Goal: Task Accomplishment & Management: Manage account settings

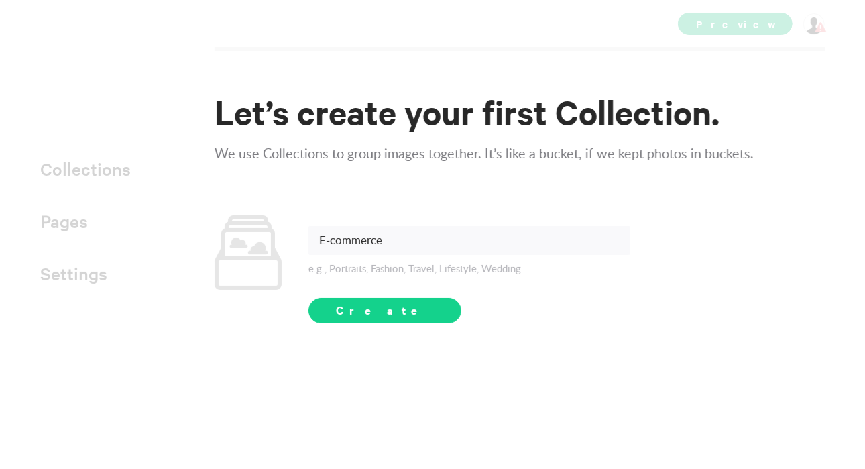
type input "E-commerce"
click at [366, 304] on span "Create" at bounding box center [385, 310] width 98 height 16
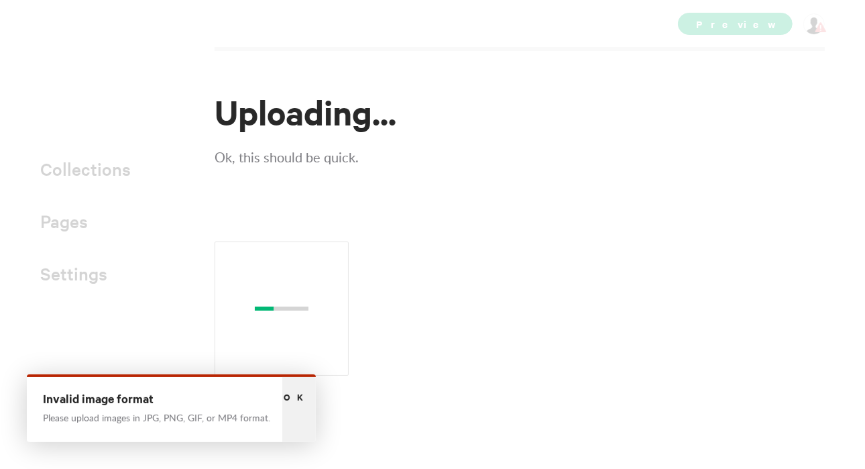
click at [296, 394] on span "Ok" at bounding box center [299, 396] width 31 height 13
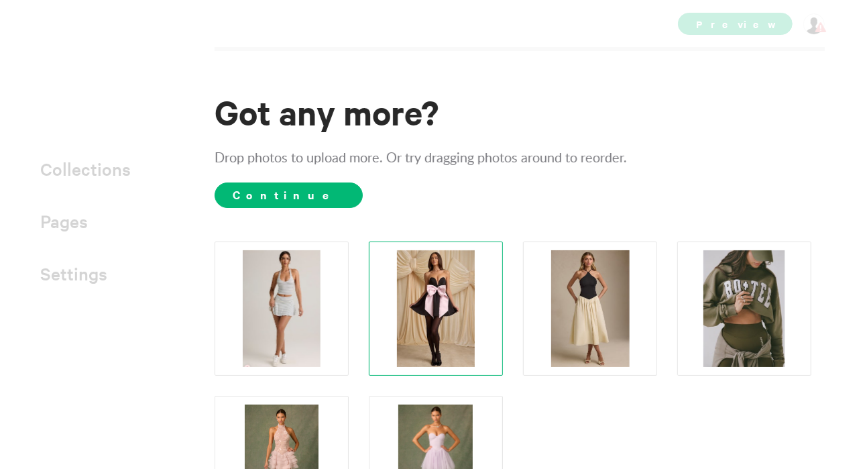
scroll to position [113, 0]
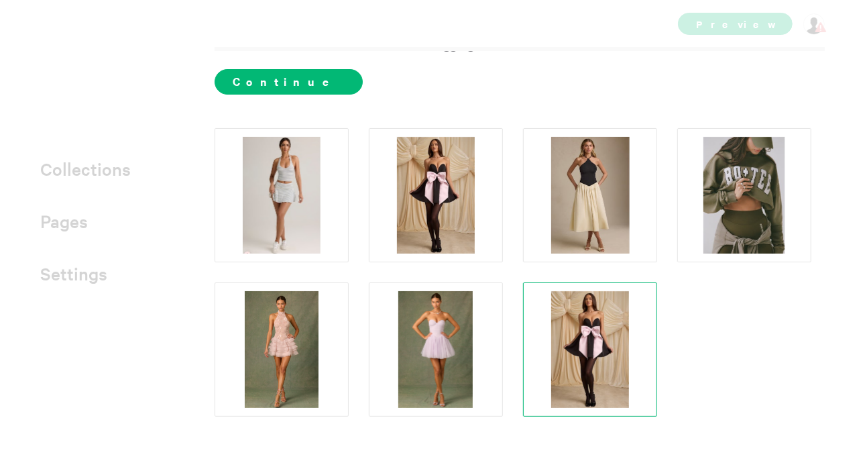
click at [625, 299] on img at bounding box center [590, 349] width 78 height 117
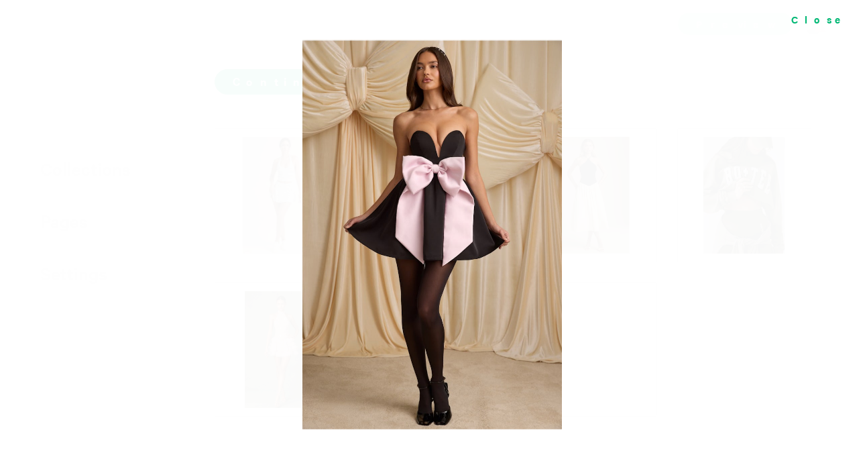
click at [846, 24] on div "Close" at bounding box center [822, 19] width 87 height 38
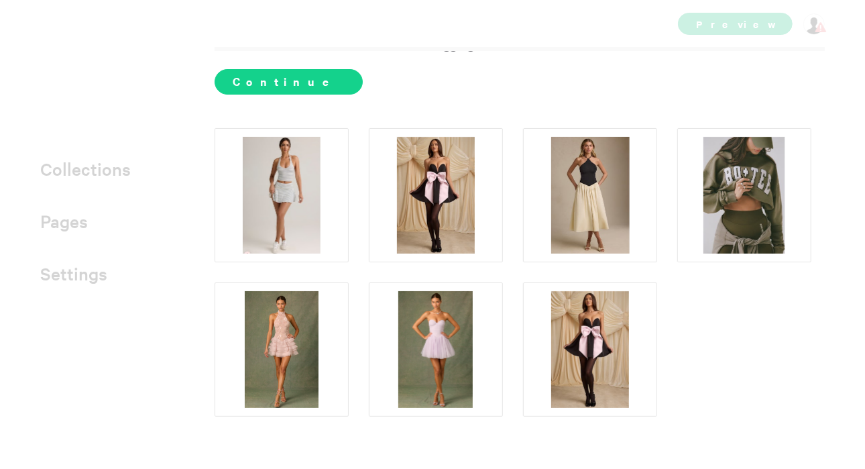
click at [263, 76] on span "Continue" at bounding box center [289, 81] width 148 height 25
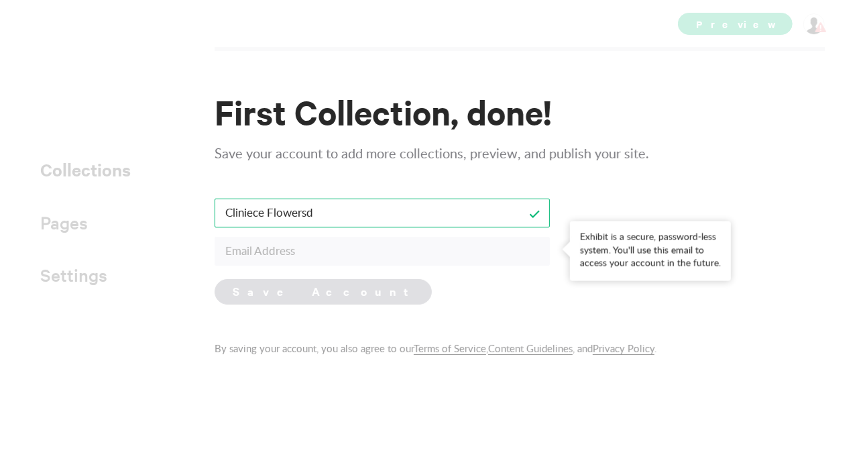
click at [362, 212] on input "Cliniece Flowersd" at bounding box center [382, 213] width 335 height 29
type input "Cliniece Flowers"
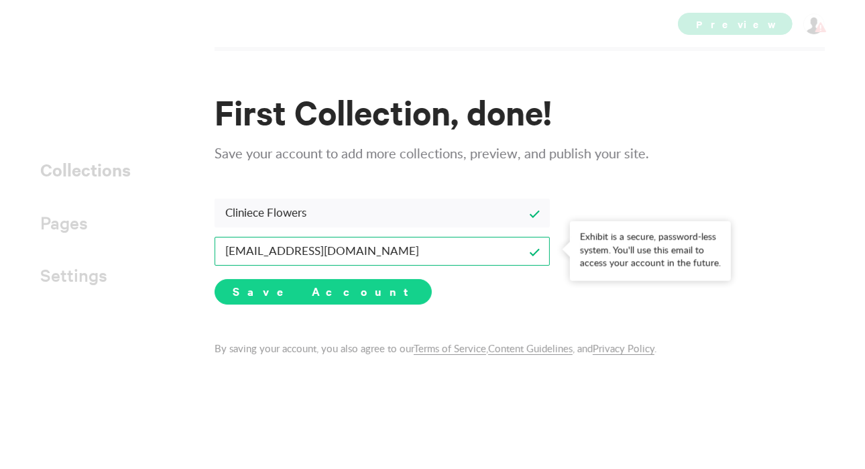
type input "[EMAIL_ADDRESS][DOMAIN_NAME]"
click at [288, 295] on span "Save Account" at bounding box center [323, 291] width 181 height 16
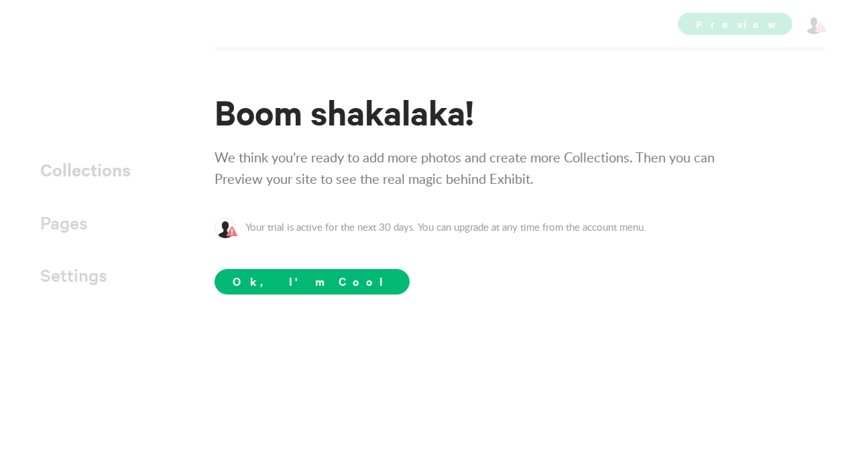
click at [288, 295] on div "Boom shakalaka! We think you’re ready to add more photos and create more Collec…" at bounding box center [432, 260] width 865 height 418
click at [285, 290] on span "Ok, I'm Cool" at bounding box center [312, 281] width 195 height 25
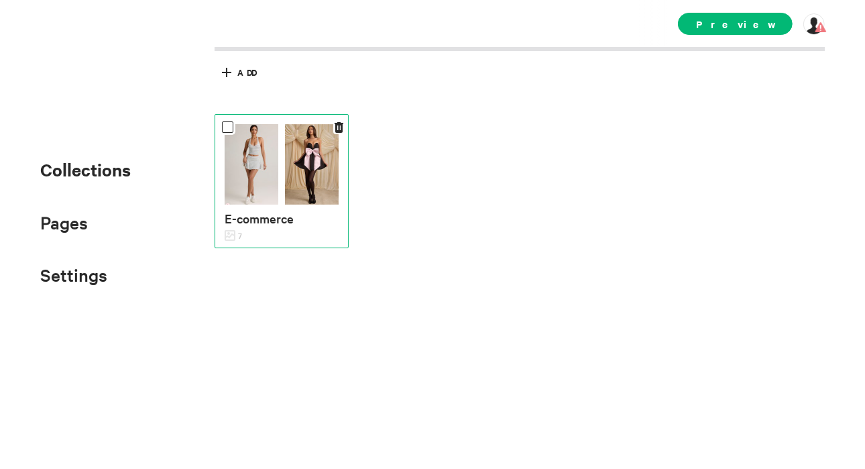
click at [314, 168] on img at bounding box center [312, 164] width 54 height 80
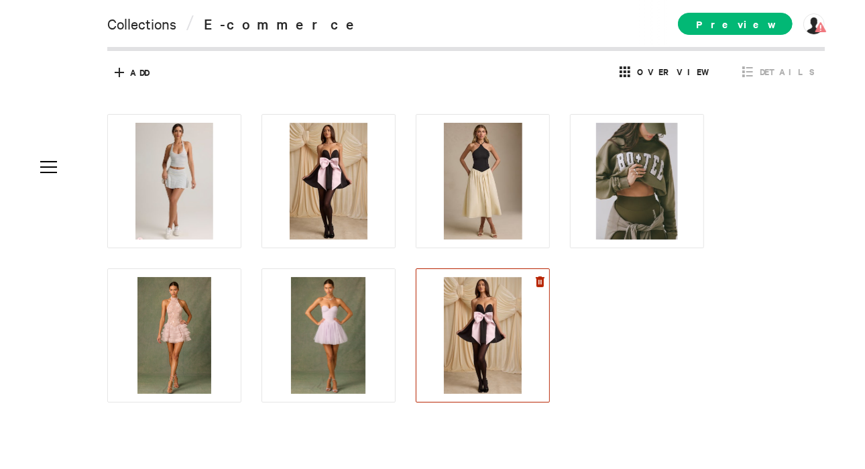
click at [540, 280] on icon at bounding box center [540, 281] width 9 height 11
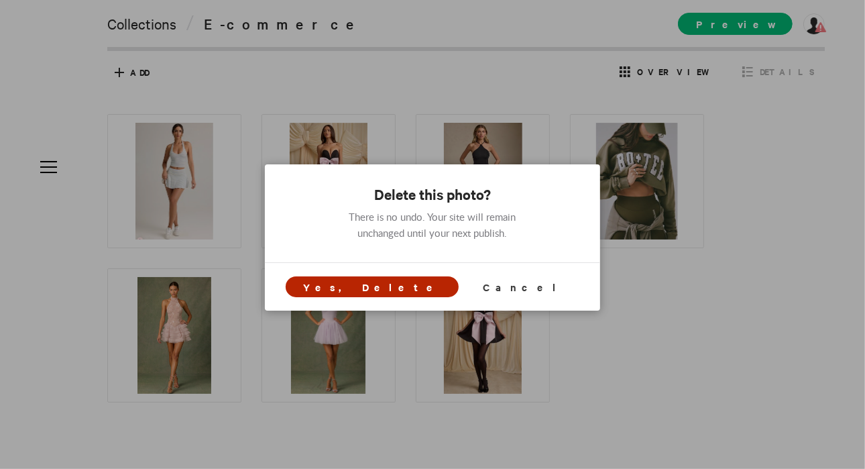
click at [408, 288] on span "Yes, Delete" at bounding box center [372, 287] width 138 height 14
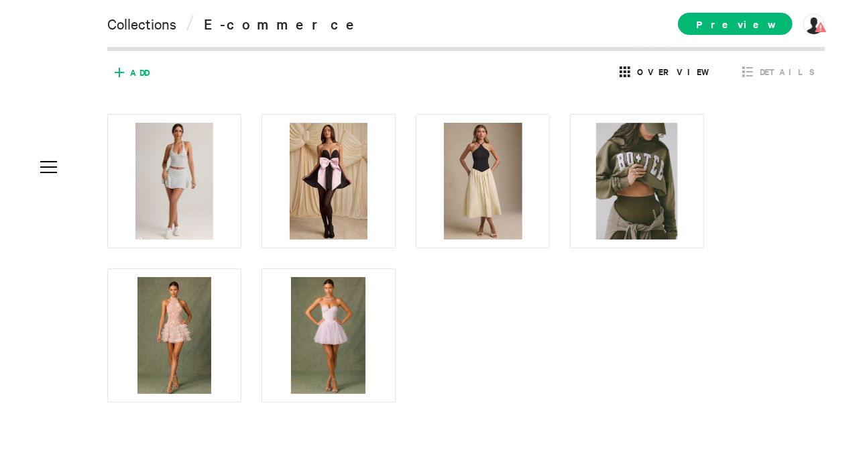
click at [135, 75] on span "Add" at bounding box center [139, 72] width 19 height 12
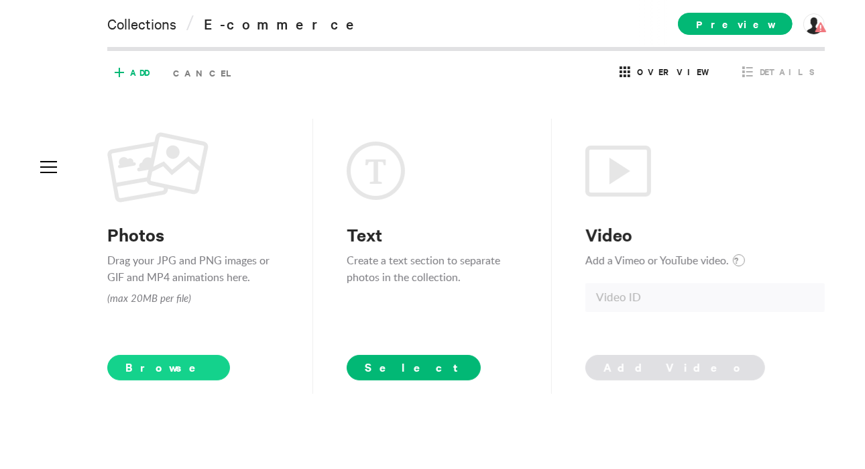
click at [164, 364] on span "Browse" at bounding box center [168, 367] width 123 height 25
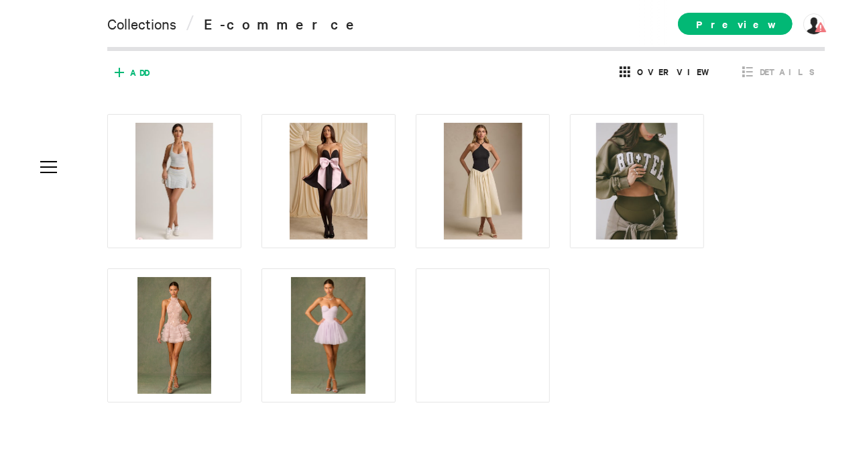
click at [131, 67] on span "Add" at bounding box center [139, 72] width 19 height 12
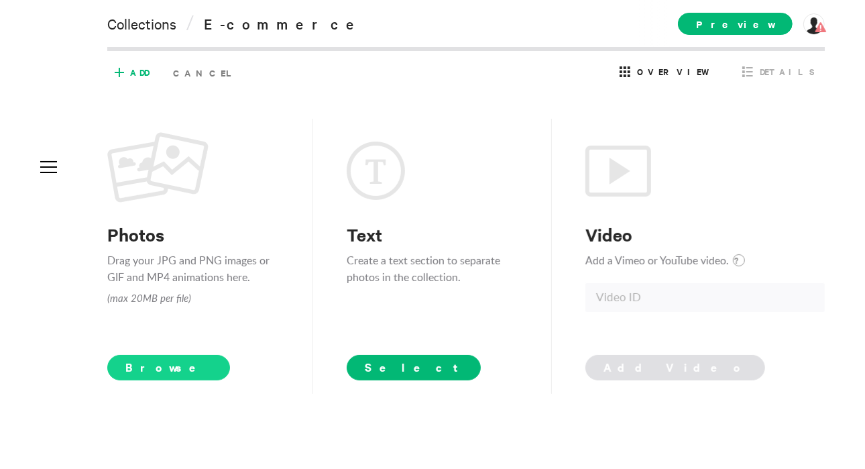
click at [149, 363] on span "Browse" at bounding box center [168, 367] width 123 height 25
click at [174, 370] on span "Browse" at bounding box center [168, 367] width 123 height 25
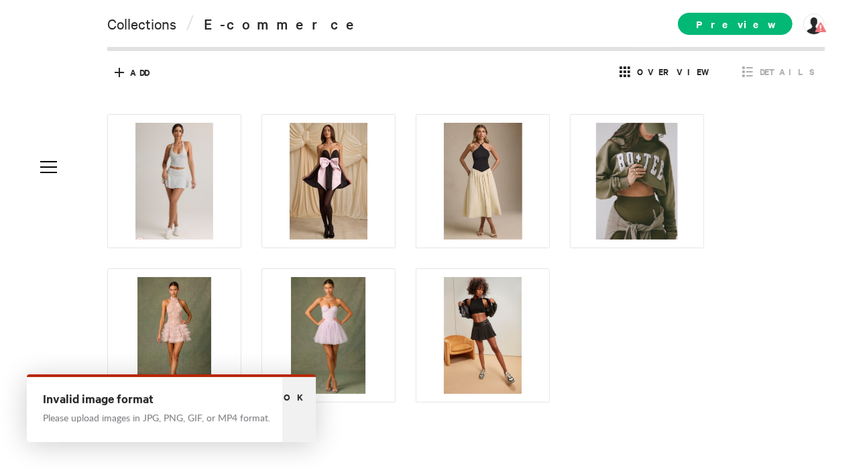
click at [309, 402] on div "Ok" at bounding box center [299, 409] width 34 height 65
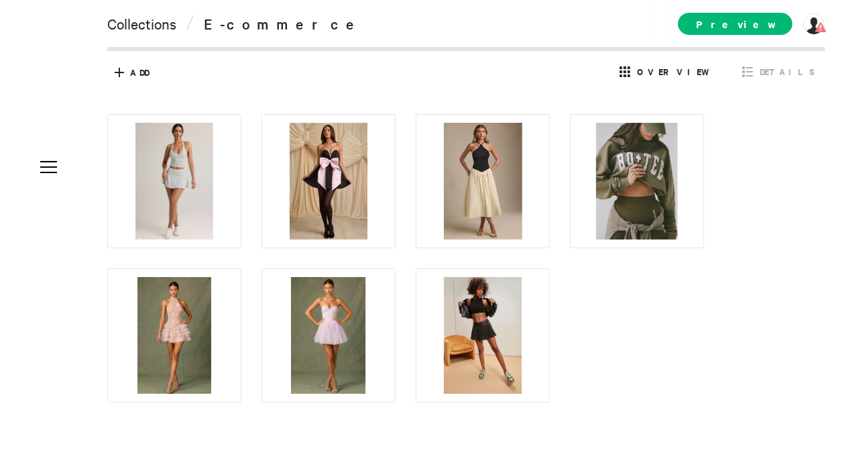
click at [625, 338] on div at bounding box center [476, 258] width 738 height 288
click at [133, 82] on span "Add" at bounding box center [129, 72] width 40 height 21
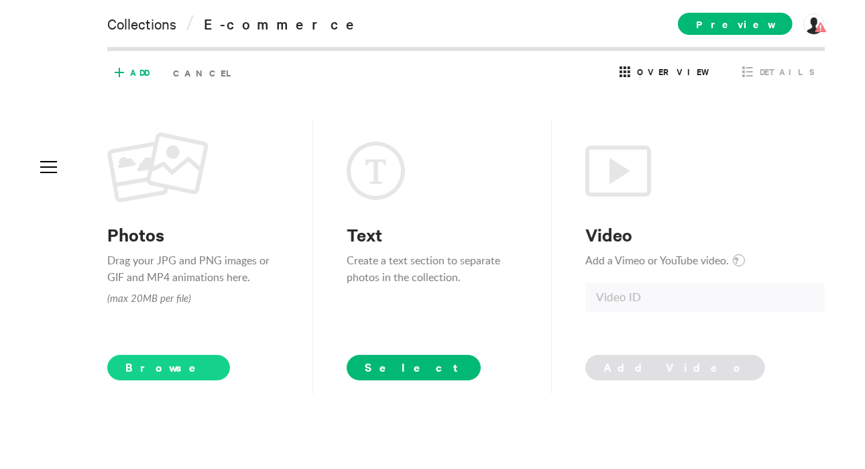
click at [143, 375] on span "Browse" at bounding box center [168, 367] width 123 height 25
click at [140, 370] on span "Browse" at bounding box center [168, 367] width 123 height 25
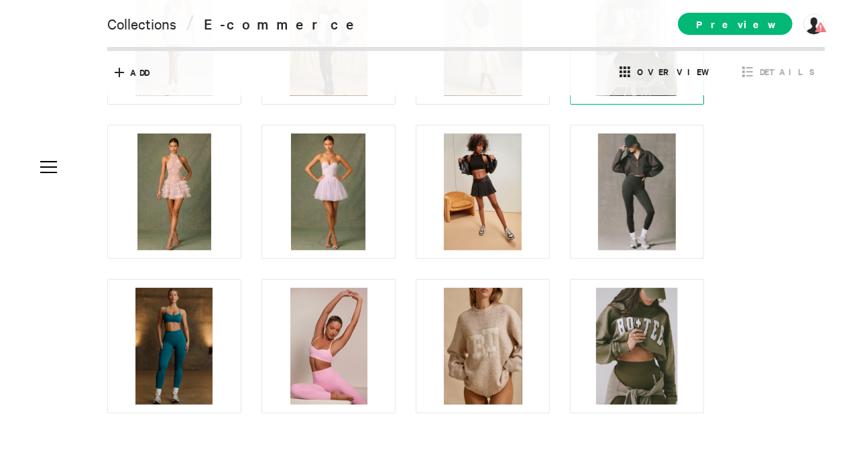
scroll to position [154, 0]
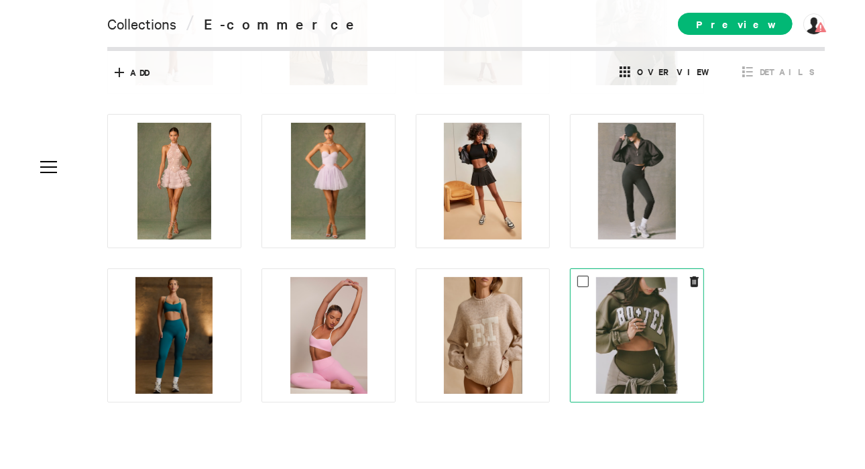
click at [700, 278] on div at bounding box center [637, 335] width 134 height 134
click at [696, 282] on icon at bounding box center [694, 281] width 9 height 11
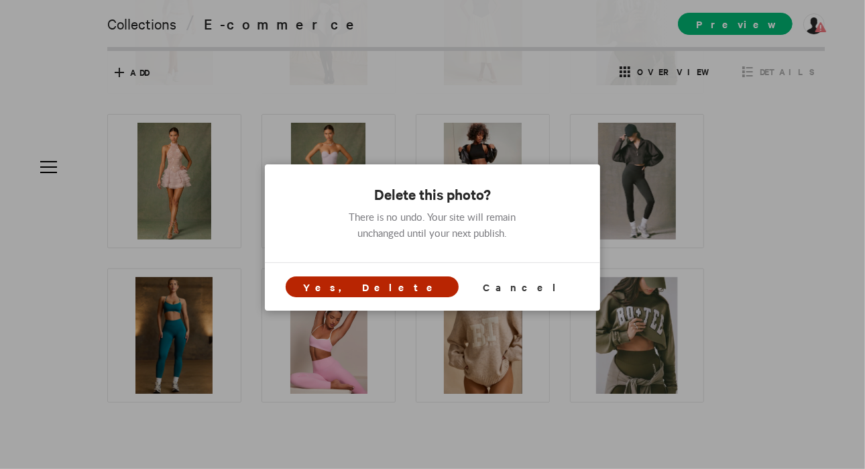
click at [404, 287] on span "Yes, Delete" at bounding box center [372, 287] width 138 height 14
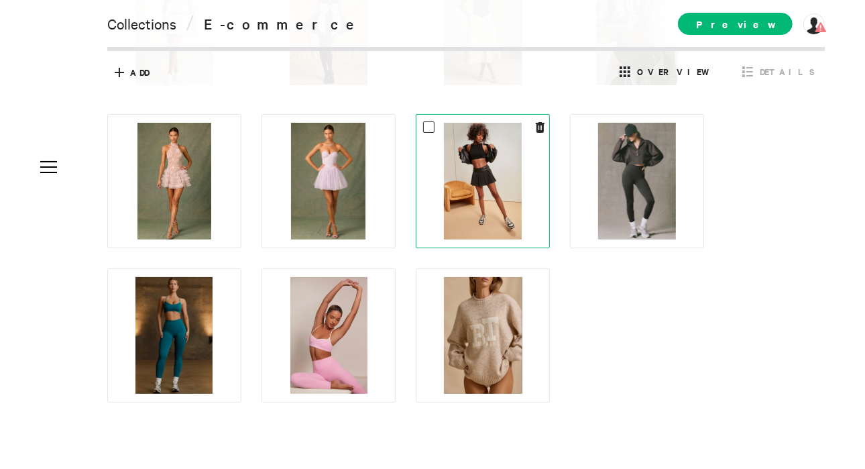
scroll to position [0, 0]
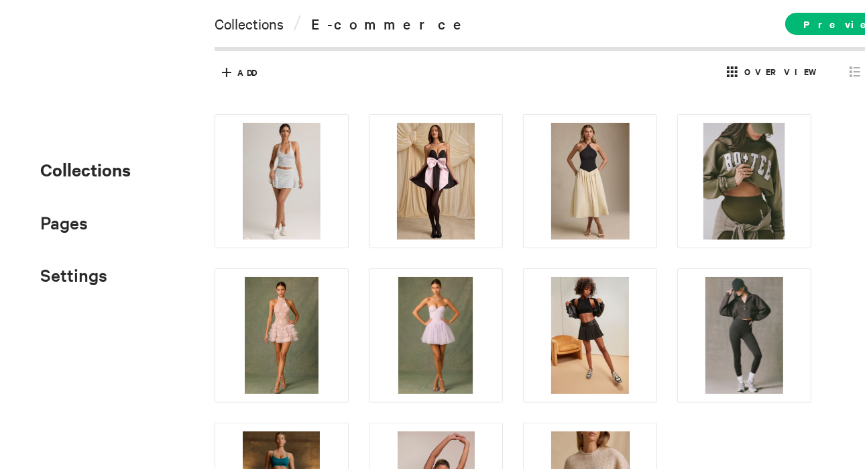
click at [72, 173] on span "Collections" at bounding box center [85, 169] width 91 height 23
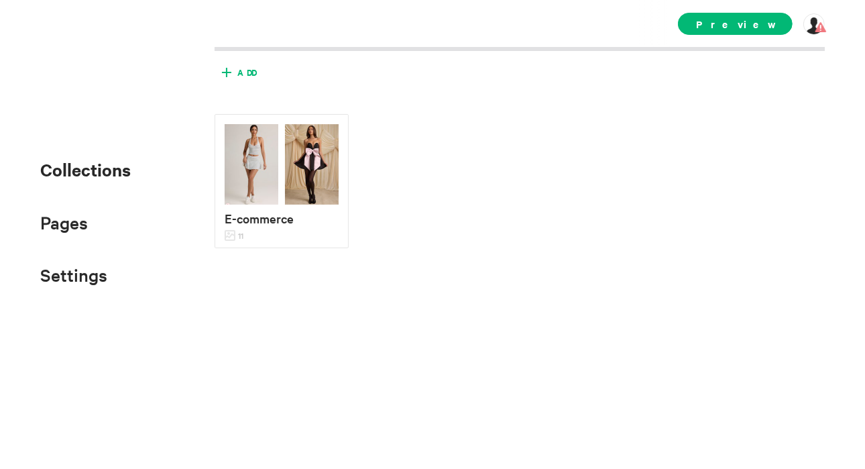
click at [252, 77] on span "Add" at bounding box center [246, 72] width 19 height 12
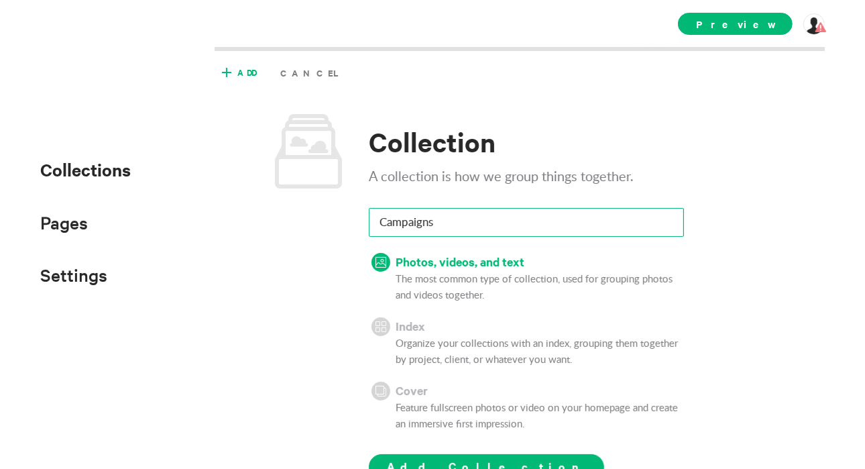
scroll to position [78, 0]
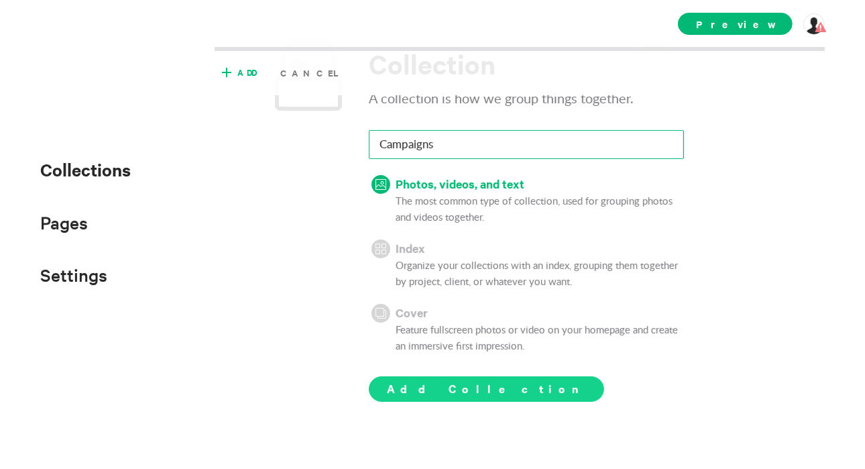
type input "Campaigns"
click at [441, 398] on button "Add Collection" at bounding box center [486, 388] width 235 height 25
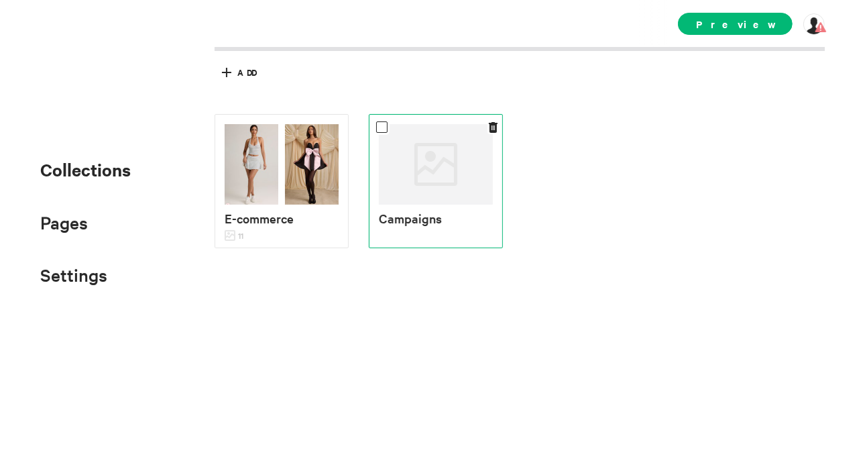
click at [435, 148] on div at bounding box center [436, 164] width 114 height 80
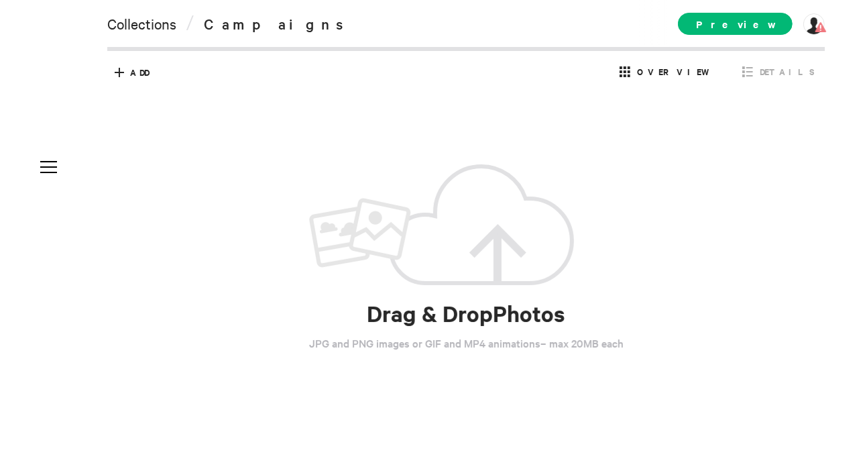
click at [143, 59] on div "Select All shift+click to select multiple 0 Selected E-commerce Move Add Cancel…" at bounding box center [466, 73] width 718 height 44
click at [137, 74] on span "Add" at bounding box center [139, 72] width 19 height 12
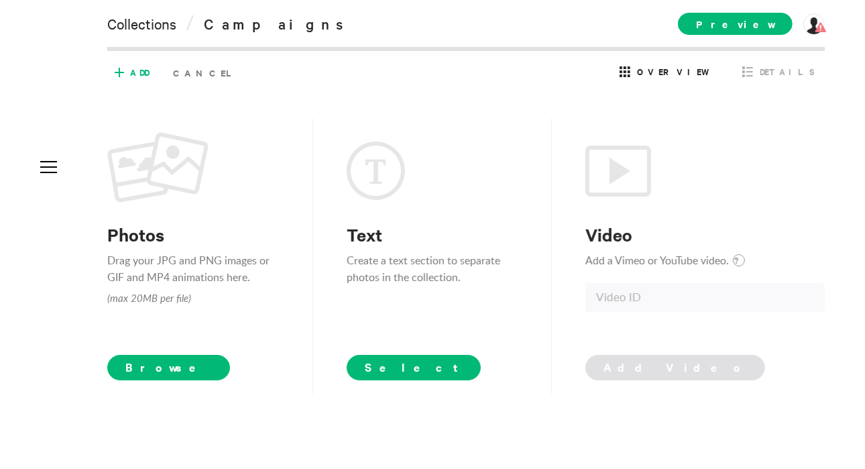
drag, startPoint x: 159, startPoint y: 357, endPoint x: 161, endPoint y: 350, distance: 7.0
click at [161, 350] on div "Photos Drag your JPG and PNG images or GIF and MP4 animations here. (max 20MB p…" at bounding box center [226, 256] width 239 height 248
click at [154, 370] on span "Browse" at bounding box center [168, 367] width 123 height 25
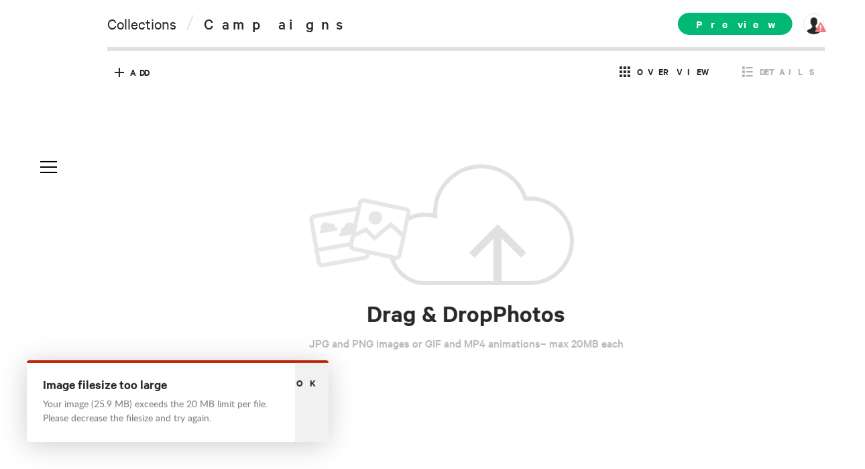
click at [315, 403] on div "Ok" at bounding box center [312, 402] width 34 height 79
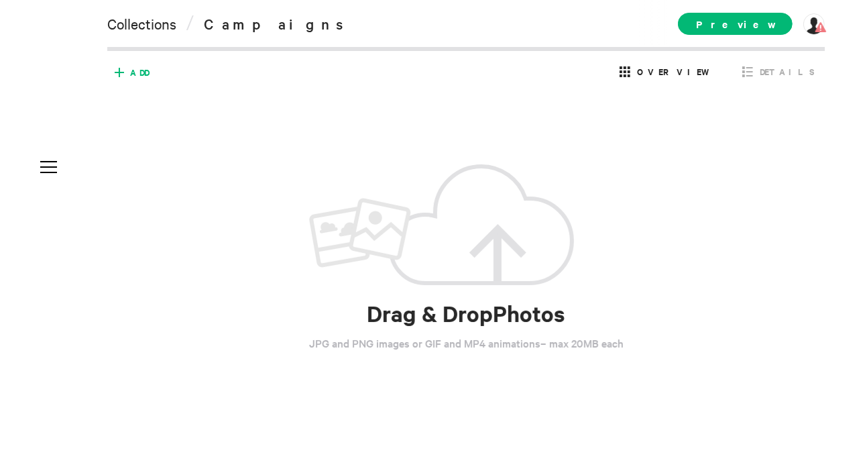
click at [125, 69] on icon at bounding box center [119, 72] width 21 height 21
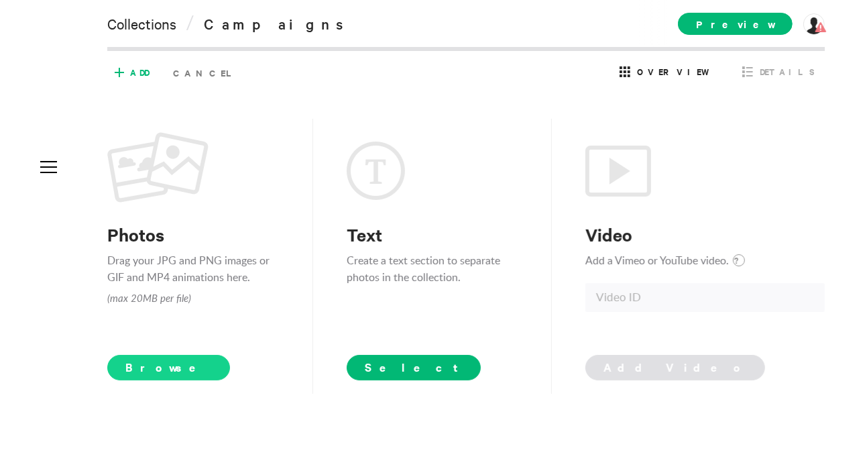
click at [135, 365] on span "Browse" at bounding box center [168, 367] width 123 height 25
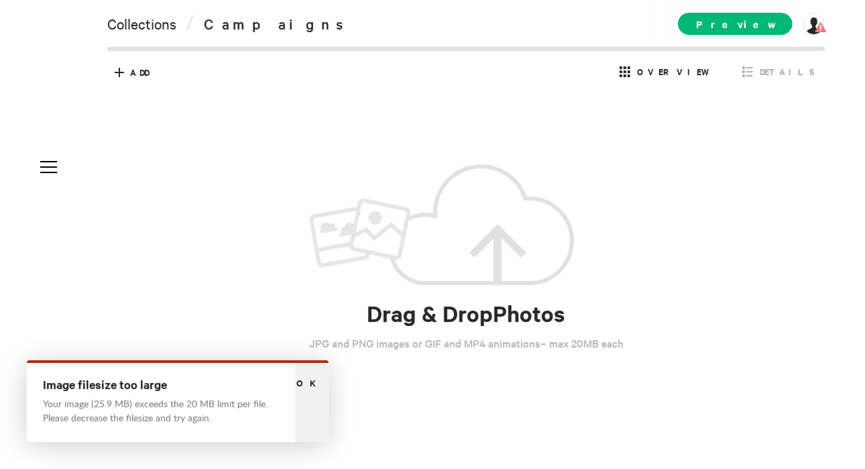
click at [315, 385] on span "Ok" at bounding box center [311, 382] width 31 height 13
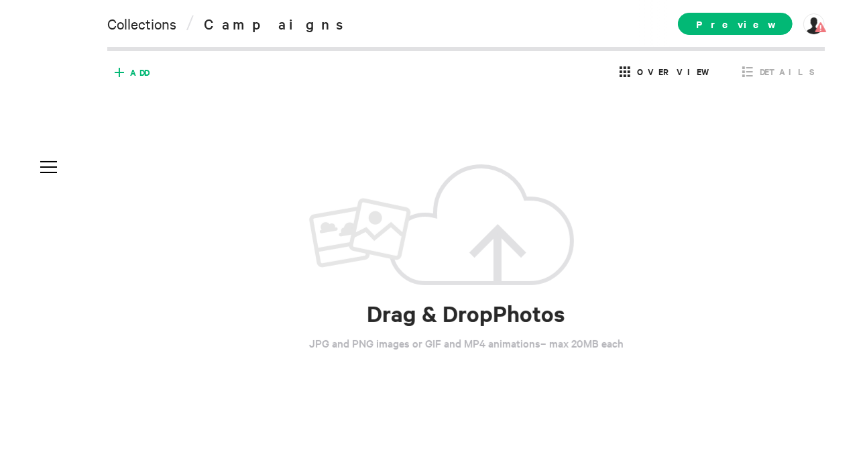
click at [127, 66] on icon at bounding box center [119, 72] width 21 height 21
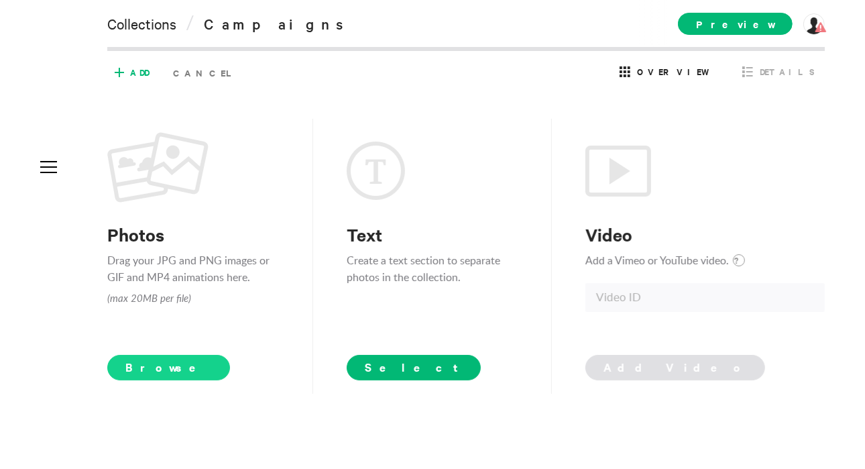
click at [161, 360] on span "Browse" at bounding box center [168, 367] width 123 height 25
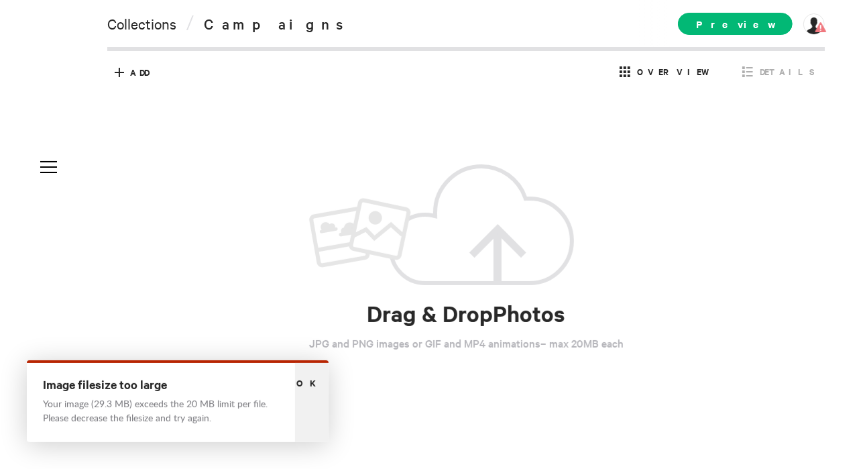
click at [312, 407] on div "Ok" at bounding box center [312, 402] width 34 height 79
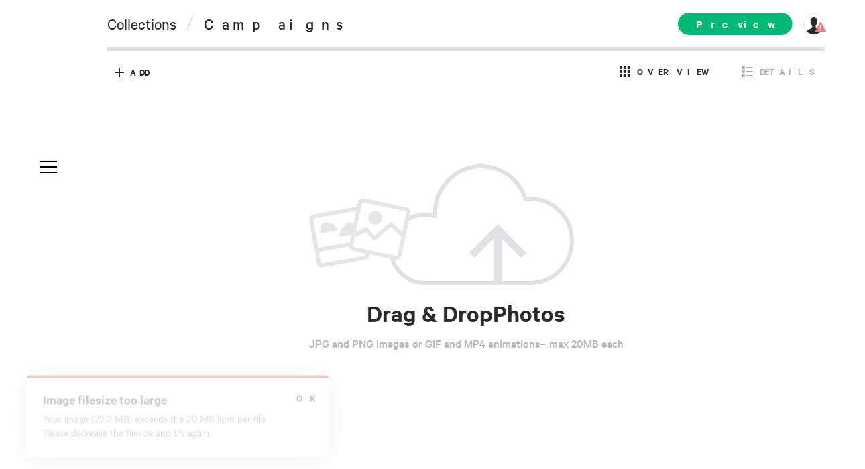
click at [239, 146] on div "Drag & Drop Photos JPG and PNG images or GIF and MP4 animations – max 20MB each" at bounding box center [466, 258] width 718 height 422
click at [264, 183] on div "Drag & Drop Photos JPG and PNG images or GIF and MP4 animations – max 20MB each" at bounding box center [466, 258] width 718 height 422
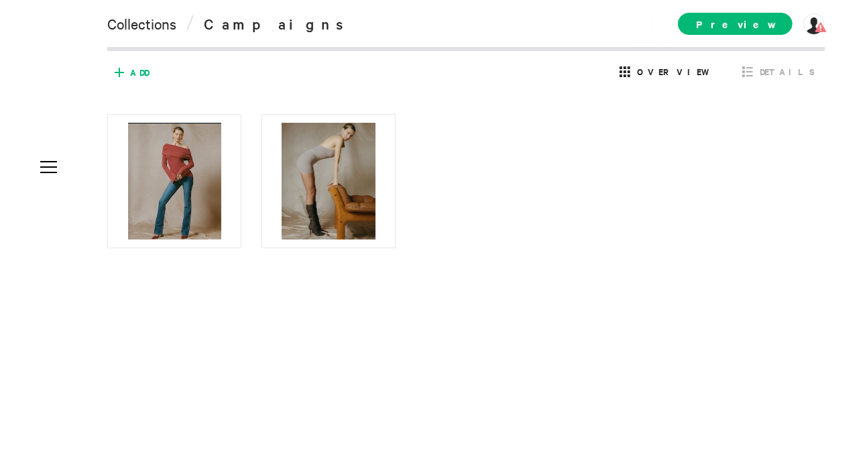
click at [121, 72] on icon at bounding box center [119, 72] width 9 height 9
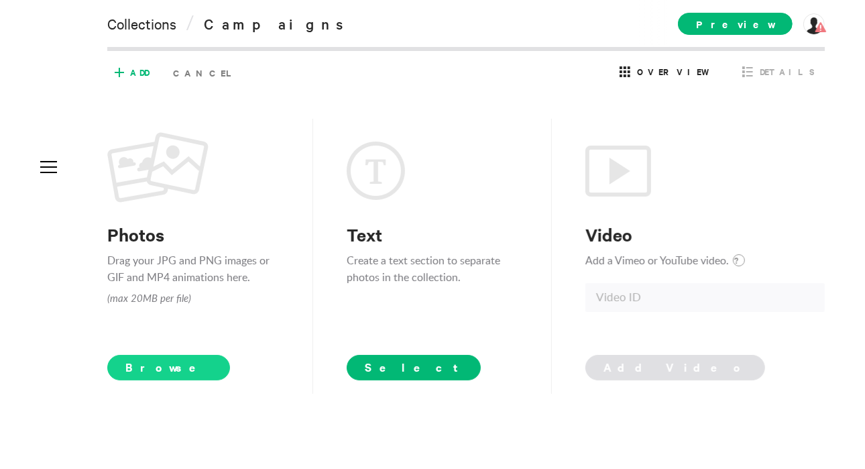
click at [138, 355] on span "Browse" at bounding box center [168, 367] width 123 height 25
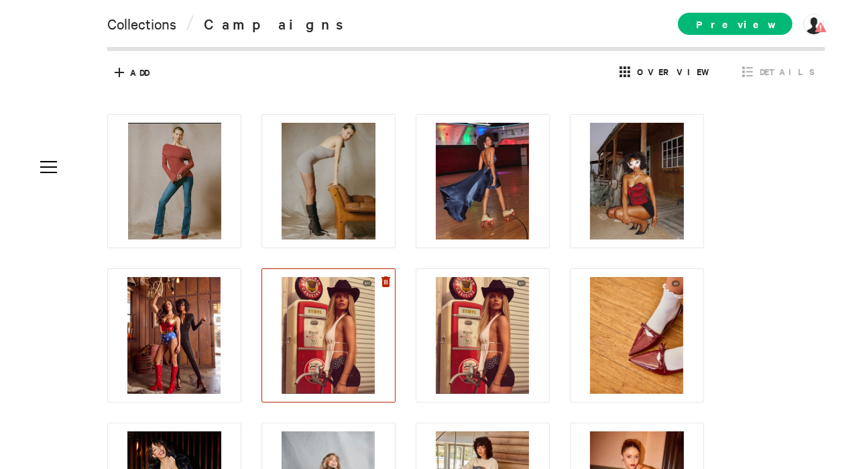
click at [389, 284] on icon at bounding box center [386, 281] width 9 height 11
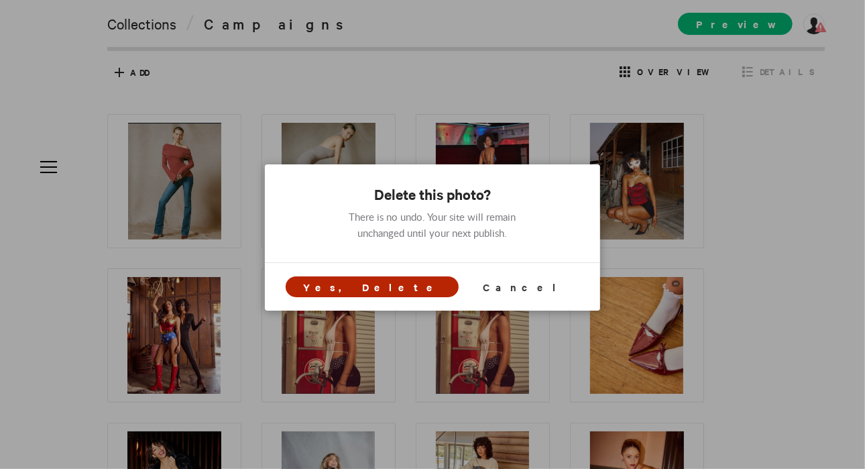
click at [412, 288] on span "Yes, Delete" at bounding box center [372, 287] width 138 height 14
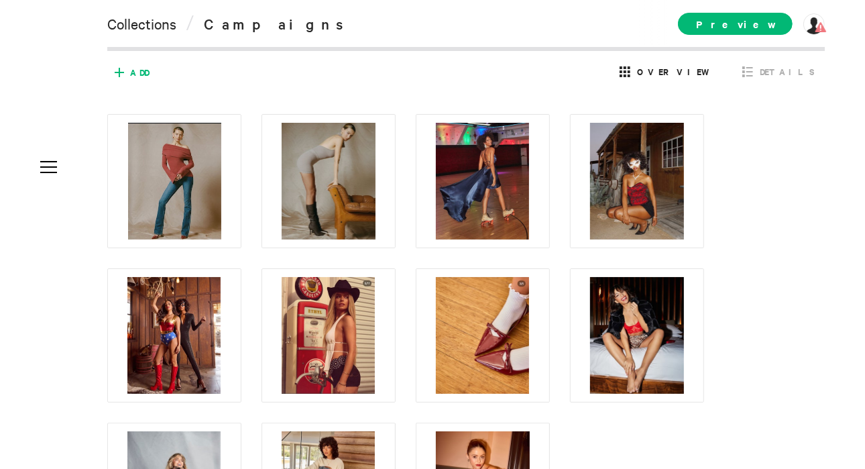
click at [133, 70] on span "Add" at bounding box center [139, 72] width 19 height 12
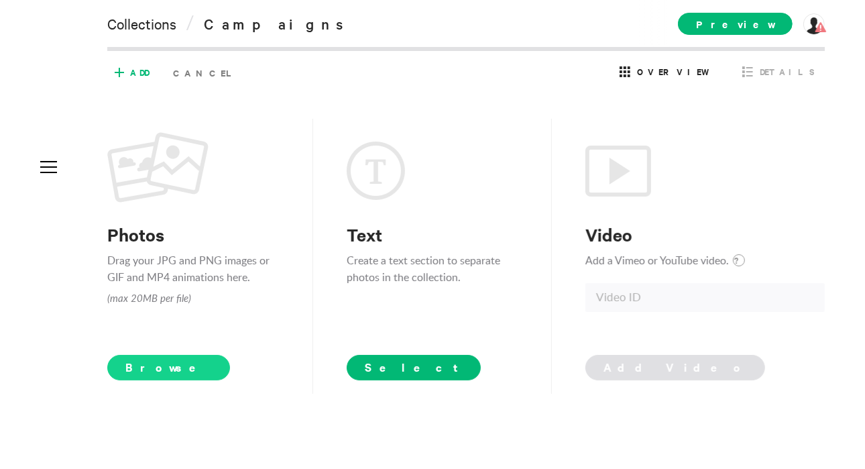
click at [150, 362] on span "Browse" at bounding box center [168, 367] width 123 height 25
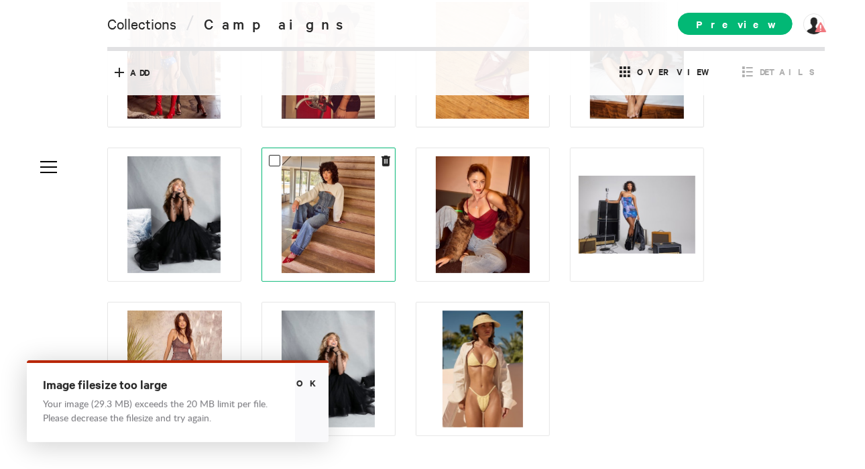
scroll to position [309, 0]
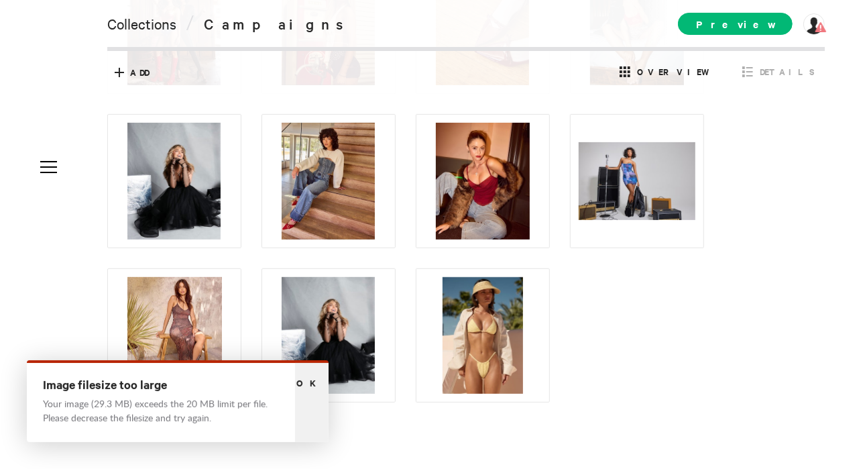
click at [324, 400] on div "Ok" at bounding box center [312, 402] width 34 height 79
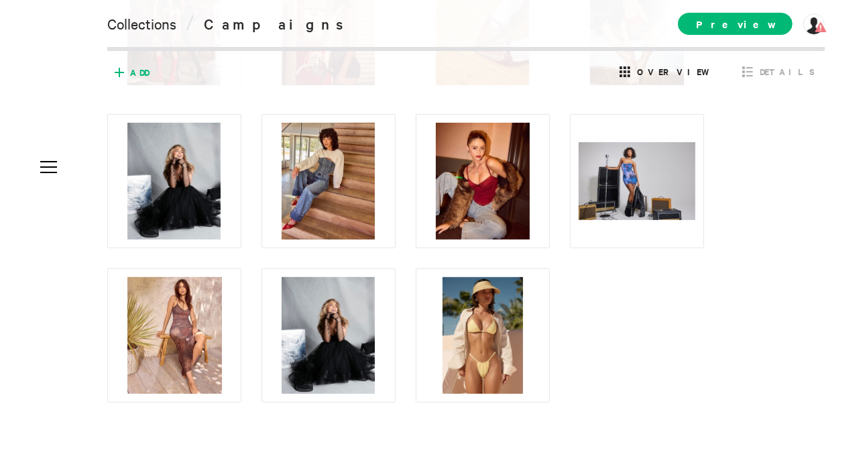
click at [132, 78] on span "Add" at bounding box center [129, 72] width 40 height 21
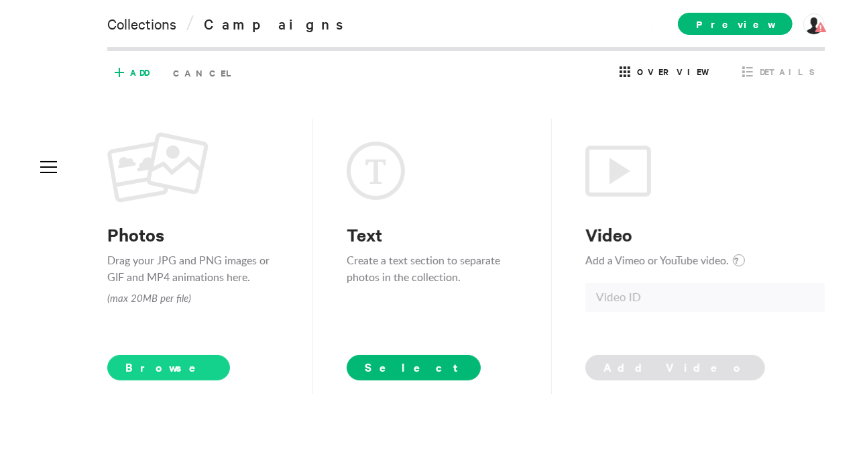
click at [144, 380] on span "Browse" at bounding box center [168, 367] width 123 height 25
click at [200, 72] on span "Cancel" at bounding box center [207, 73] width 78 height 22
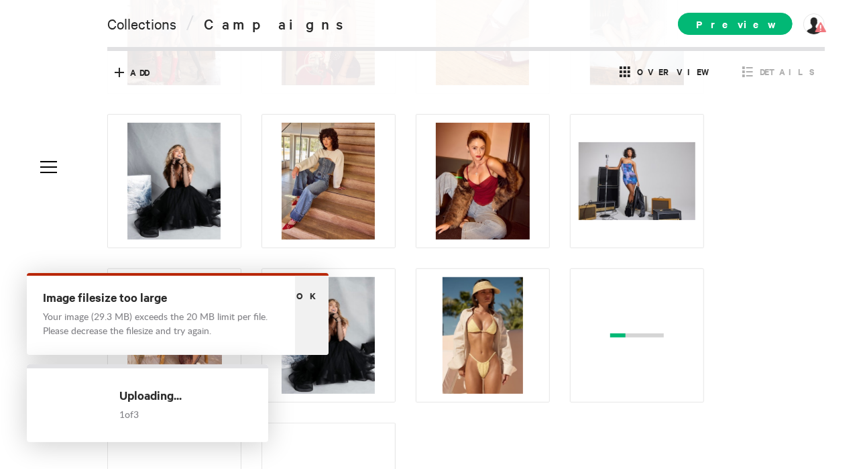
click at [309, 292] on span "Ok" at bounding box center [311, 295] width 31 height 13
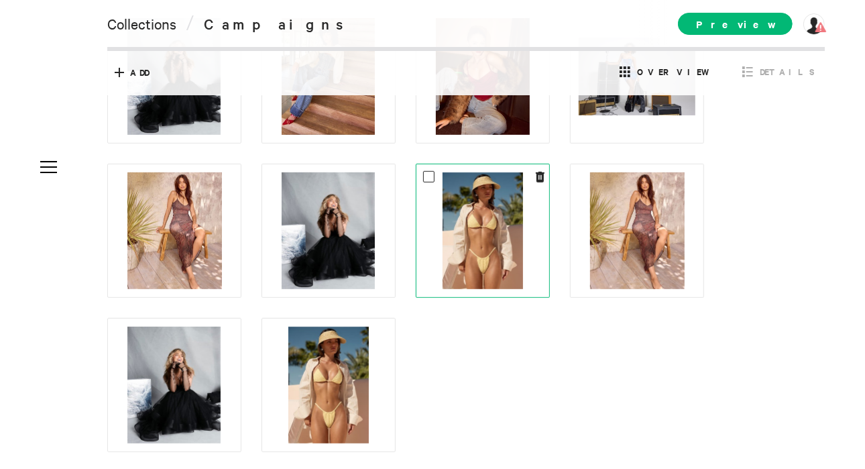
scroll to position [463, 0]
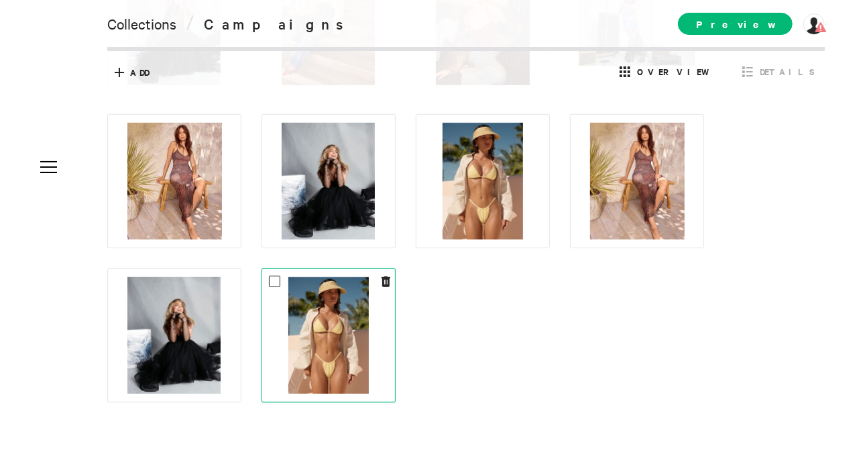
click at [392, 280] on div at bounding box center [329, 335] width 134 height 134
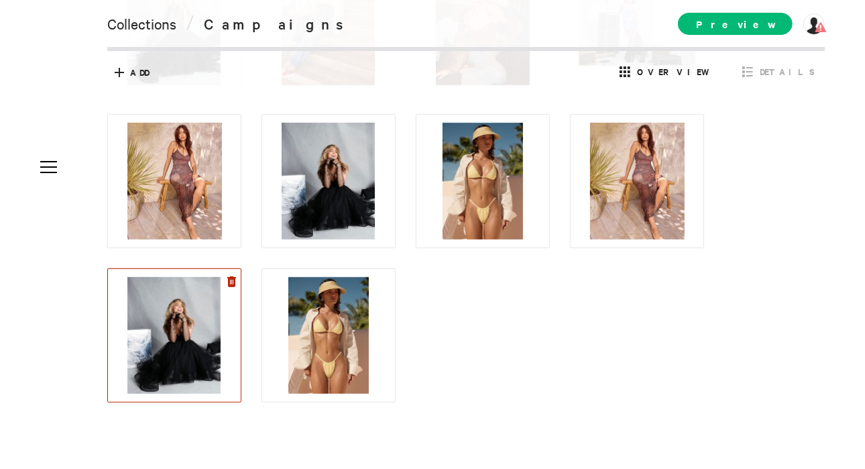
click at [231, 282] on icon at bounding box center [231, 281] width 9 height 11
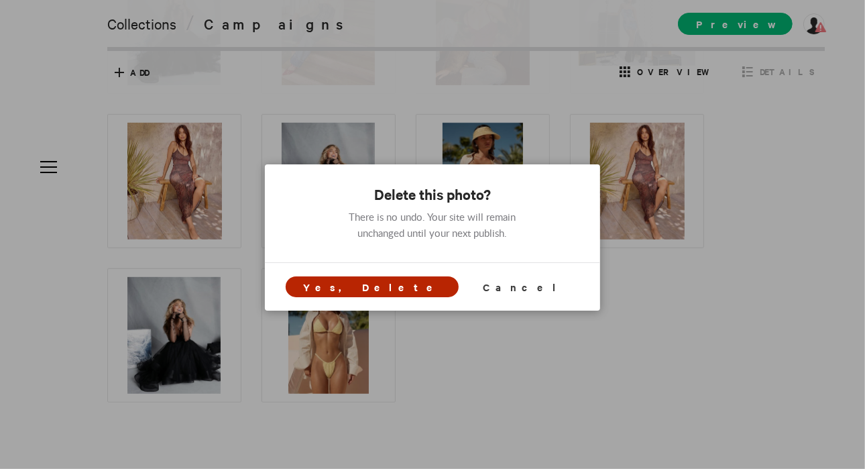
click at [390, 287] on span "Yes, Delete" at bounding box center [372, 287] width 138 height 14
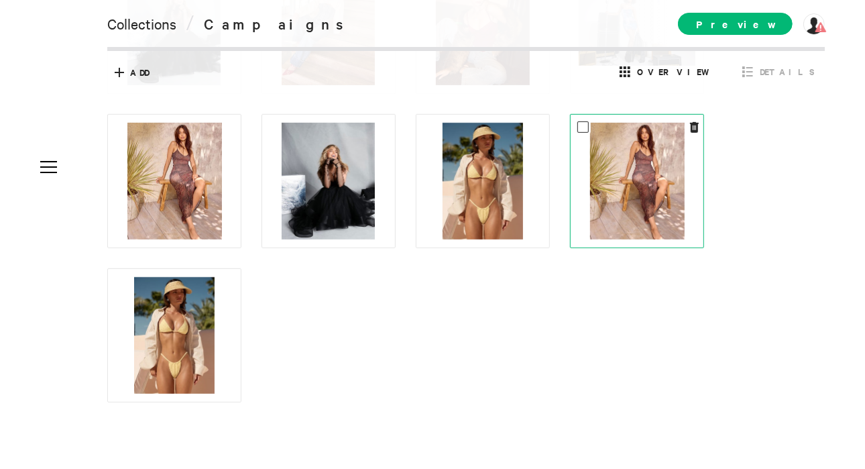
click at [690, 123] on div at bounding box center [637, 181] width 117 height 117
click at [691, 128] on icon at bounding box center [694, 127] width 9 height 11
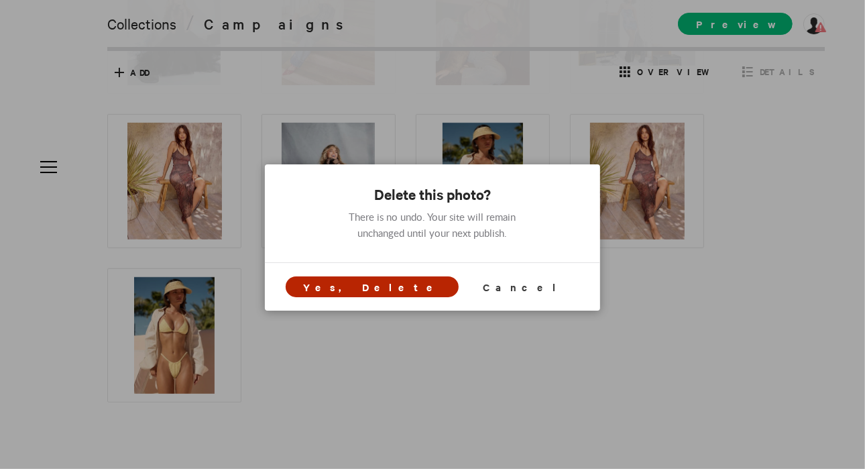
click at [396, 290] on span "Yes, Delete" at bounding box center [372, 287] width 138 height 14
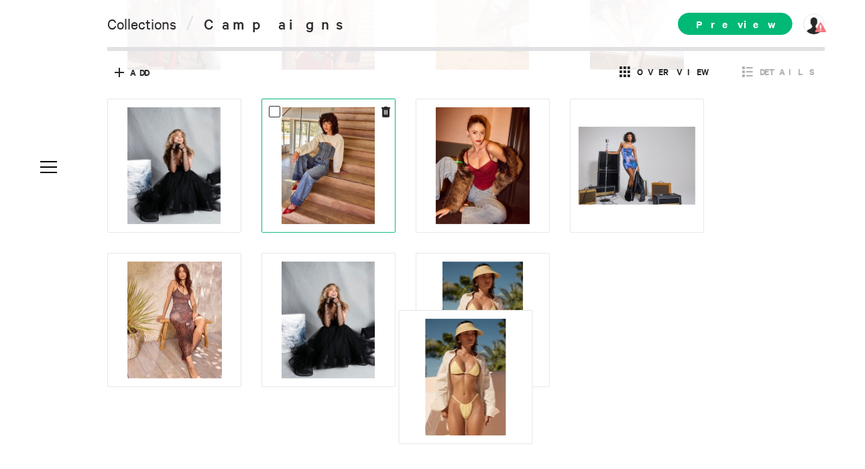
scroll to position [309, 0]
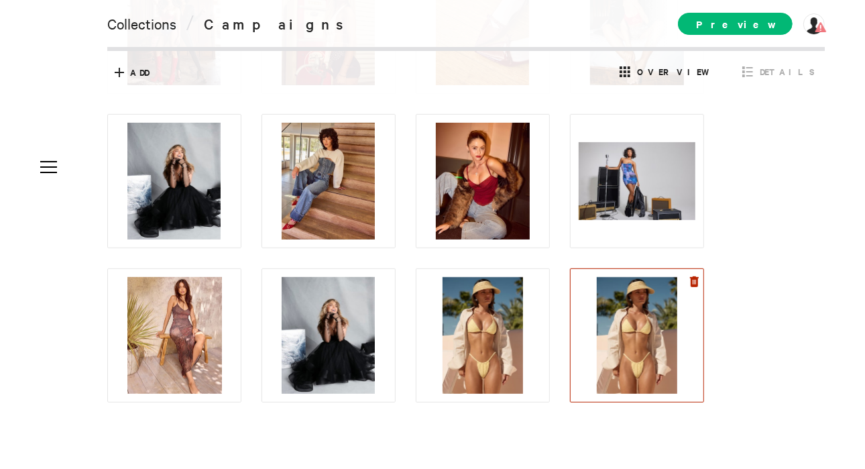
click at [696, 280] on icon at bounding box center [694, 281] width 9 height 11
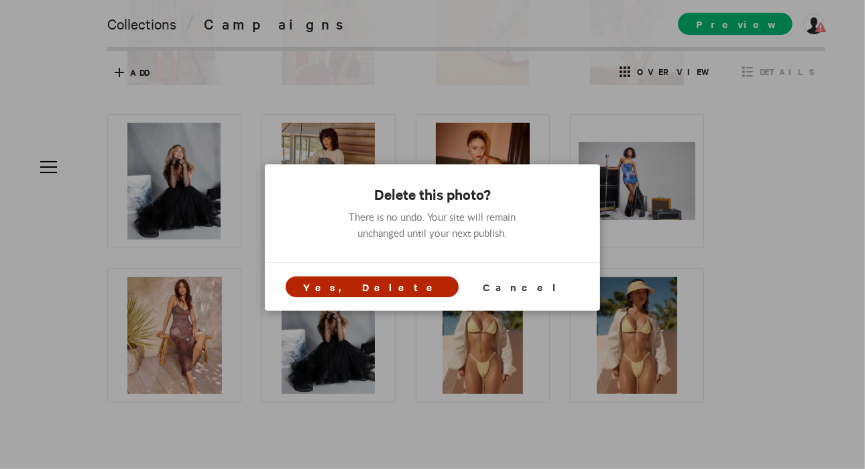
click at [409, 292] on span "Yes, Delete" at bounding box center [372, 287] width 138 height 14
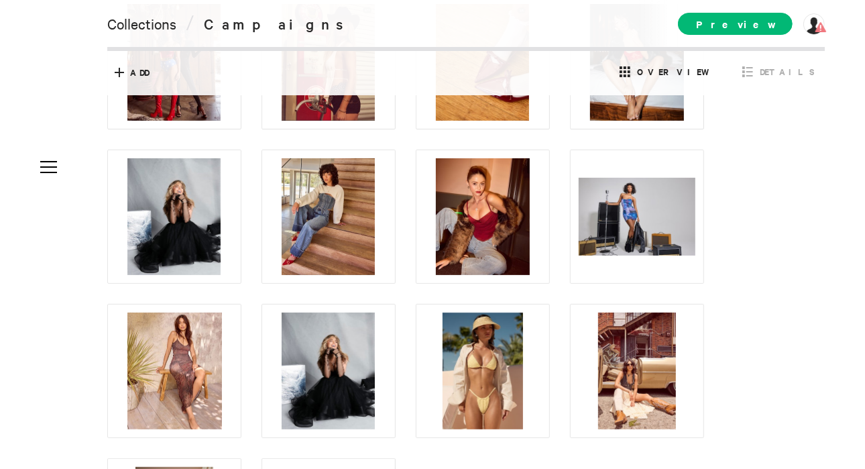
scroll to position [0, 0]
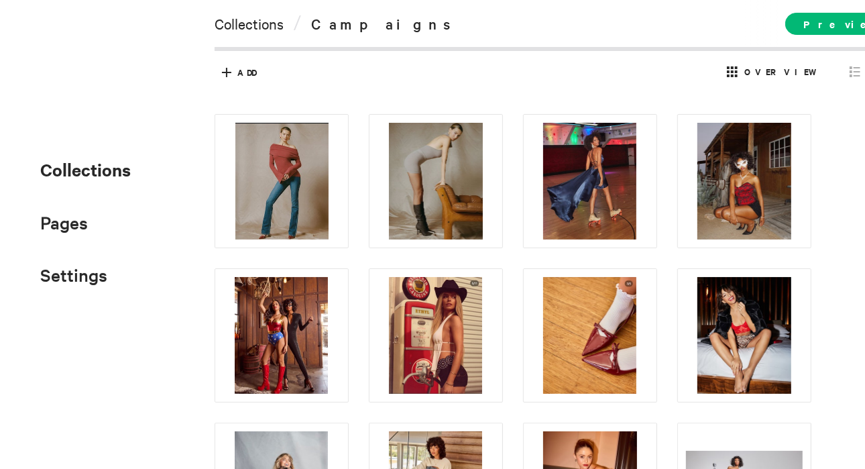
click at [70, 170] on span "Collections" at bounding box center [85, 169] width 91 height 23
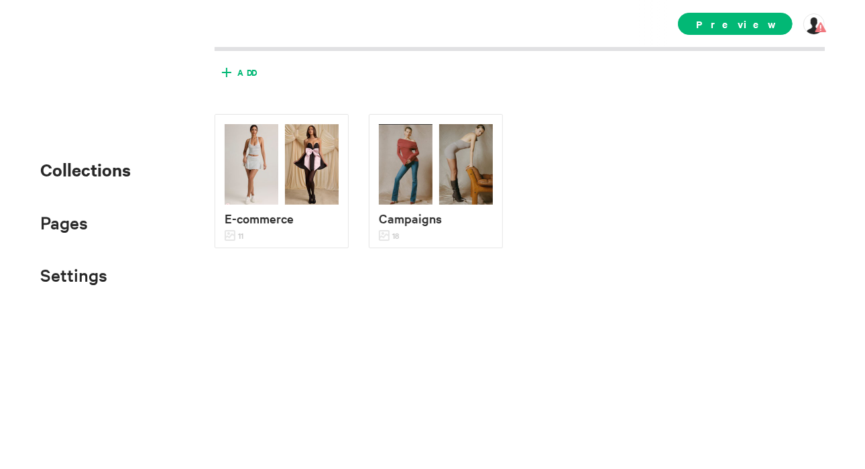
click at [245, 70] on span "Add" at bounding box center [246, 72] width 19 height 12
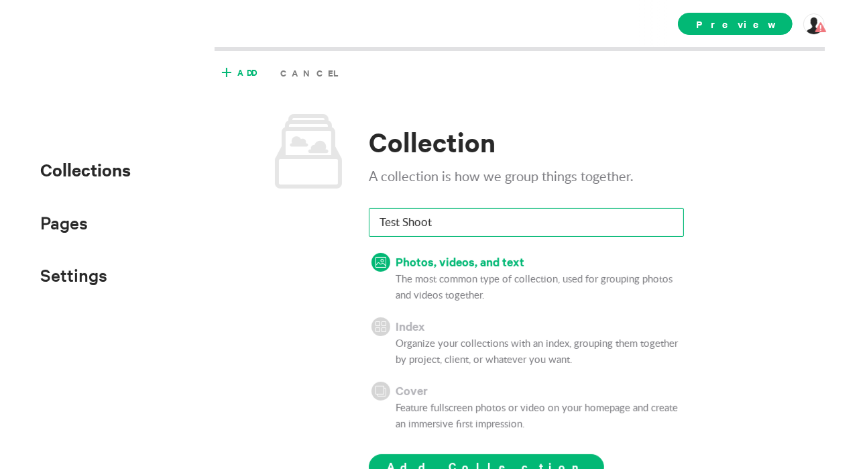
scroll to position [78, 0]
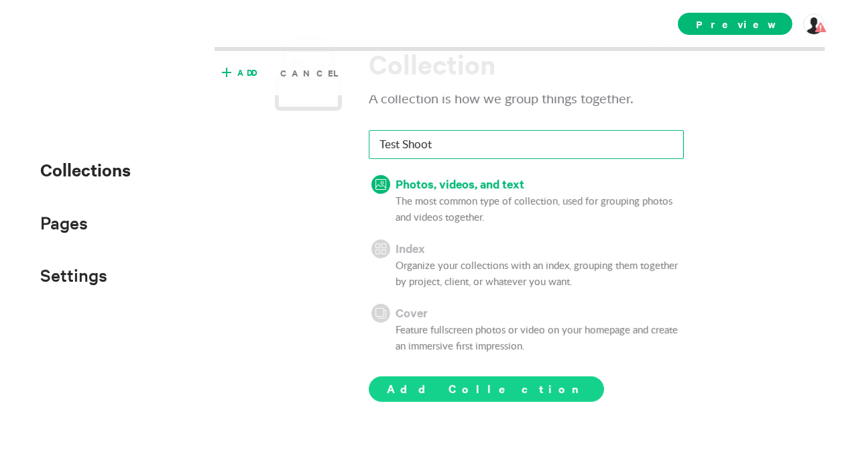
type input "Test Shoot"
click at [438, 386] on span "Add Collection" at bounding box center [486, 388] width 199 height 16
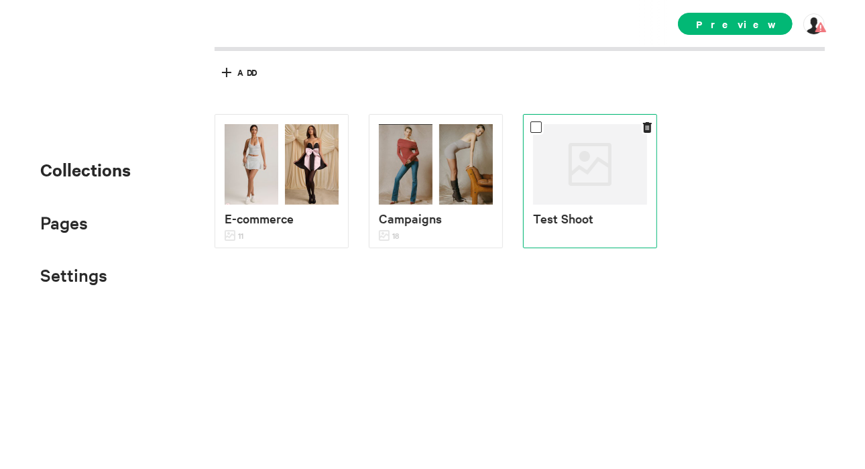
click at [559, 206] on div "Test Shoot" at bounding box center [590, 176] width 114 height 104
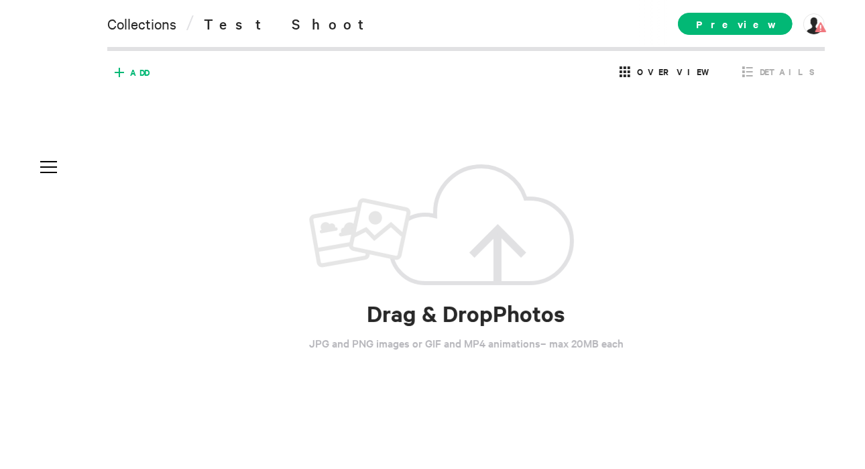
click at [129, 65] on icon at bounding box center [119, 72] width 21 height 21
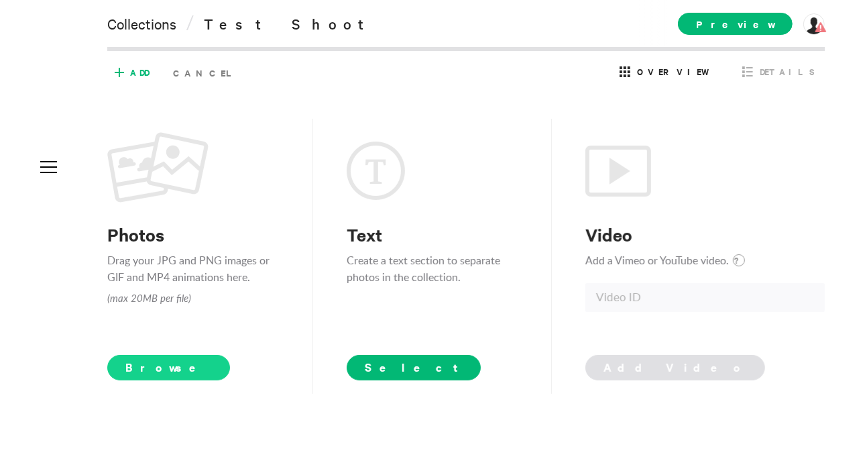
click at [165, 370] on span "Browse" at bounding box center [168, 367] width 123 height 25
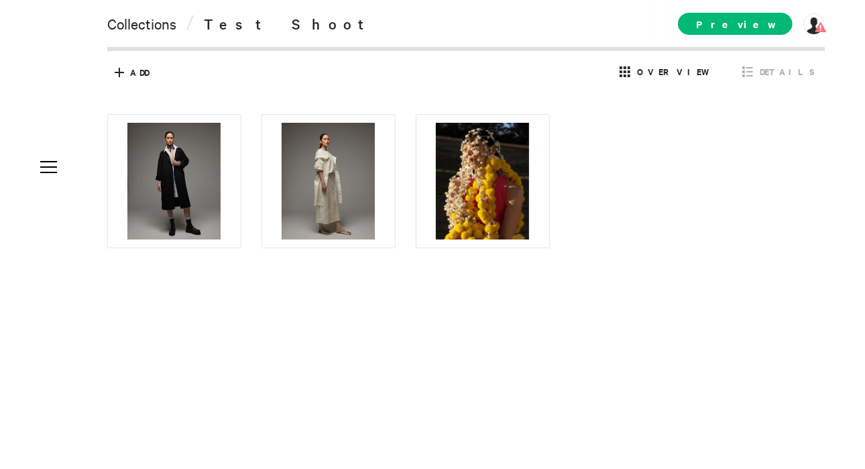
click at [241, 28] on span "Test Shoot" at bounding box center [291, 23] width 174 height 19
click at [127, 32] on link "Collections" at bounding box center [141, 23] width 69 height 19
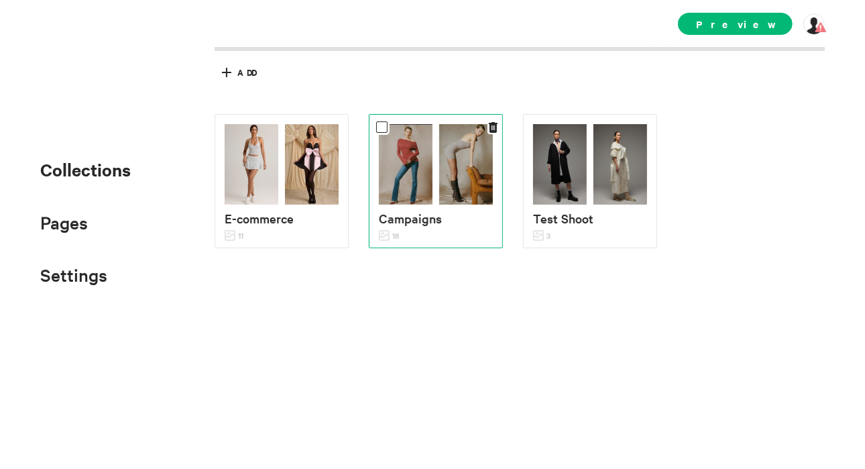
click at [453, 219] on p "Campaigns" at bounding box center [436, 218] width 114 height 19
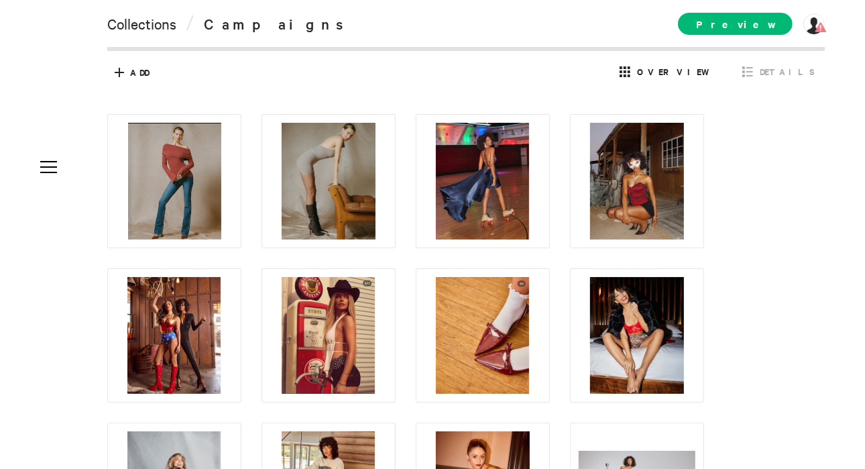
click at [288, 22] on div "Collections / Campaigns" at bounding box center [241, 23] width 268 height 21
click at [266, 27] on span "Campaigns" at bounding box center [280, 23] width 152 height 19
click at [226, 26] on span "Campaigns" at bounding box center [280, 23] width 152 height 19
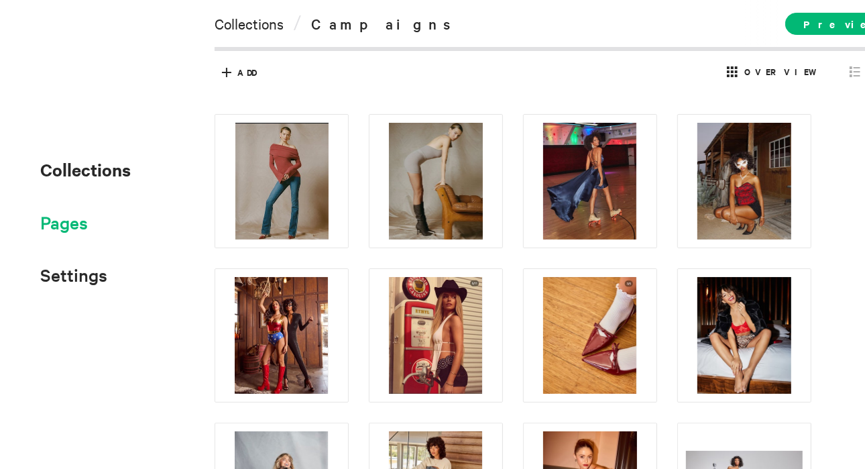
click at [65, 225] on span "Pages" at bounding box center [64, 222] width 48 height 22
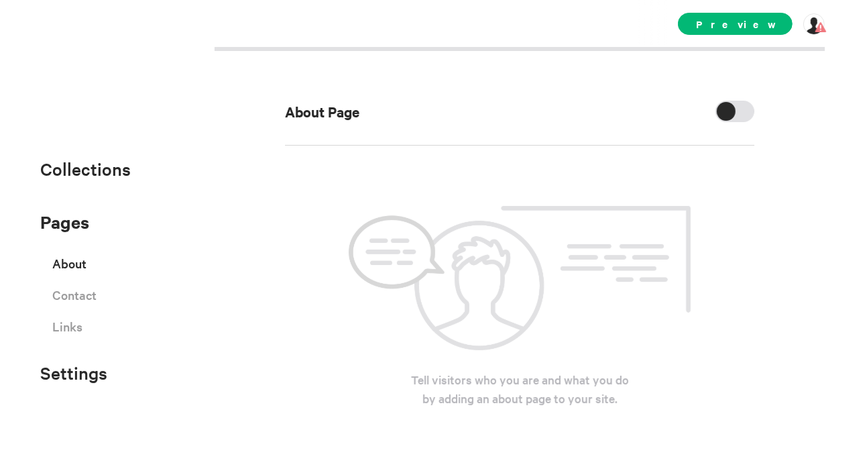
scroll to position [5, 0]
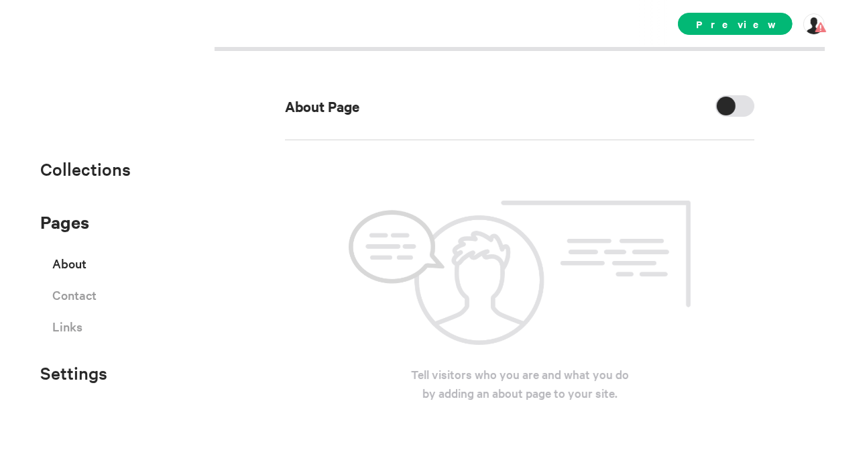
click at [720, 117] on div "About Page" at bounding box center [520, 117] width 470 height 45
click at [720, 100] on div at bounding box center [726, 106] width 19 height 19
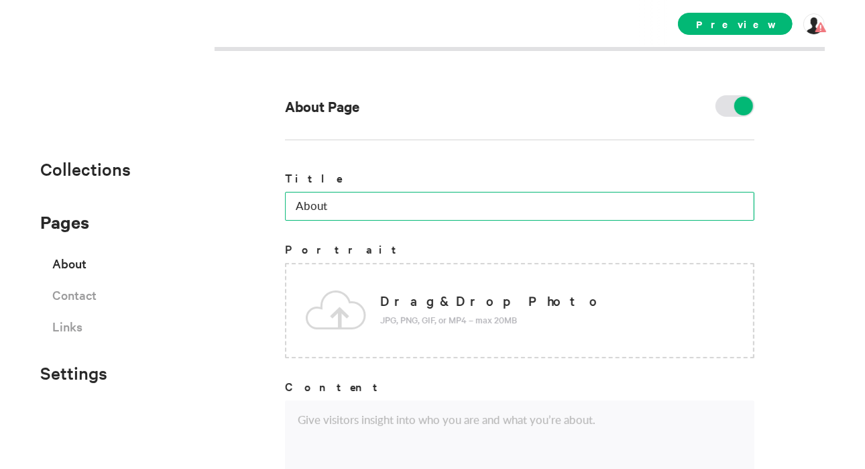
click at [439, 199] on input "About" at bounding box center [520, 206] width 470 height 29
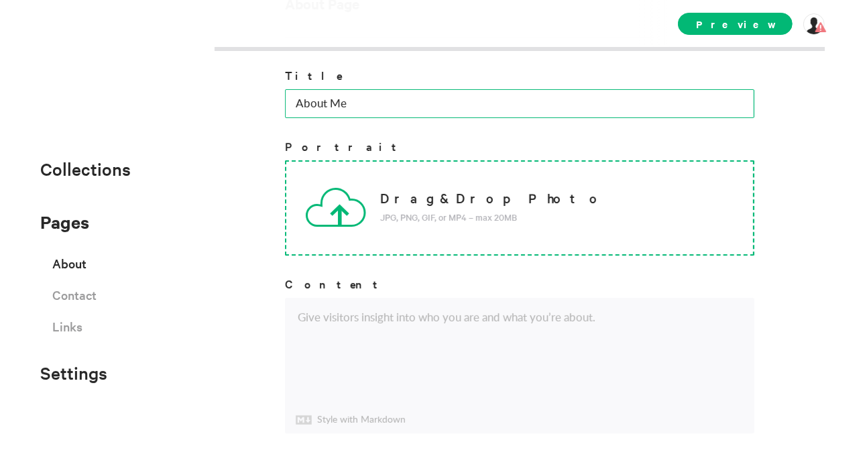
scroll to position [118, 0]
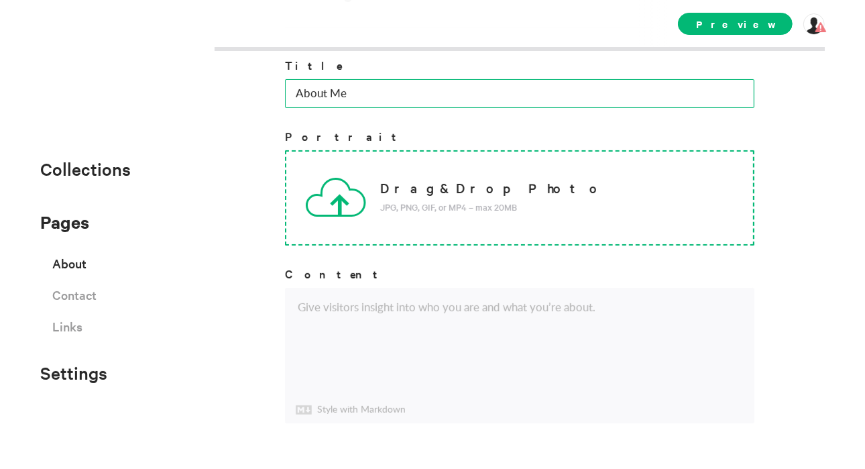
type input "About Me"
click at [465, 213] on p "JPG, PNG, GIF, or MP4 – max 20MB" at bounding box center [493, 207] width 226 height 15
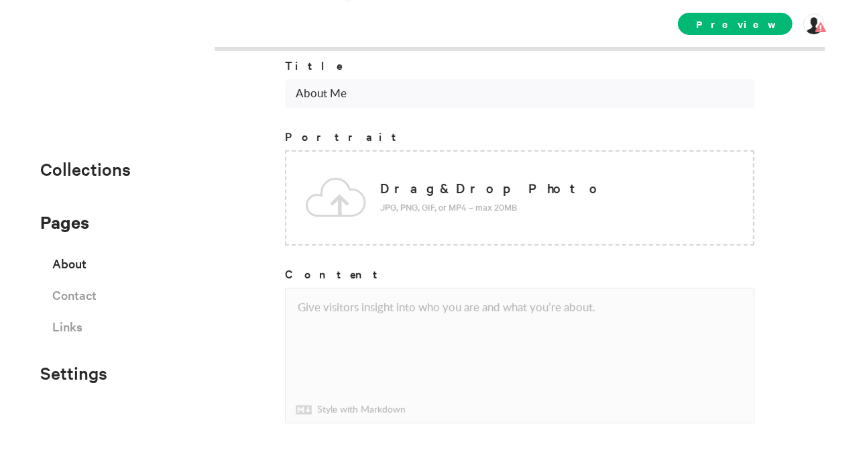
click at [637, 312] on textarea at bounding box center [520, 355] width 468 height 134
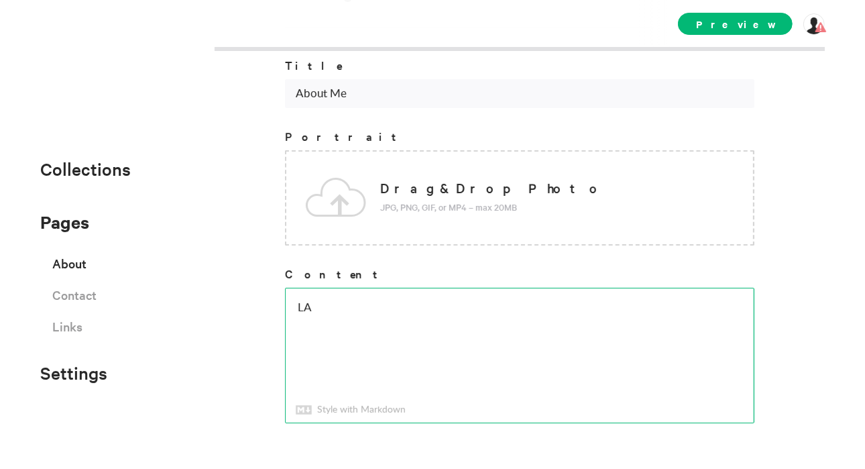
type textarea "L"
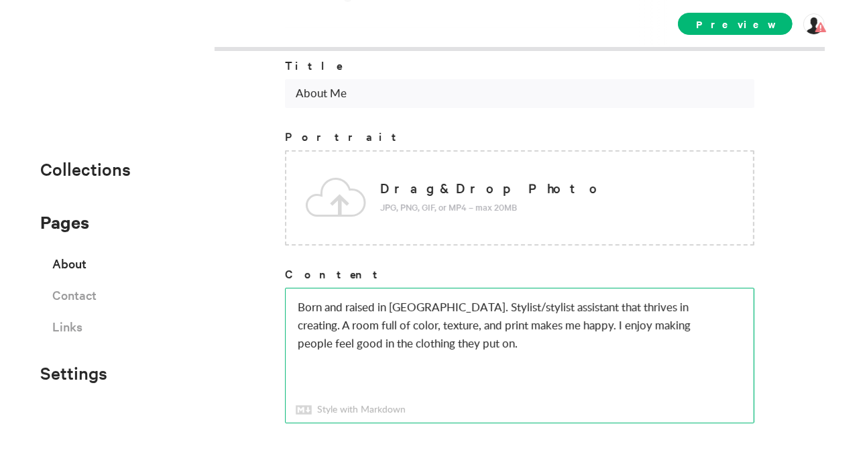
click at [292, 307] on textarea "Born and raised in [GEOGRAPHIC_DATA]. Stylist/stylist assistant that thrives in…" at bounding box center [520, 355] width 468 height 134
click at [424, 305] on textarea "Hey! I'm Cliniece and I [PERSON_NAME] and raised in [GEOGRAPHIC_DATA]. Stylist/…" at bounding box center [520, 355] width 468 height 134
click at [427, 306] on textarea "Hey! I'm Cliniece and I [PERSON_NAME] and raised in [GEOGRAPHIC_DATA]. Stylist/…" at bounding box center [520, 355] width 468 height 134
click at [581, 304] on textarea "Hey! I'm Cliniece and I am born and raised in [GEOGRAPHIC_DATA]. Stylist/stylis…" at bounding box center [520, 355] width 468 height 134
click at [584, 339] on textarea "Hey! I'm Cliniece and I am born and raised in [GEOGRAPHIC_DATA]. Stylist/stylis…" at bounding box center [520, 355] width 468 height 134
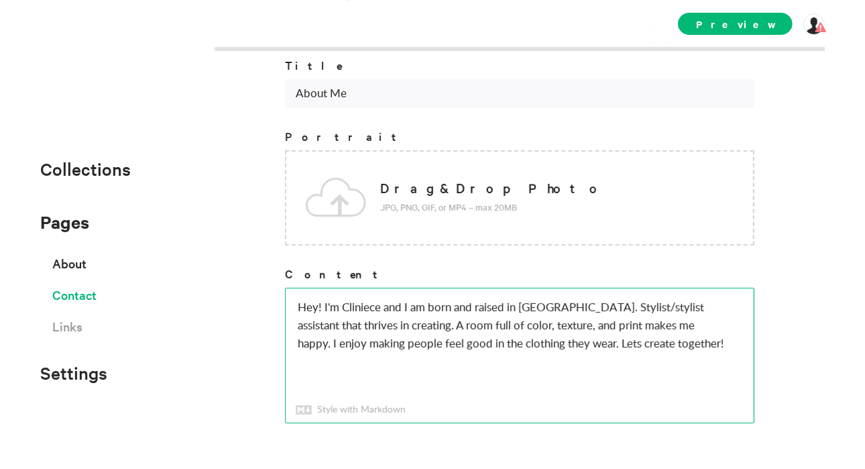
type textarea "Hey! I'm Cliniece and I am born and raised in [GEOGRAPHIC_DATA]. Stylist/stylis…"
click at [82, 305] on span "Contact" at bounding box center [74, 294] width 44 height 23
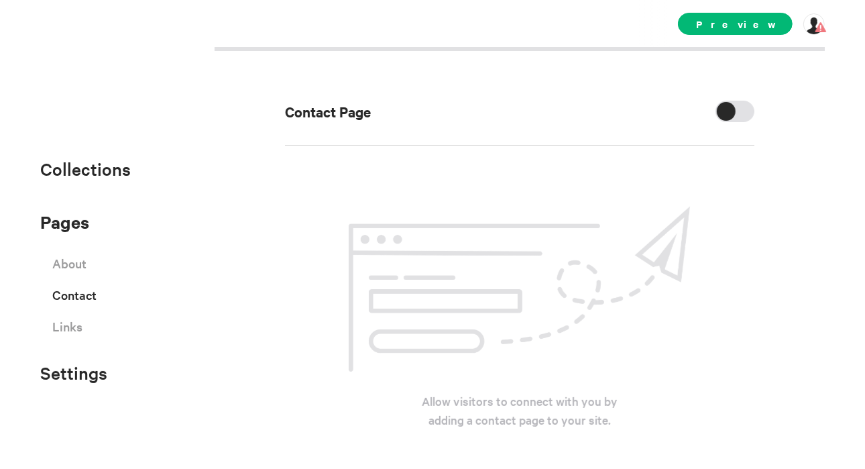
scroll to position [27, 0]
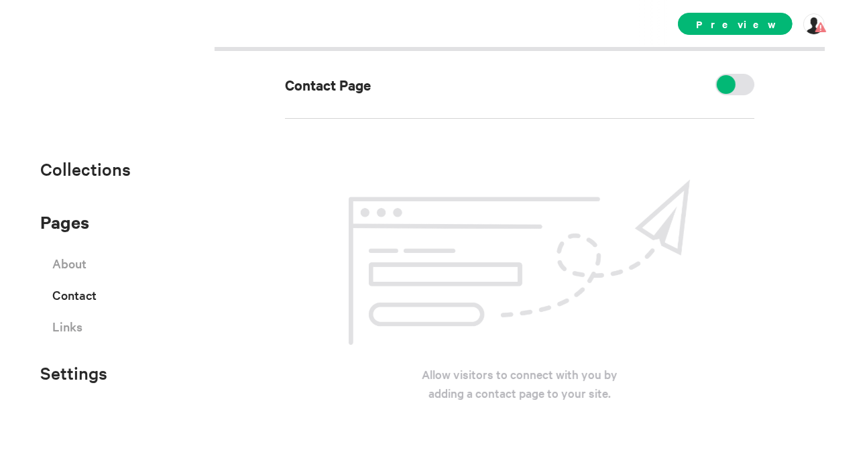
click at [728, 78] on div at bounding box center [735, 84] width 39 height 21
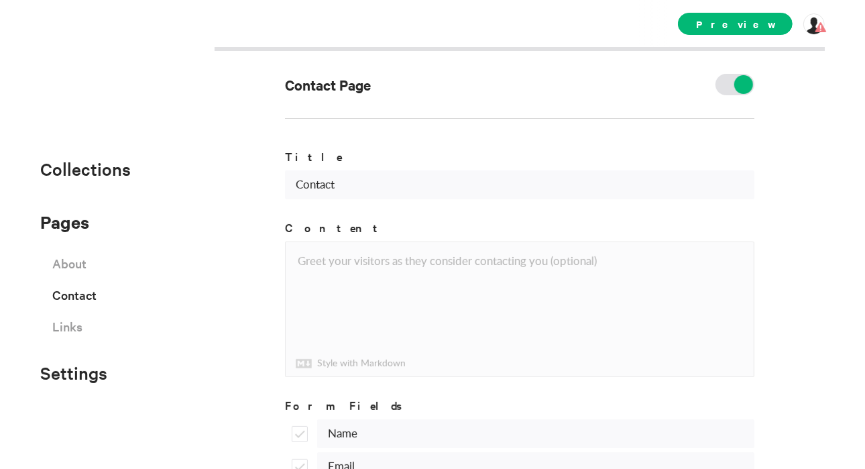
click at [425, 278] on textarea at bounding box center [520, 309] width 468 height 134
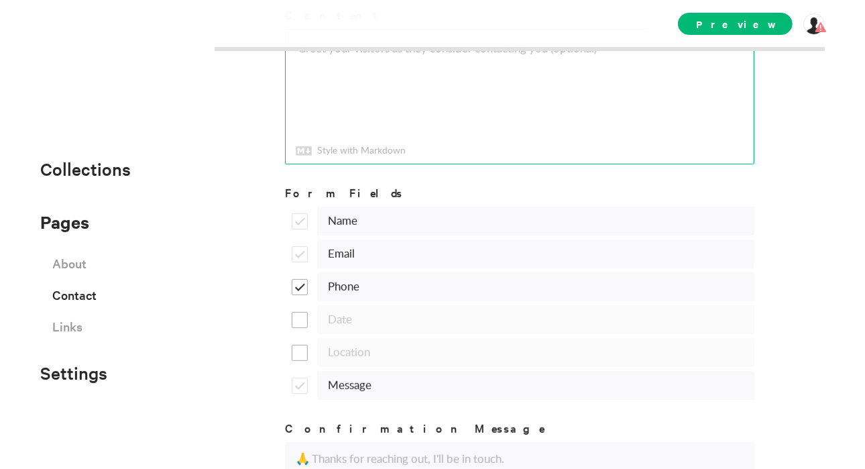
scroll to position [240, 0]
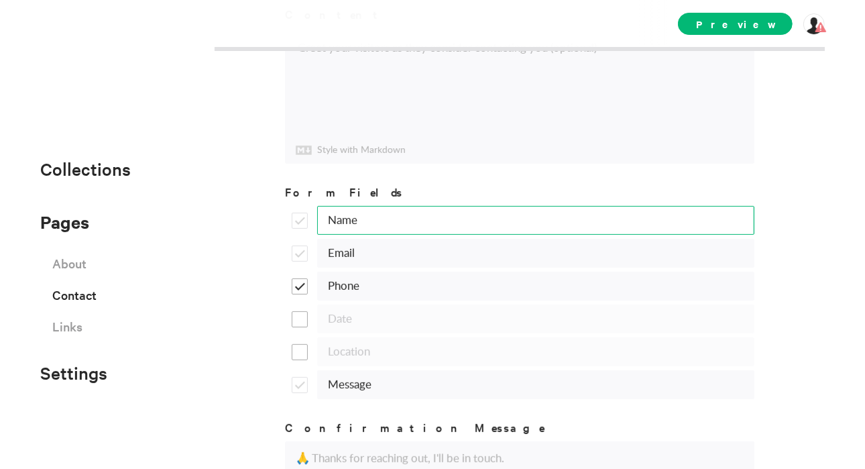
click at [423, 231] on input "Name" at bounding box center [535, 220] width 437 height 29
type input "N"
type input "Cliniece Flowers"
click at [360, 260] on input "Email" at bounding box center [535, 253] width 437 height 29
type input "E"
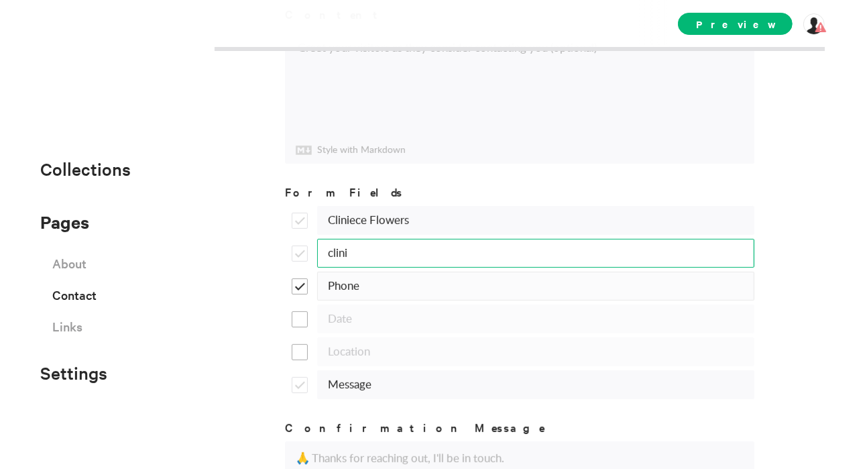
type input "[EMAIL_ADDRESS][DOMAIN_NAME]"
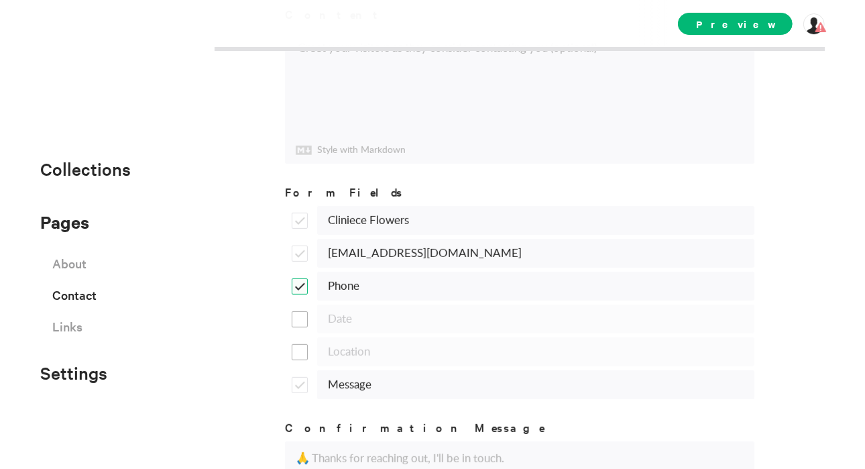
click at [294, 282] on span at bounding box center [300, 286] width 16 height 16
click at [0, 0] on input "checkbox" at bounding box center [0, 0] width 0 height 0
click at [369, 287] on input "Phone" at bounding box center [535, 286] width 437 height 29
click at [373, 290] on input "Phone" at bounding box center [535, 286] width 437 height 29
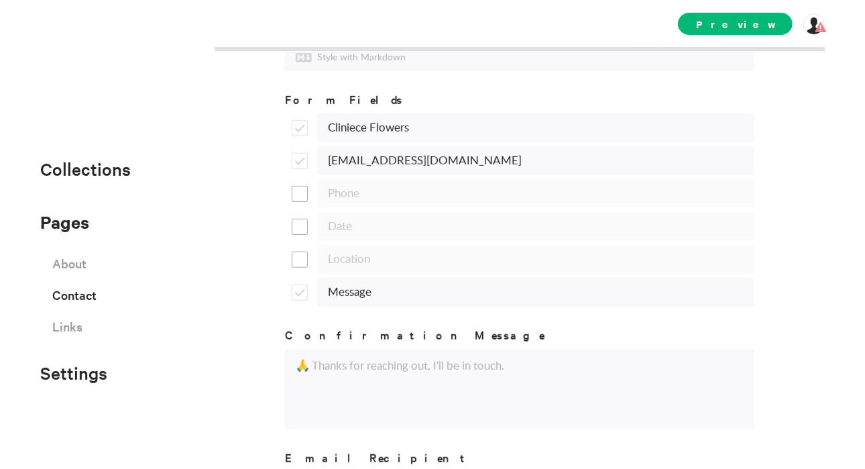
scroll to position [424, 0]
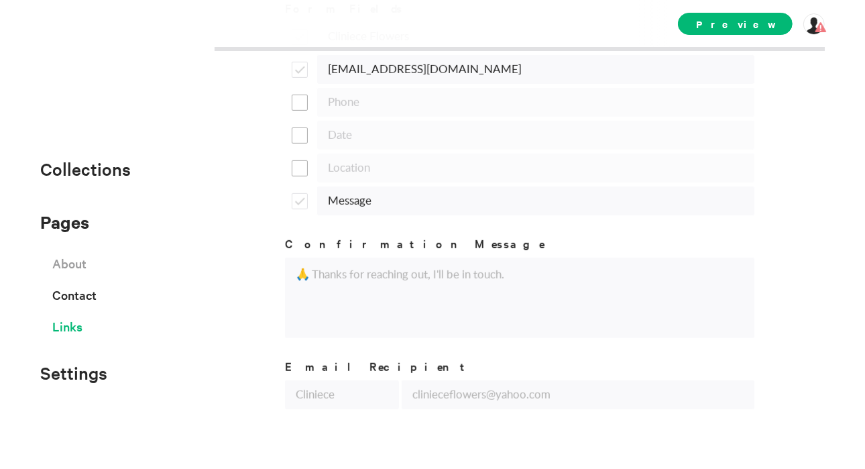
click at [68, 320] on span "Links" at bounding box center [67, 326] width 30 height 23
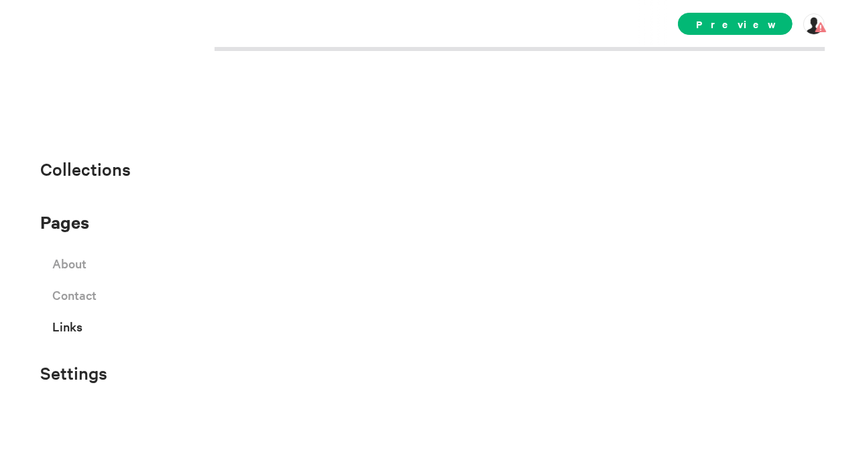
select select "instagram"
select select "facebook"
select select "twitter"
select select "youtube"
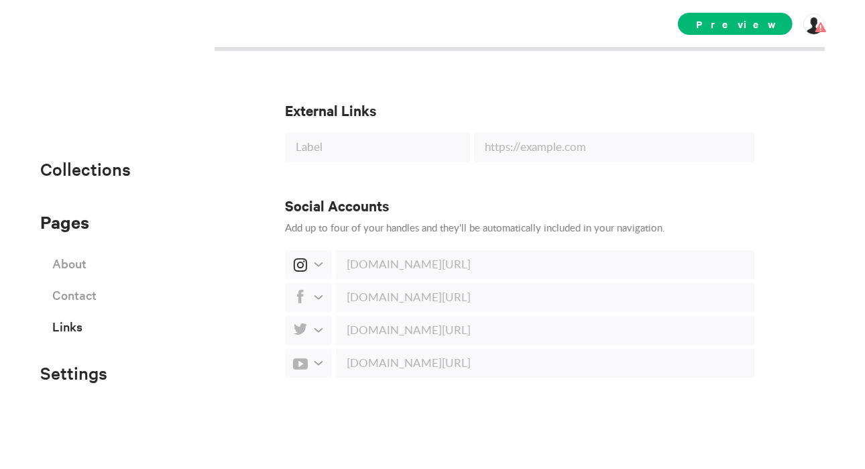
click at [307, 265] on select "500px Behance Dribbble Email Facebook Instagram LinkedIn Medium Shop 1 Shop 2 S…" at bounding box center [308, 264] width 47 height 29
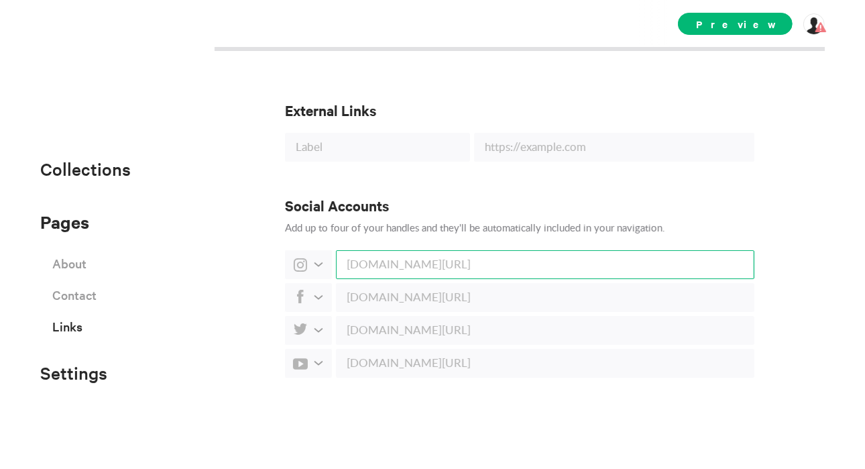
click at [383, 262] on input "text" at bounding box center [545, 264] width 419 height 29
type input "styledbycliniece"
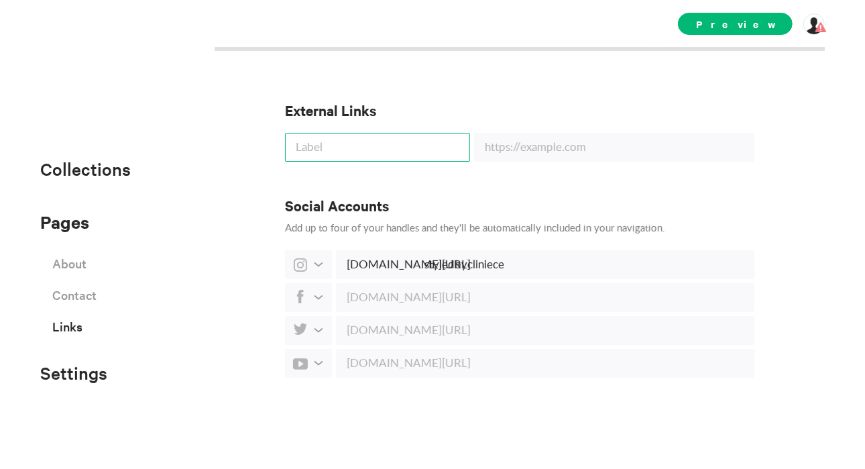
click at [371, 141] on input "text" at bounding box center [377, 147] width 185 height 29
click at [178, 329] on div "External Links Social Accounts Add up to four of your handles and they'll be au…" at bounding box center [432, 234] width 865 height 469
click at [79, 378] on span "Settings" at bounding box center [73, 373] width 67 height 22
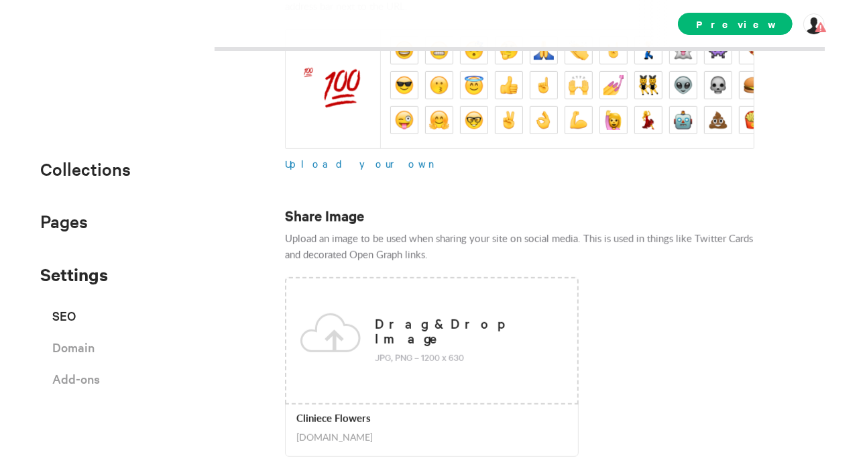
scroll to position [296, 0]
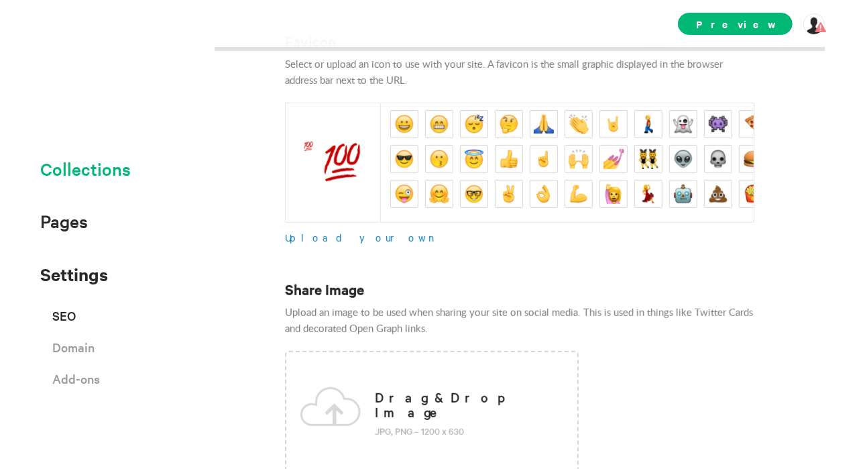
click at [70, 175] on span "Collections" at bounding box center [85, 169] width 91 height 22
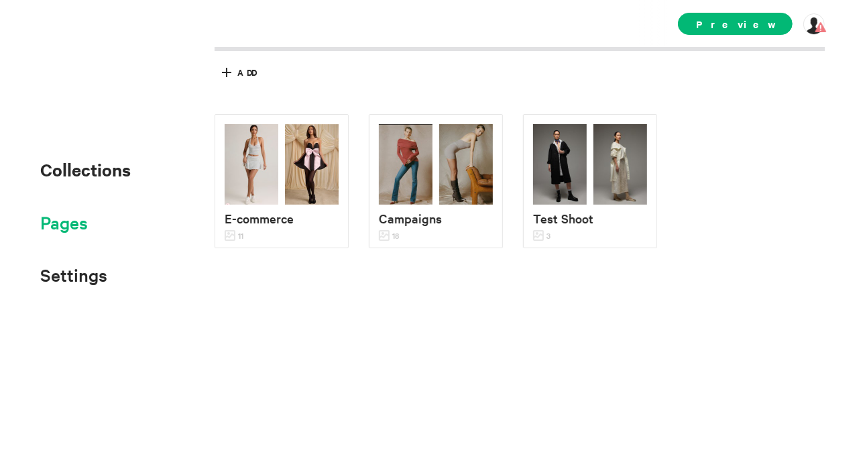
click at [64, 217] on span "Pages" at bounding box center [64, 222] width 48 height 22
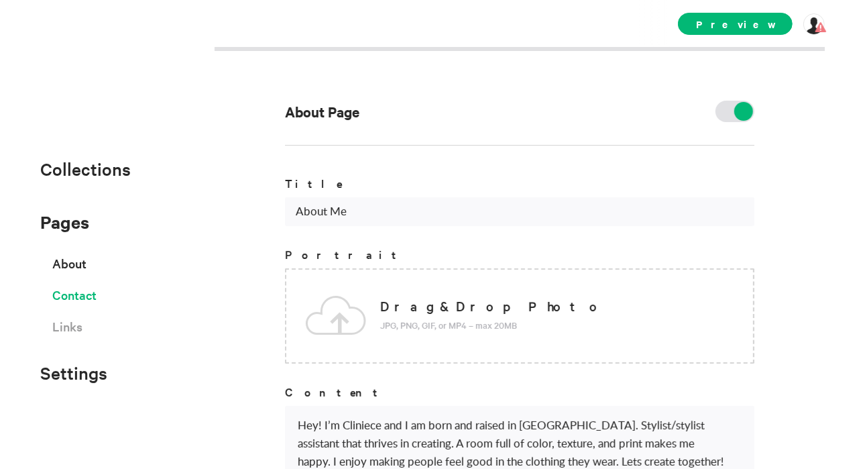
click at [84, 300] on span "Contact" at bounding box center [74, 294] width 44 height 23
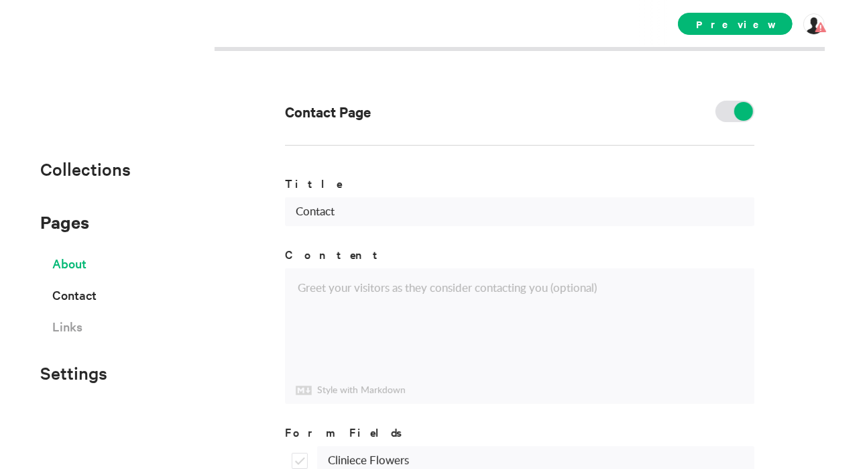
click at [80, 258] on span "About" at bounding box center [69, 263] width 34 height 23
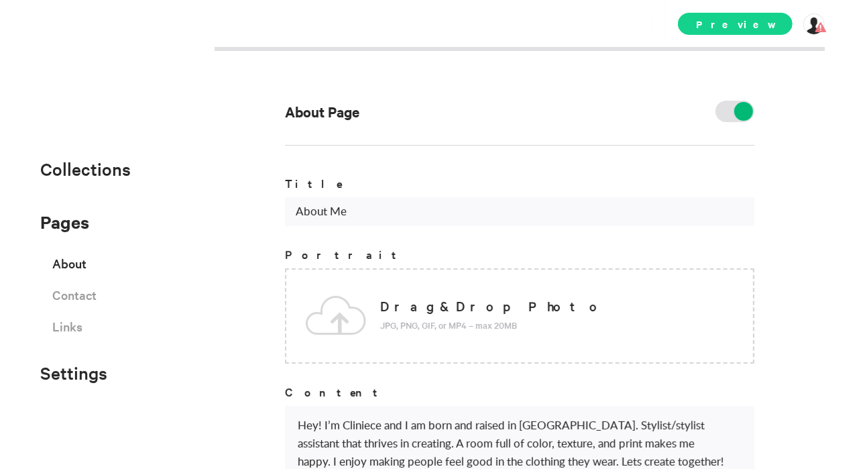
click at [767, 24] on span "Preview" at bounding box center [735, 24] width 115 height 22
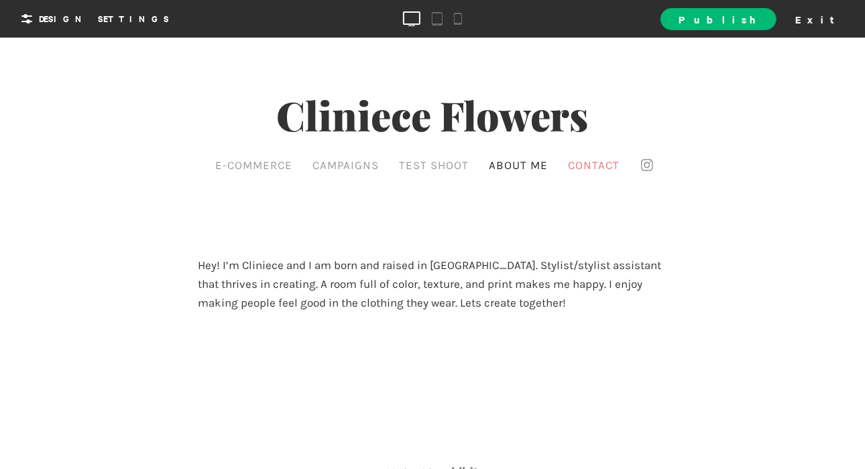
click at [582, 165] on span "Contact" at bounding box center [594, 164] width 52 height 13
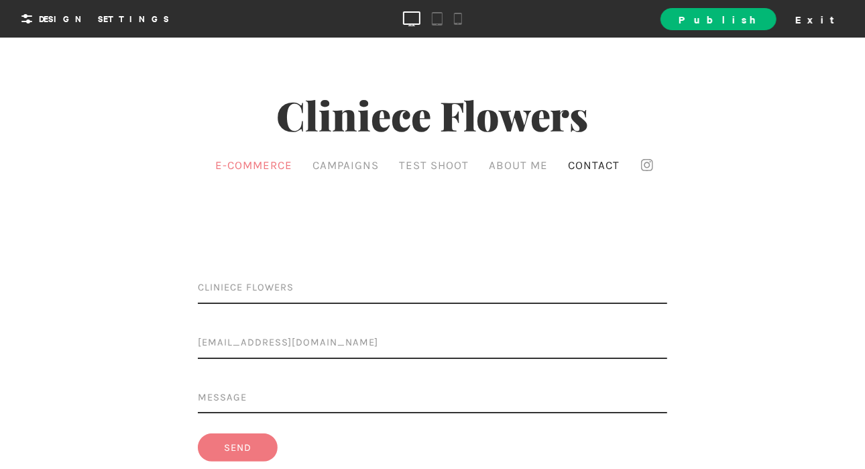
click at [227, 158] on link "E-commerce" at bounding box center [254, 164] width 84 height 20
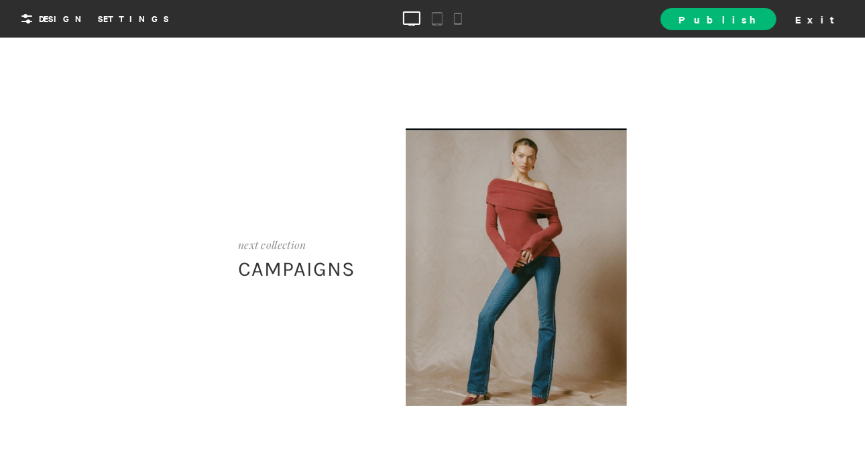
scroll to position [1663, 0]
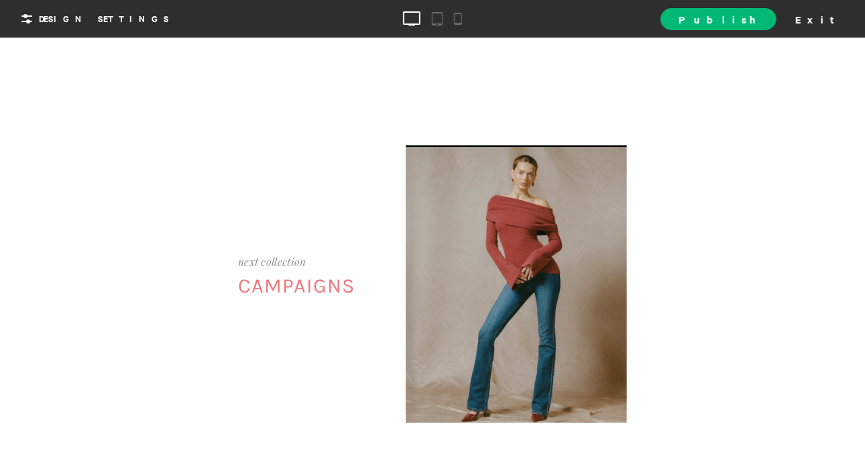
click at [475, 343] on div at bounding box center [516, 283] width 221 height 278
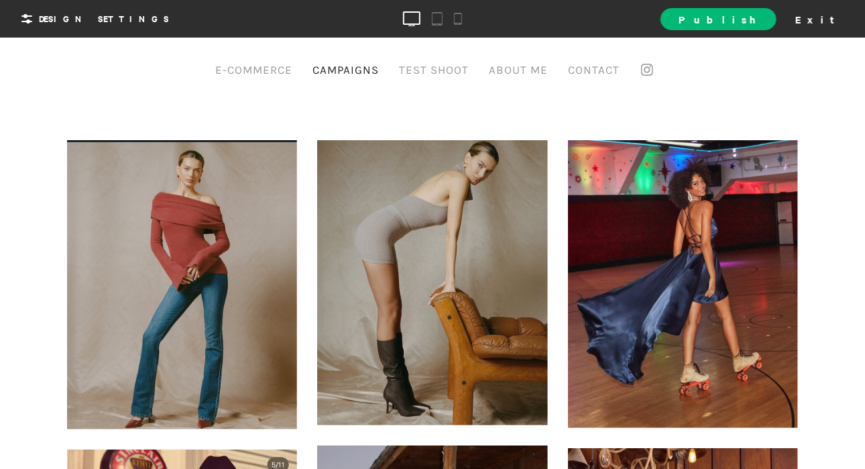
scroll to position [0, 0]
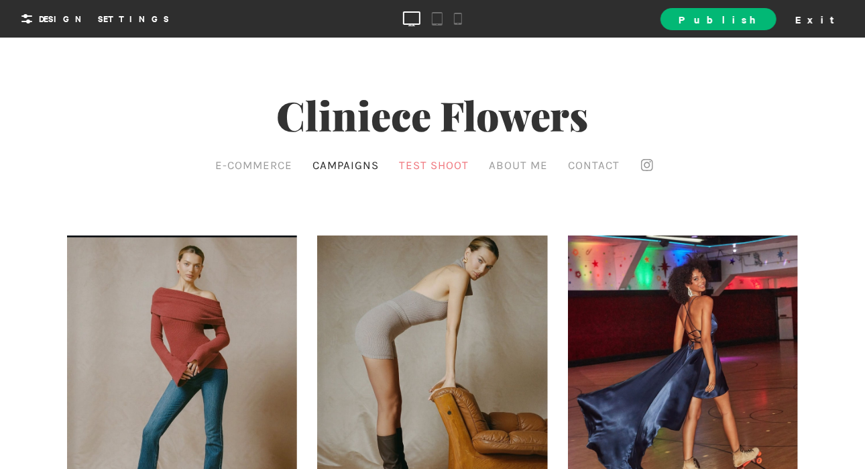
click at [427, 171] on link "Test Shoot" at bounding box center [434, 164] width 76 height 20
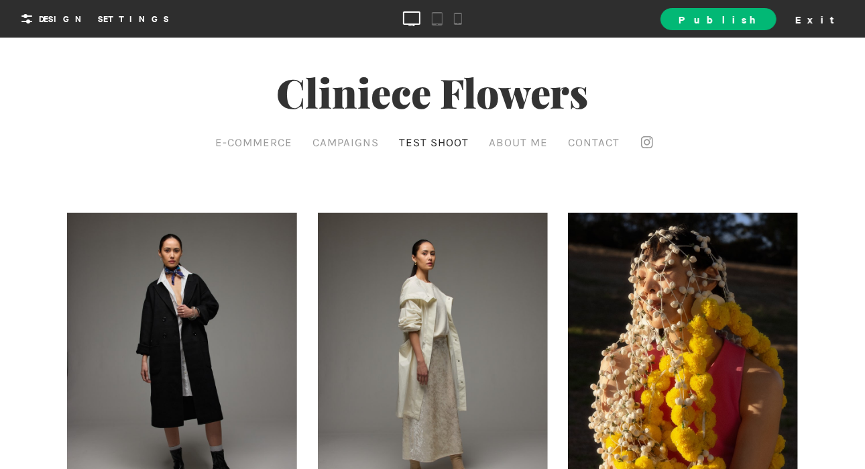
scroll to position [20, 0]
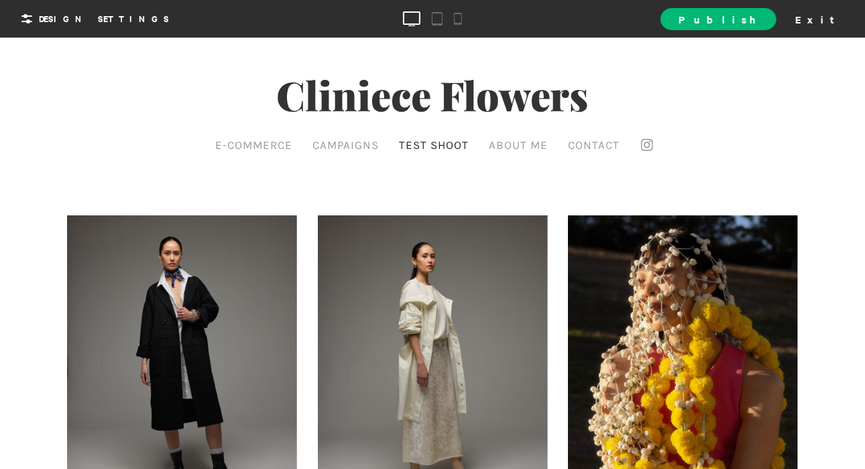
click at [251, 132] on div "Cliniece Flowers E-commerce Campaigns Test Shoot About Me Contact" at bounding box center [432, 86] width 865 height 138
click at [253, 139] on link "E-commerce" at bounding box center [254, 144] width 84 height 20
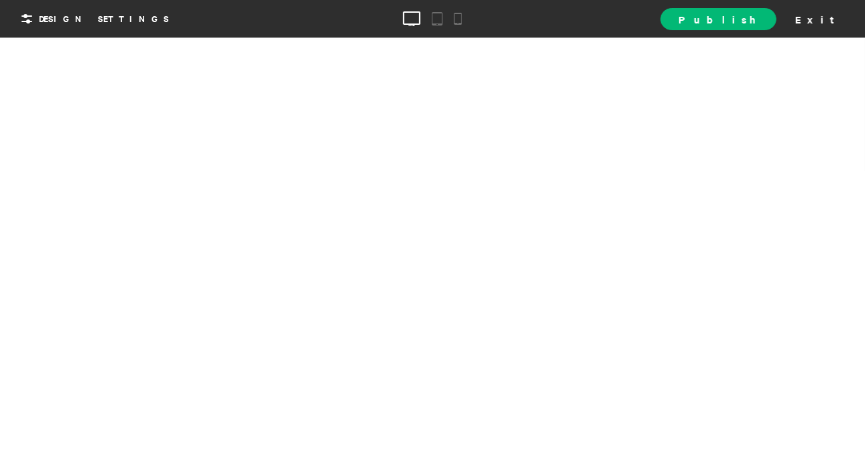
scroll to position [0, 0]
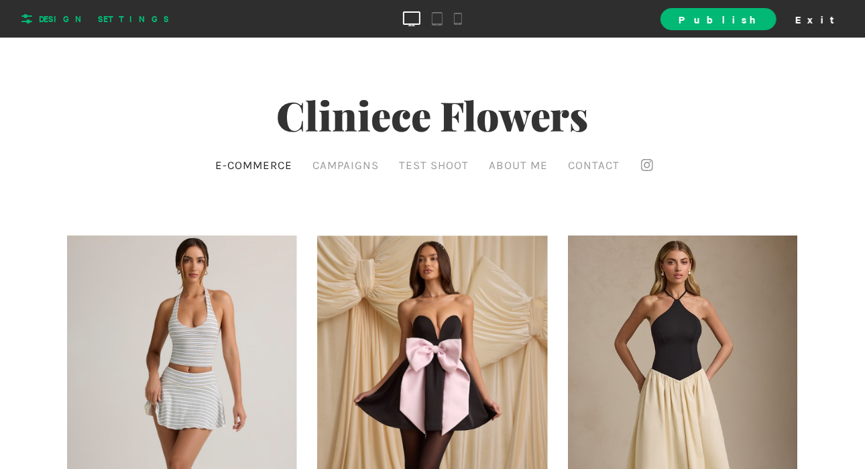
click at [60, 19] on span "Design Settings" at bounding box center [104, 19] width 130 height 12
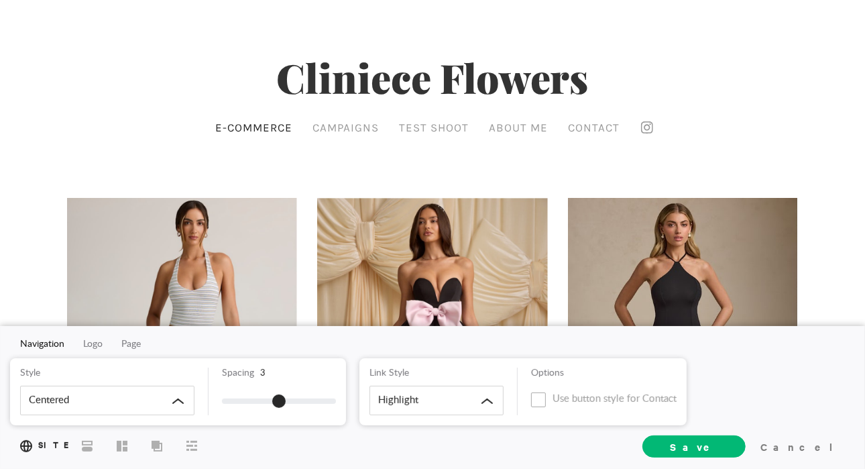
click at [169, 50] on div "Cliniece Flowers E-commerce Campaigns Test Shoot About Me Contact" at bounding box center [432, 69] width 865 height 138
click at [832, 445] on div "Cancel" at bounding box center [800, 446] width 90 height 20
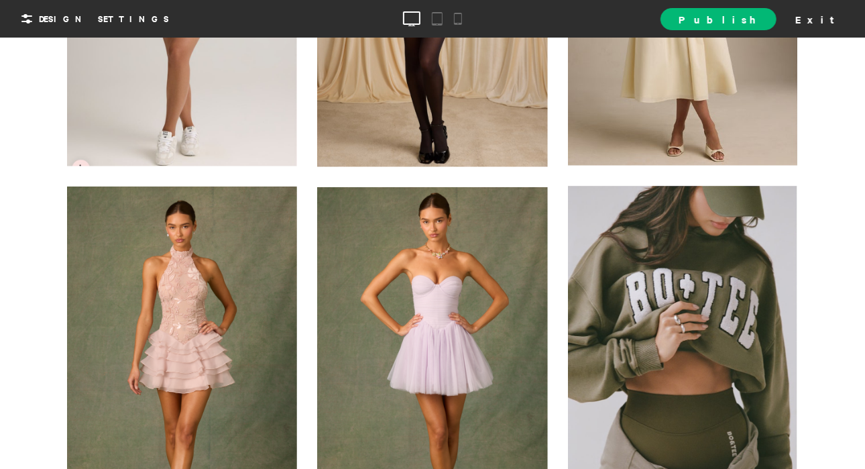
scroll to position [413, 0]
click at [280, 25] on div at bounding box center [432, 18] width 865 height 25
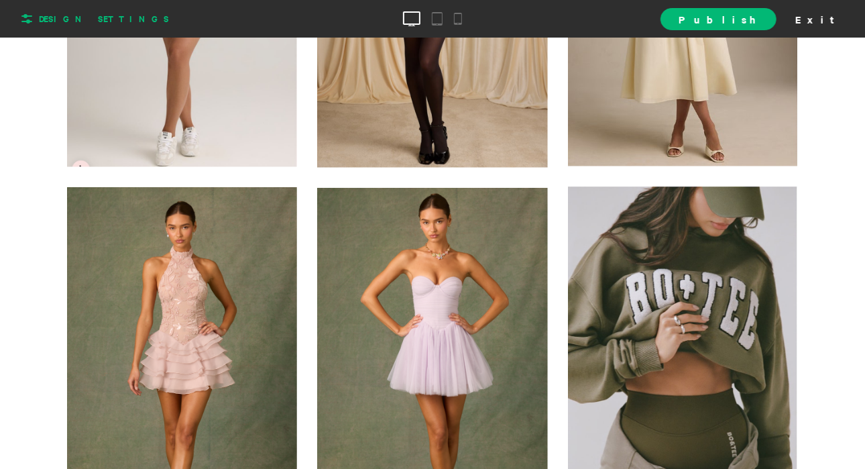
click at [62, 22] on span "Design Settings" at bounding box center [104, 19] width 130 height 12
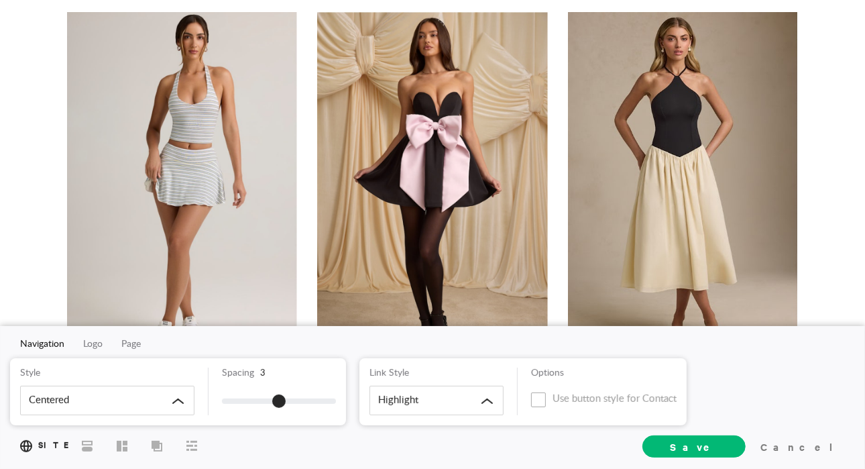
scroll to position [174, 0]
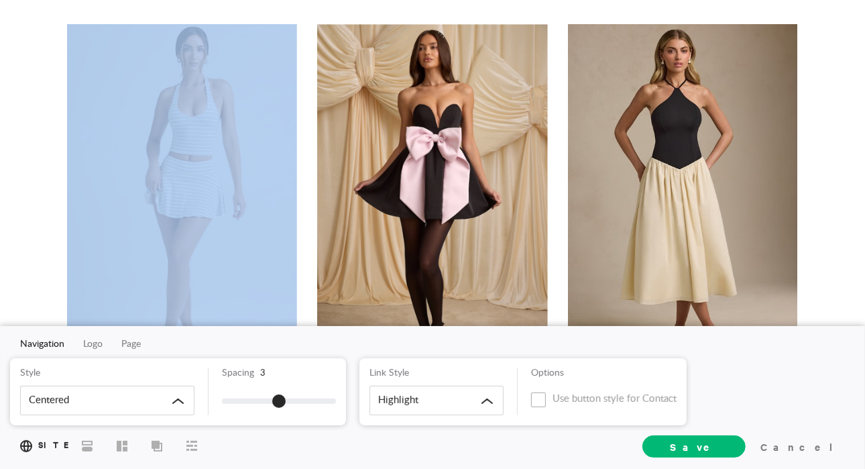
drag, startPoint x: 227, startPoint y: 142, endPoint x: 378, endPoint y: 166, distance: 153.6
click at [449, 150] on div at bounding box center [432, 196] width 230 height 345
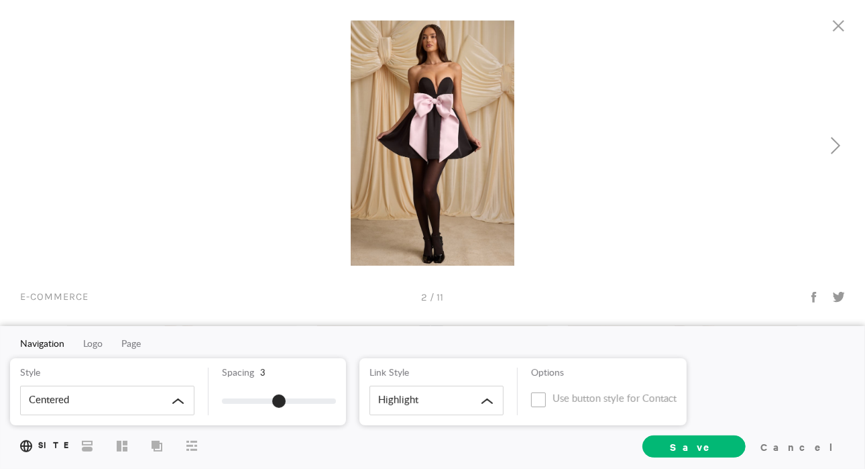
drag, startPoint x: 470, startPoint y: 147, endPoint x: 600, endPoint y: 113, distance: 134.4
click at [600, 113] on div at bounding box center [649, 142] width 433 height 245
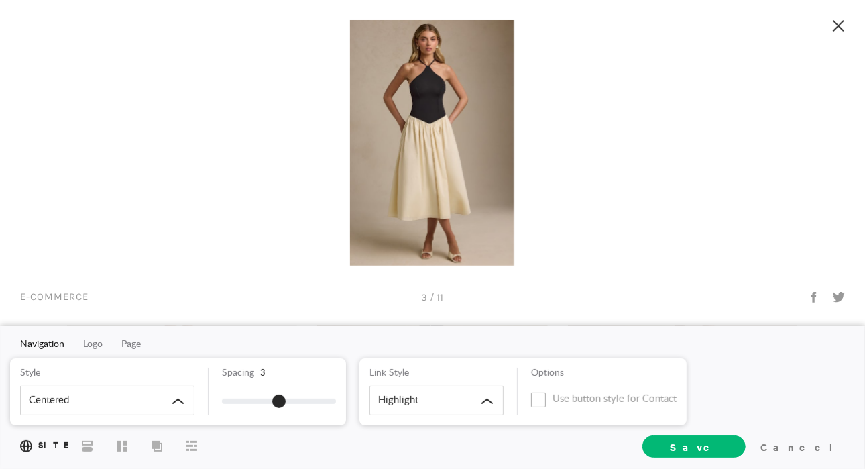
click at [842, 30] on icon at bounding box center [839, 25] width 12 height 11
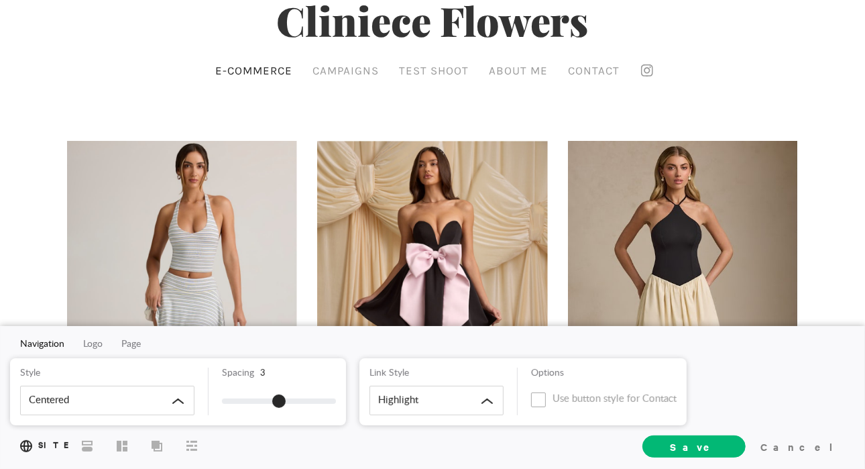
scroll to position [0, 0]
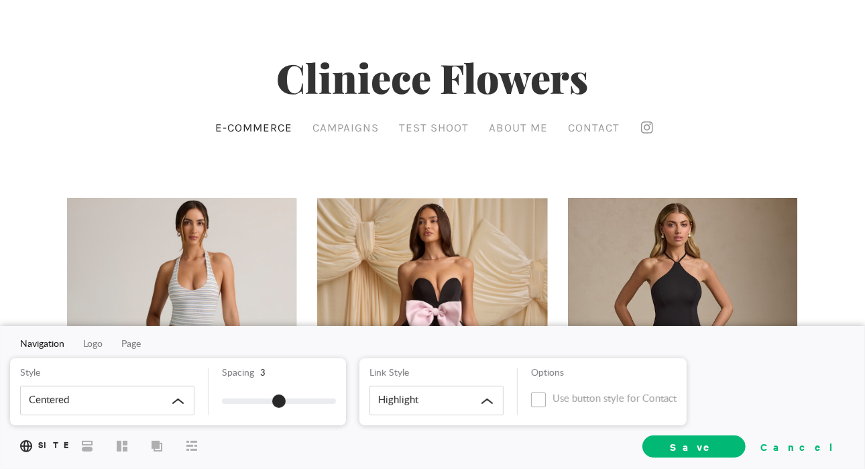
click at [822, 449] on div "Cancel" at bounding box center [800, 446] width 90 height 20
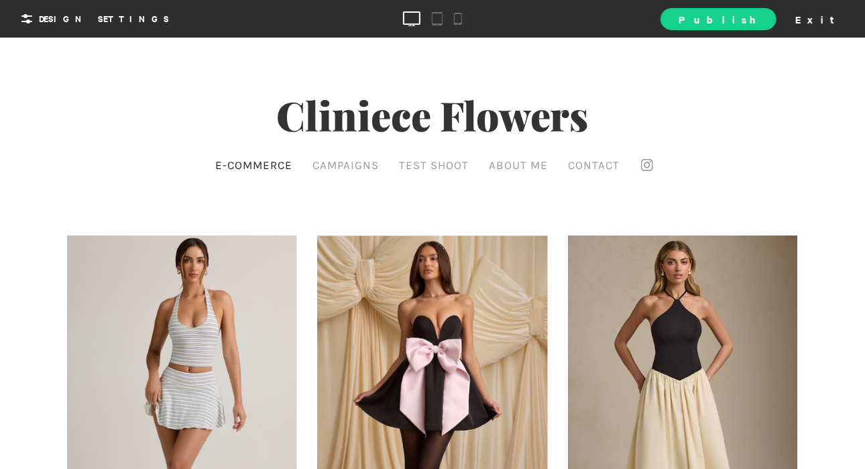
click at [755, 19] on span "Publish" at bounding box center [718, 19] width 79 height 14
click at [557, 162] on ul "E-commerce Campaigns Test Shoot About Me Contact" at bounding box center [417, 164] width 411 height 20
click at [533, 160] on span "About Me" at bounding box center [518, 164] width 59 height 13
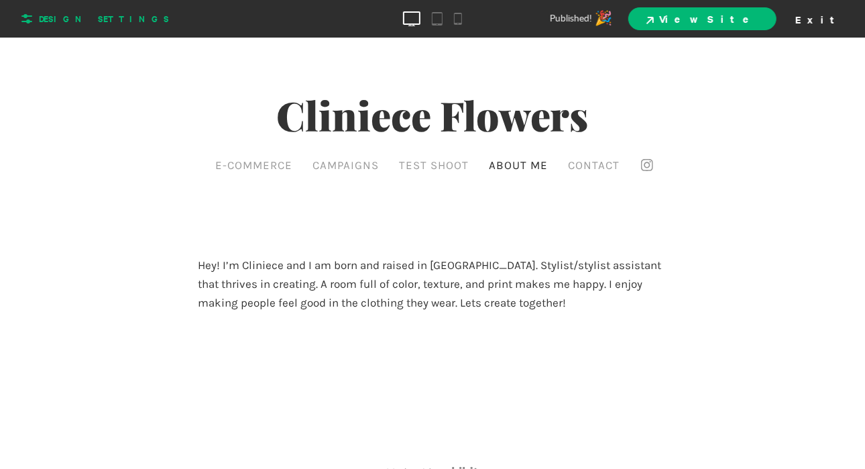
click at [118, 21] on span "Design Settings" at bounding box center [104, 19] width 130 height 12
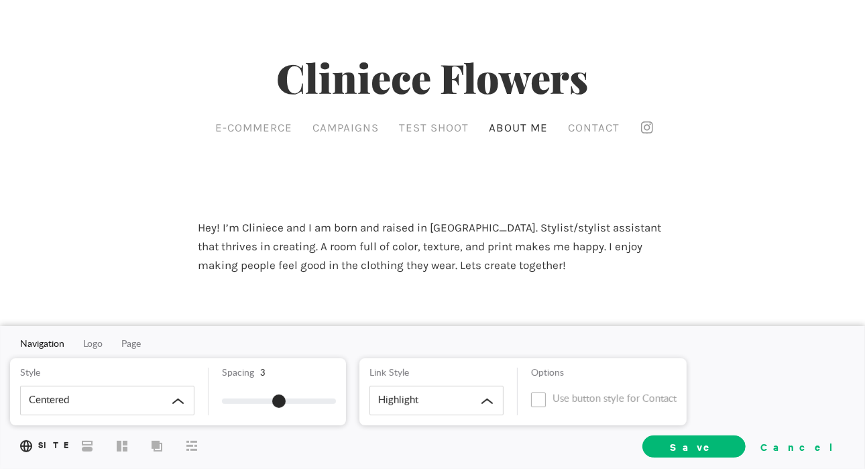
click at [828, 437] on div "Cancel" at bounding box center [800, 446] width 90 height 20
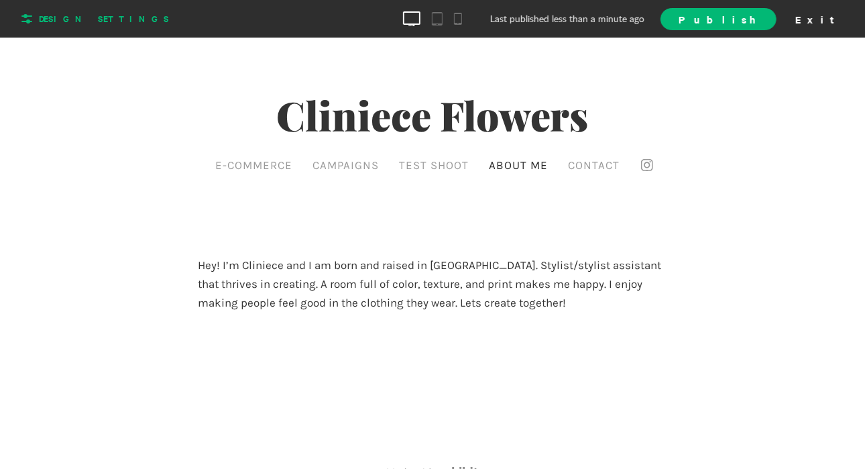
click at [70, 27] on span "Design Settings" at bounding box center [92, 18] width 153 height 21
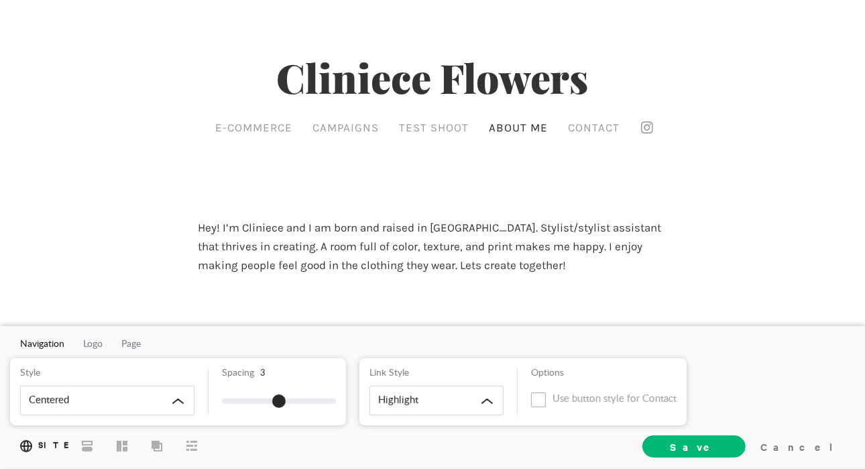
click at [165, 158] on div "Cliniece Flowers E-commerce Campaigns Test Shoot About Me Contact Hey! I’m Clin…" at bounding box center [432, 248] width 865 height 496
drag, startPoint x: 813, startPoint y: 445, endPoint x: 814, endPoint y: 458, distance: 12.8
click at [814, 458] on div "Site Styles Layout Cover More Save Cancel" at bounding box center [432, 446] width 865 height 46
click at [134, 351] on div "Navigation Logo Page Style Centered Spacing 3 Link Style Highlight Options Use …" at bounding box center [432, 397] width 865 height 143
click at [134, 344] on span "Page" at bounding box center [130, 343] width 19 height 9
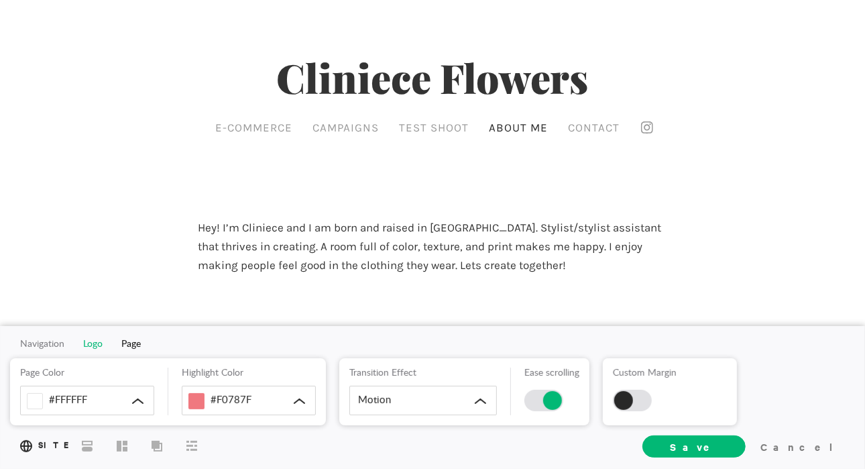
click at [89, 342] on span "Logo" at bounding box center [92, 343] width 19 height 9
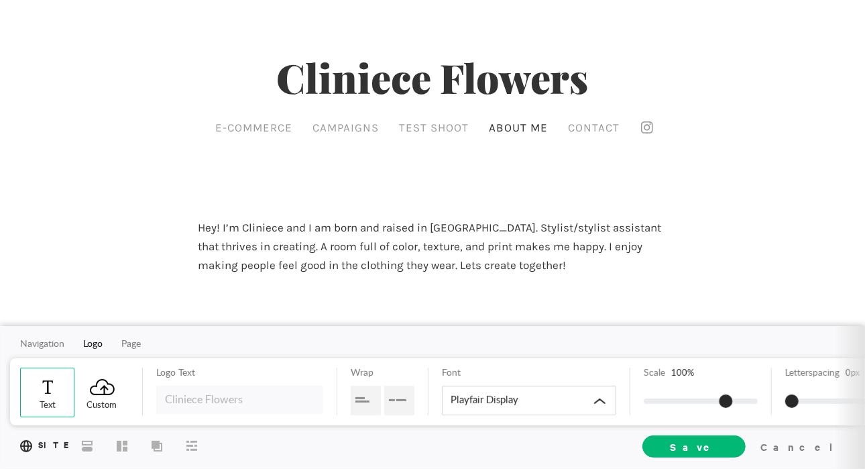
click at [91, 394] on span at bounding box center [103, 386] width 28 height 19
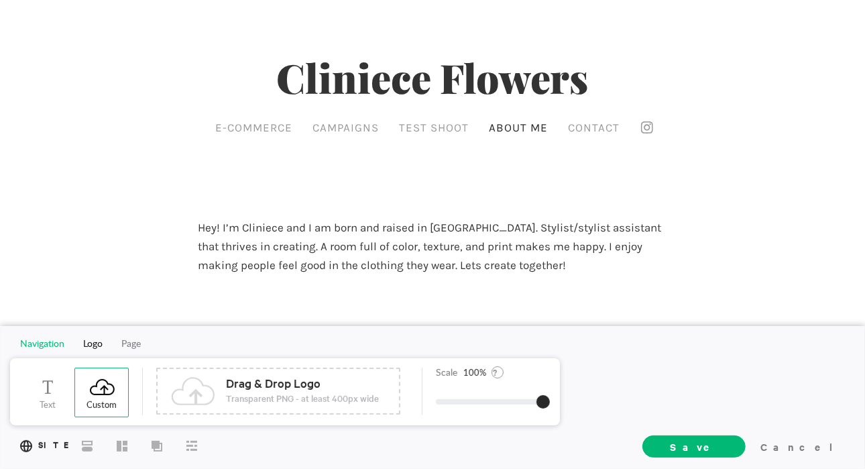
click at [52, 339] on span "Navigation" at bounding box center [42, 343] width 44 height 9
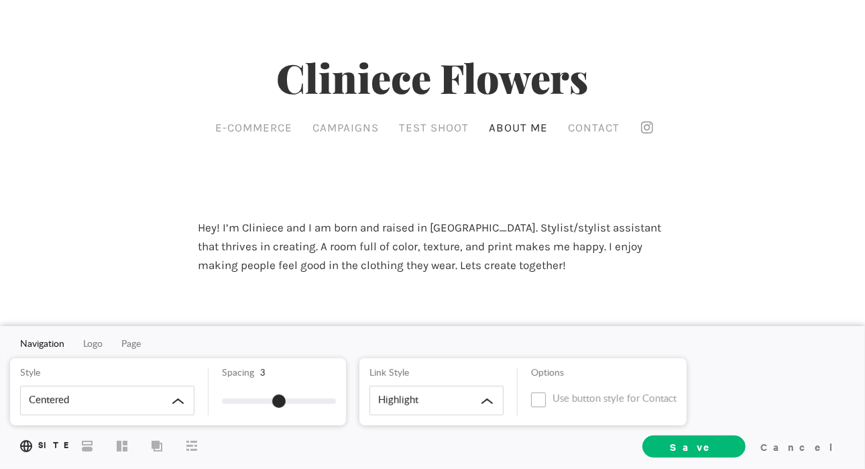
click at [116, 188] on div "Cliniece Flowers E-commerce Campaigns Test Shoot About Me Contact Hey! I’m Clin…" at bounding box center [432, 248] width 865 height 496
click at [817, 446] on div "Cancel" at bounding box center [800, 446] width 90 height 20
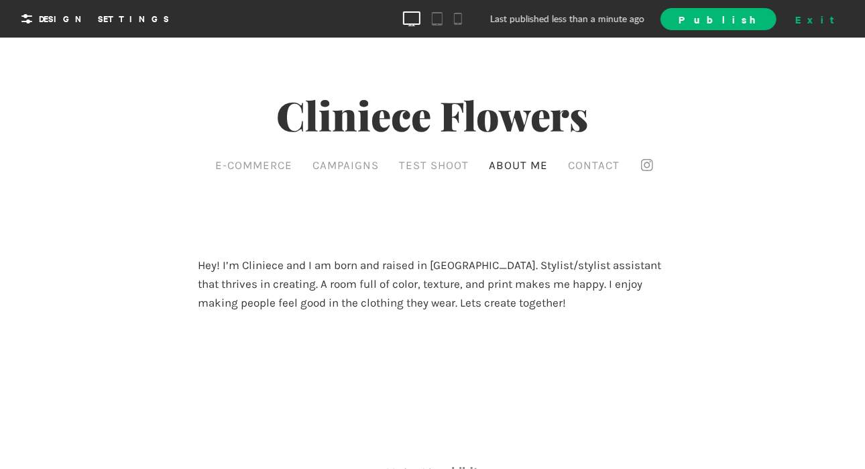
click at [837, 17] on div "Exit" at bounding box center [819, 19] width 59 height 20
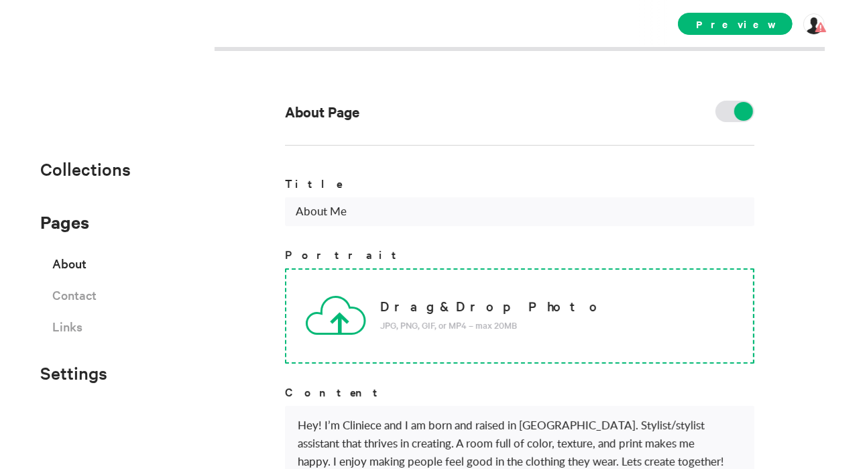
click at [480, 276] on div "Drag & Drop Photo JPG, PNG, GIF, or MP4 – max 20MB" at bounding box center [520, 315] width 470 height 95
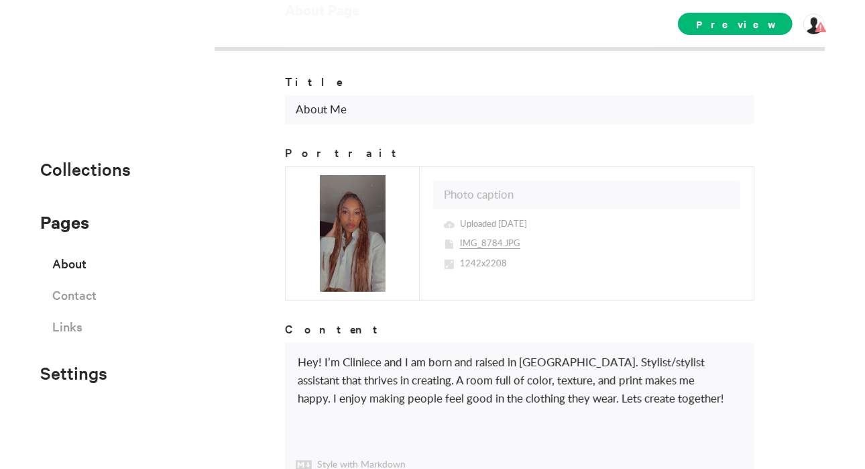
scroll to position [175, 0]
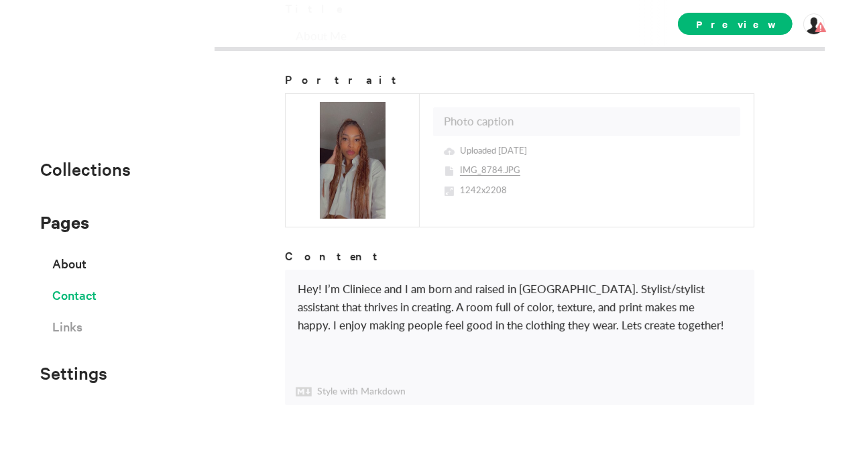
click at [88, 294] on span "Contact" at bounding box center [74, 294] width 44 height 23
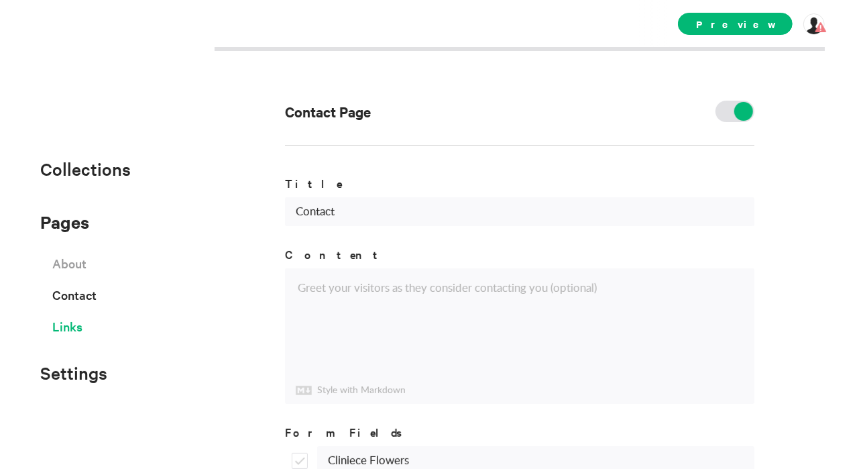
click at [63, 331] on span "Links" at bounding box center [67, 326] width 30 height 23
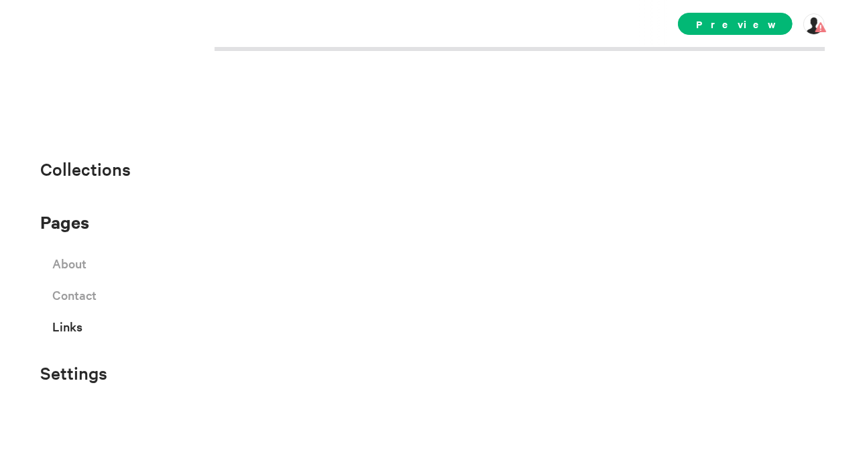
select select "instagram"
select select "facebook"
select select "twitter"
select select "youtube"
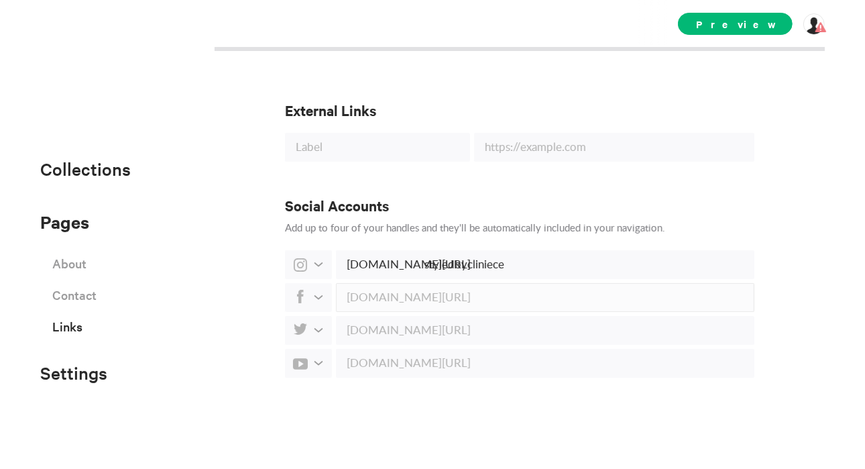
scroll to position [3, 0]
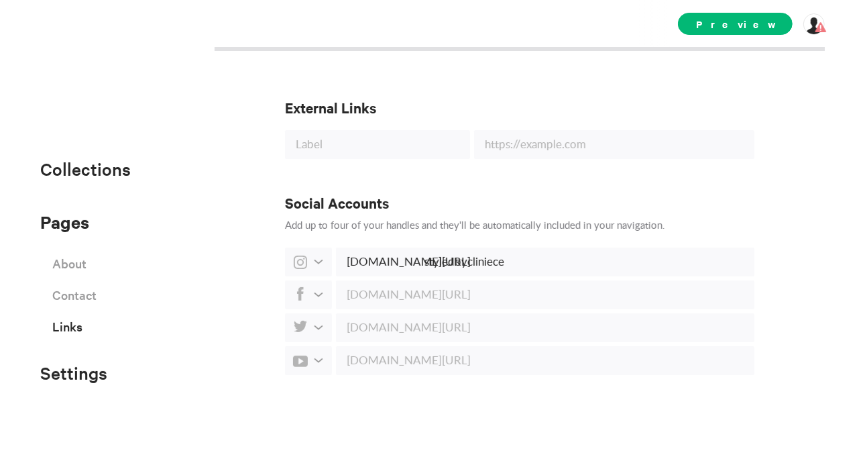
click at [828, 21] on div "External Links Social Accounts Add up to four of your handles and they'll be au…" at bounding box center [432, 234] width 865 height 469
click at [818, 26] on div at bounding box center [814, 23] width 21 height 21
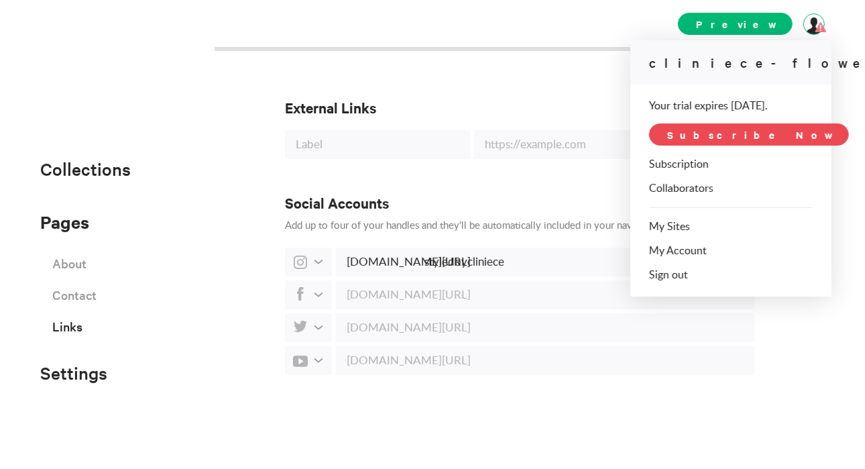
click at [699, 142] on span "Subscribe Now" at bounding box center [749, 134] width 200 height 22
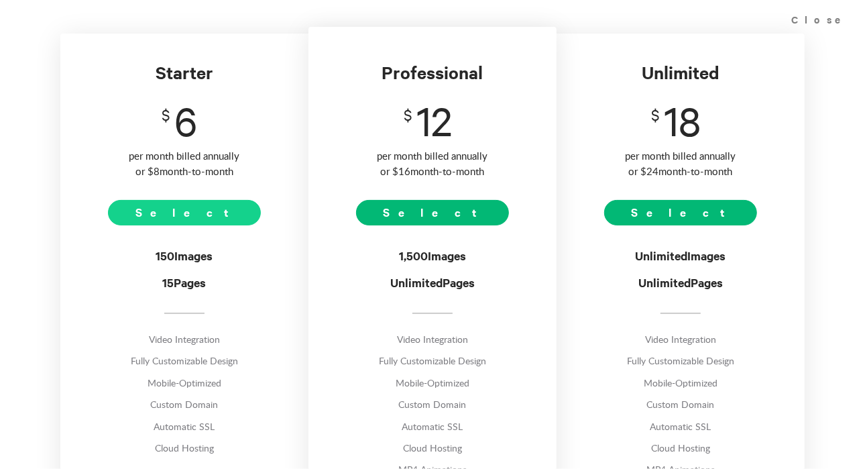
click at [158, 218] on span "Select" at bounding box center [185, 212] width 154 height 25
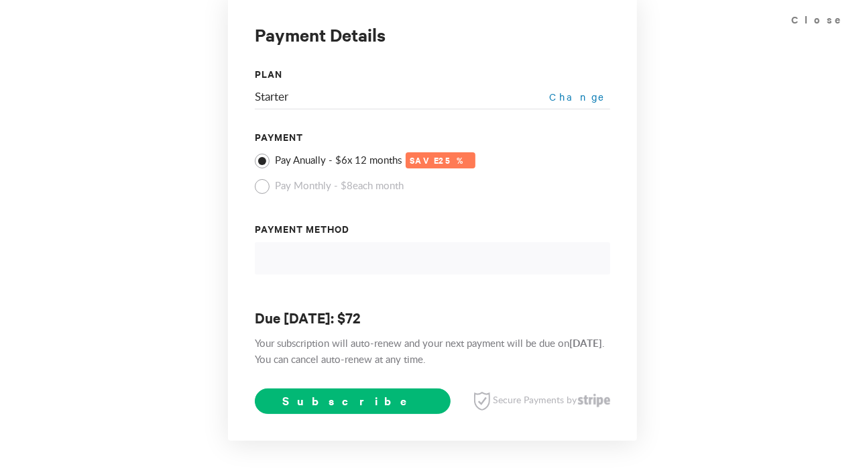
scroll to position [51, 0]
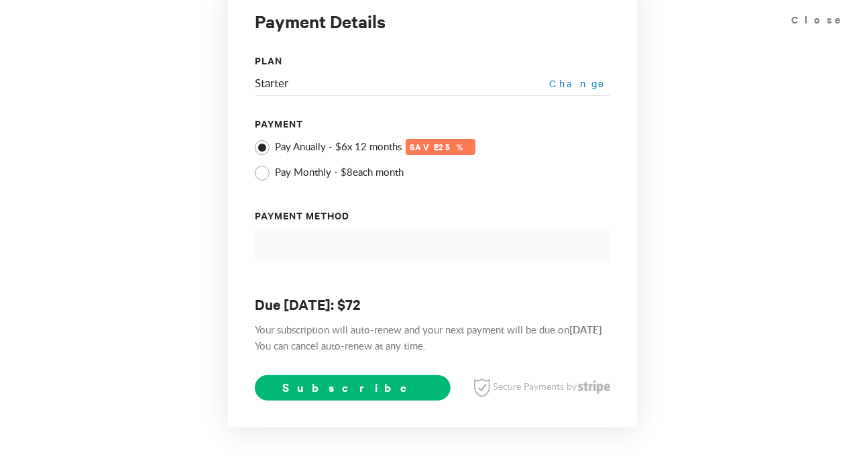
click at [262, 167] on span at bounding box center [262, 173] width 15 height 15
click at [388, 258] on form "Payment Method Due [DATE]: $ 8 Your subscription will auto-renew and your next …" at bounding box center [432, 304] width 355 height 193
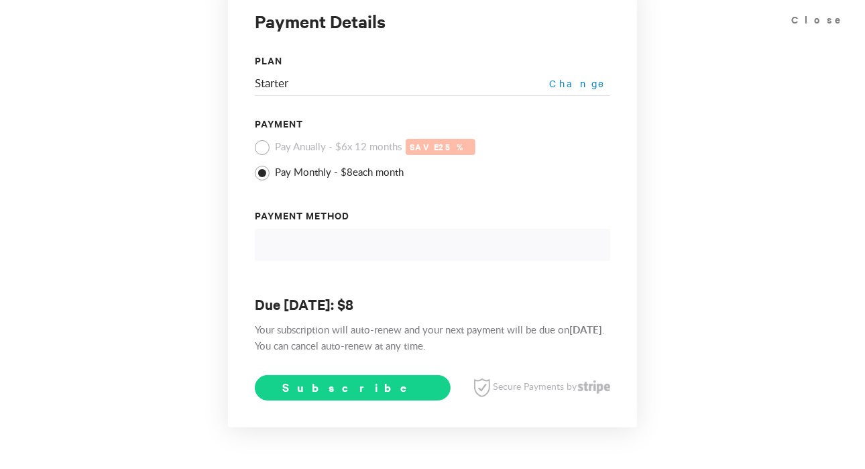
click at [321, 389] on span "Subscribe" at bounding box center [352, 387] width 141 height 16
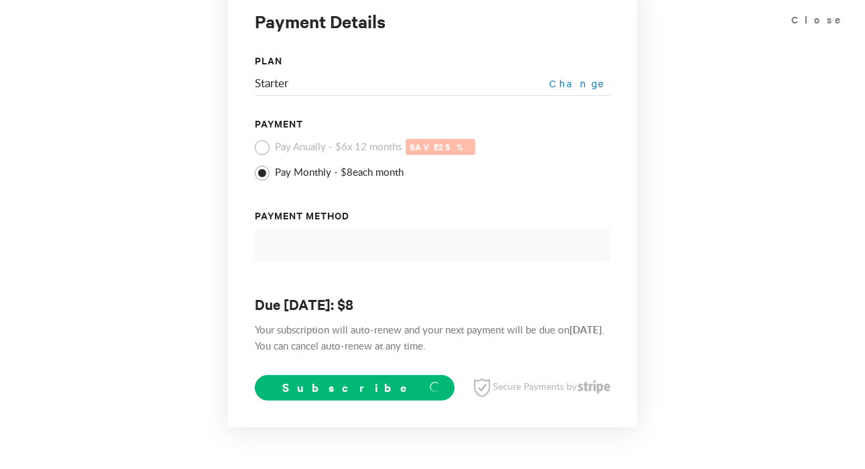
select select "new"
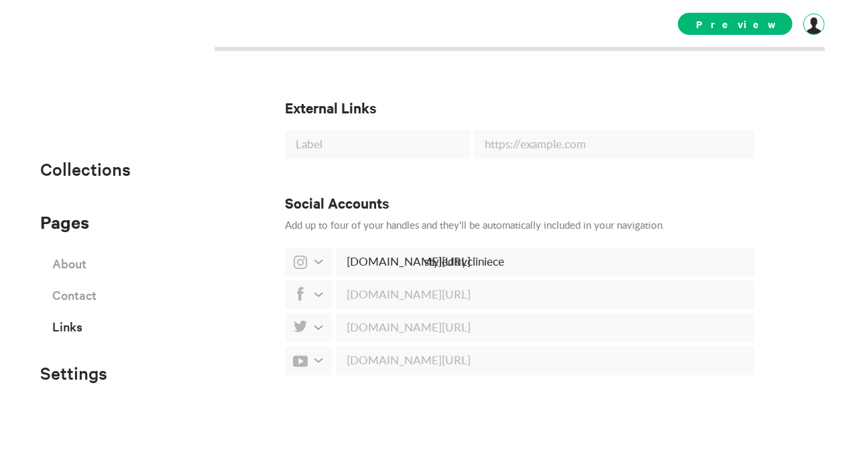
click at [816, 24] on div at bounding box center [814, 23] width 21 height 21
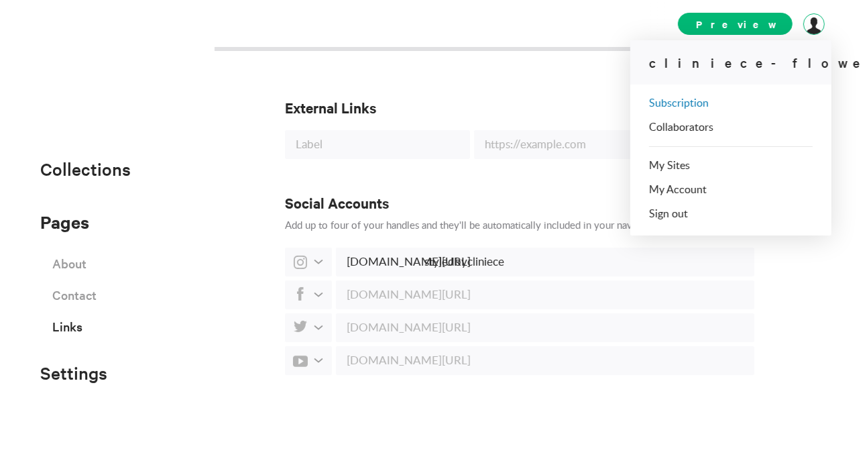
click at [698, 103] on link "Subscription" at bounding box center [679, 103] width 60 height 11
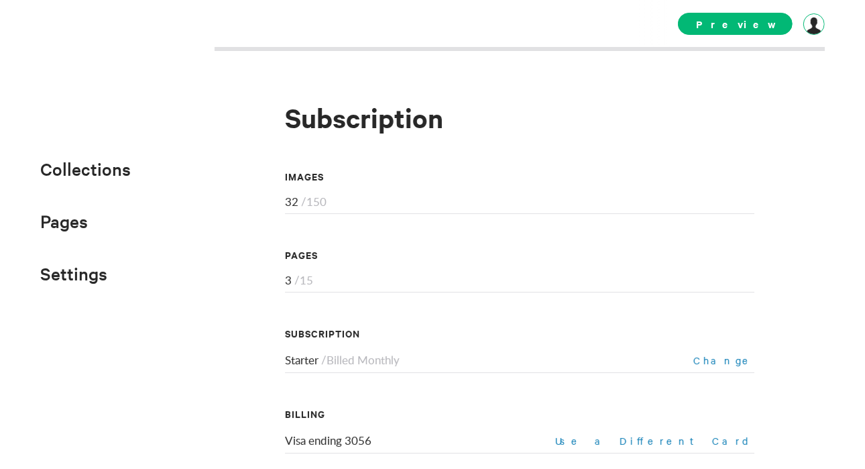
click at [814, 24] on div at bounding box center [814, 23] width 21 height 21
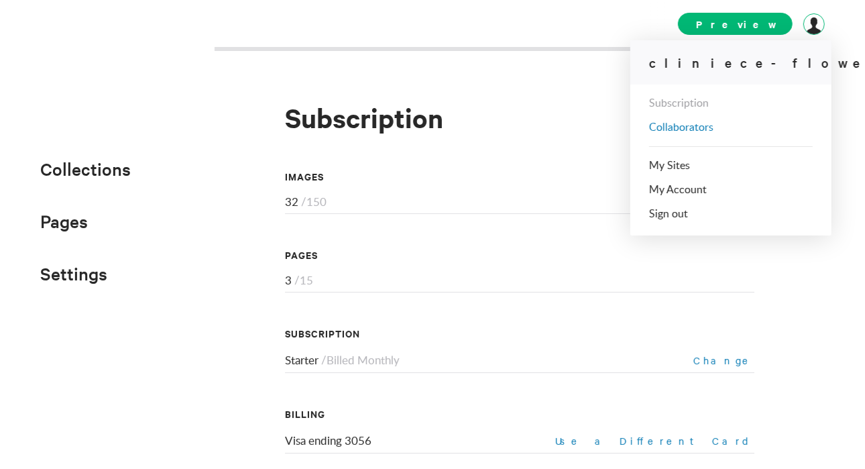
click at [669, 128] on link "Collaborators" at bounding box center [681, 127] width 64 height 11
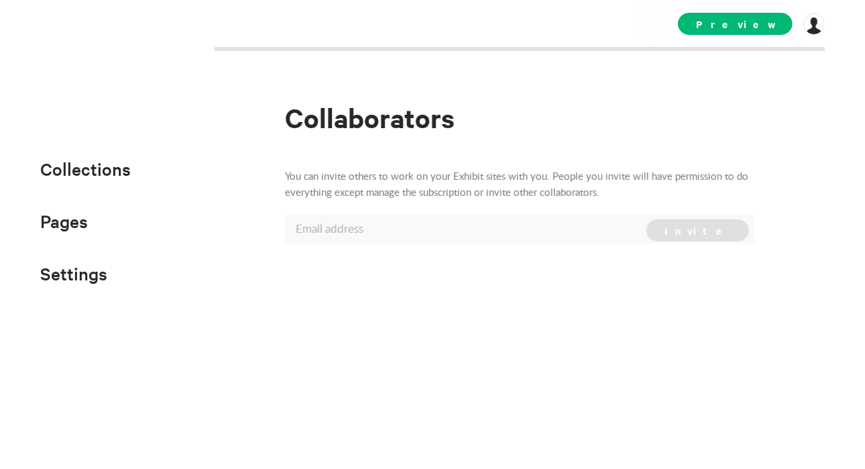
click at [825, 29] on div "Collaborators You can invite others to work on your Exhibit sites with you. Peo…" at bounding box center [432, 234] width 865 height 469
click at [815, 25] on div at bounding box center [814, 23] width 21 height 21
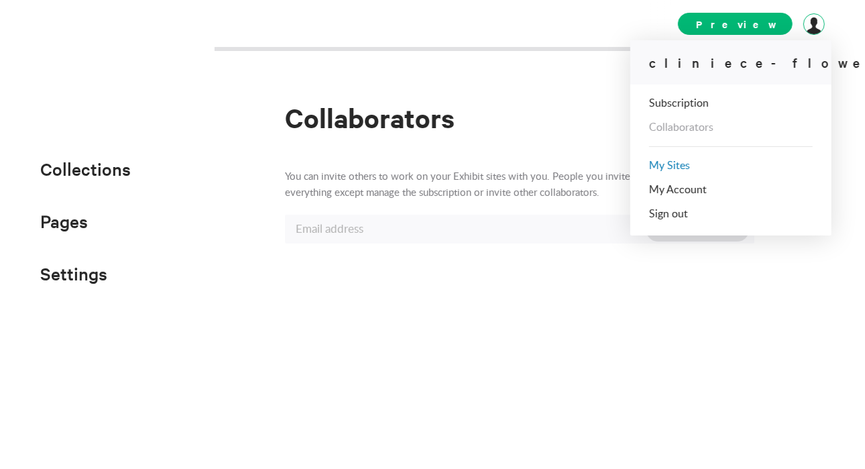
click at [657, 167] on link "My Sites" at bounding box center [669, 165] width 41 height 11
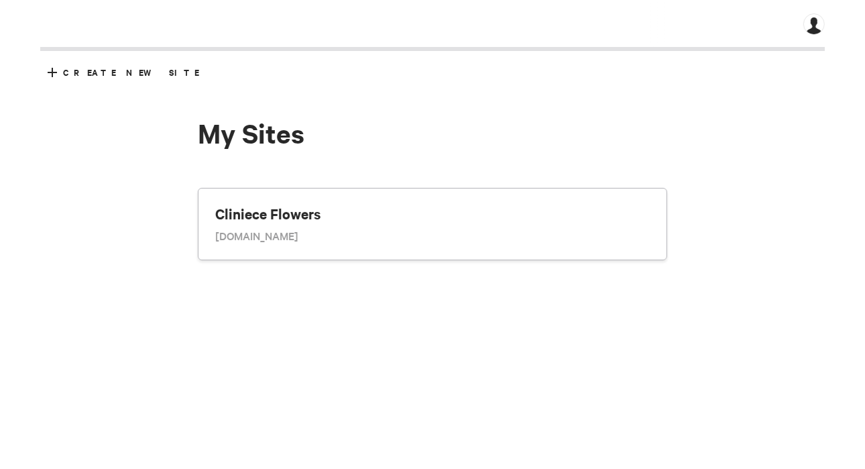
click at [657, 167] on div "My Sites Cliniece Flowers [DOMAIN_NAME]" at bounding box center [433, 187] width 470 height 146
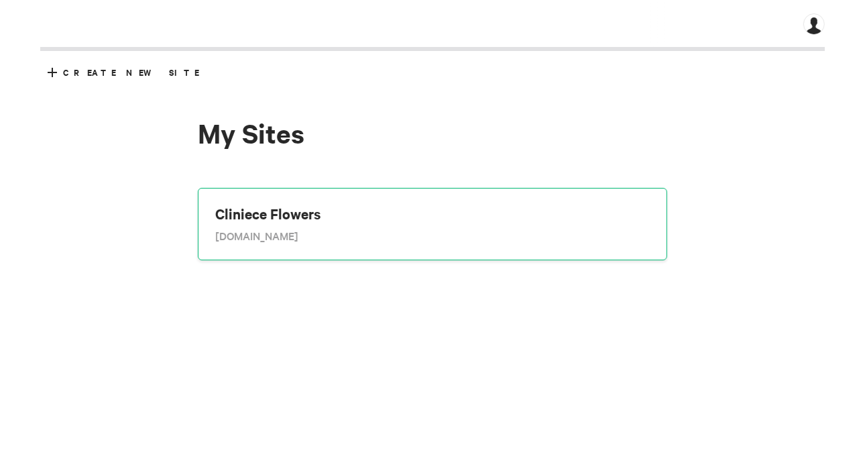
click at [339, 243] on div "Cliniece Flowers [DOMAIN_NAME]" at bounding box center [433, 224] width 470 height 72
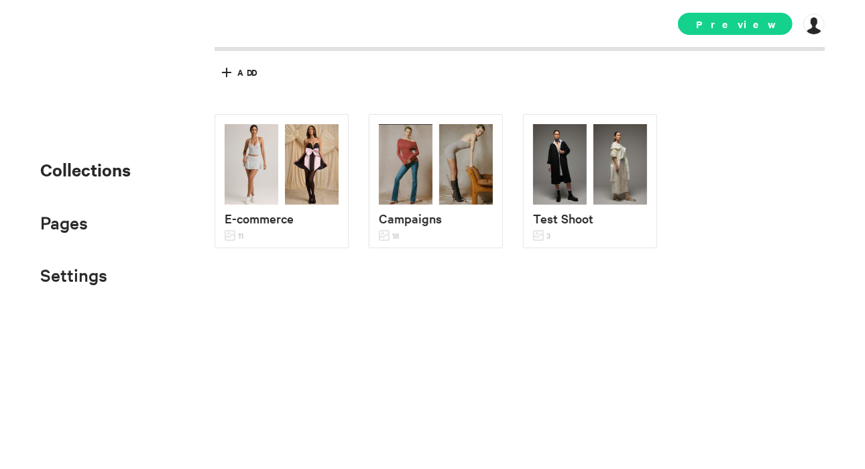
click at [757, 25] on span "Preview" at bounding box center [735, 24] width 115 height 22
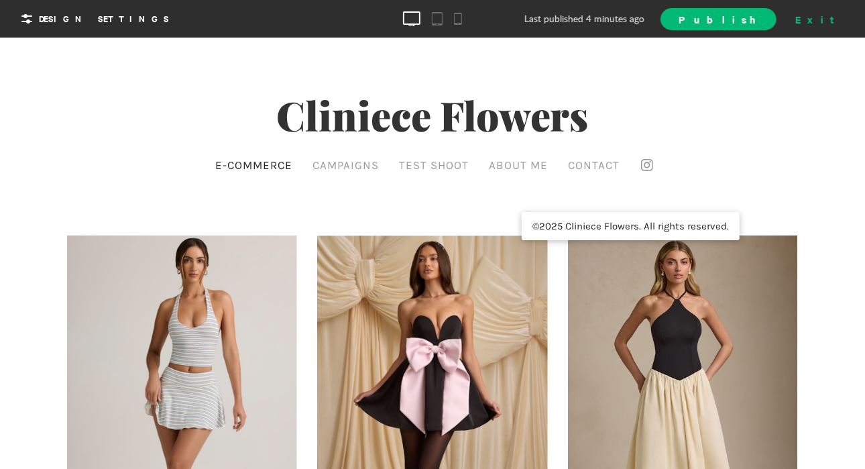
click at [822, 13] on div "Exit" at bounding box center [819, 19] width 59 height 20
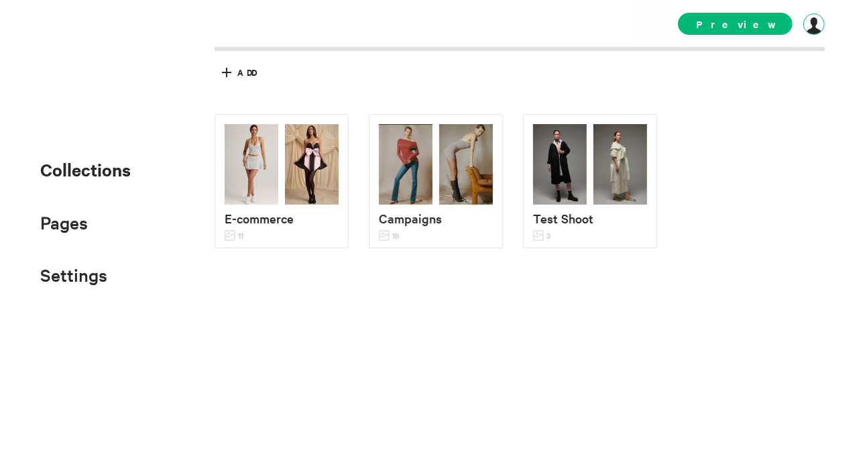
click at [809, 25] on div at bounding box center [814, 23] width 21 height 21
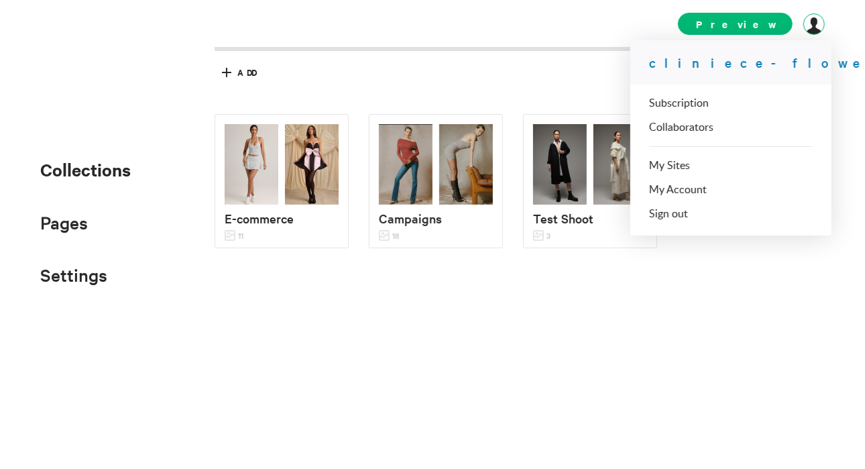
click at [726, 68] on link "cliniece-flowers.exhi..." at bounding box center [848, 62] width 398 height 17
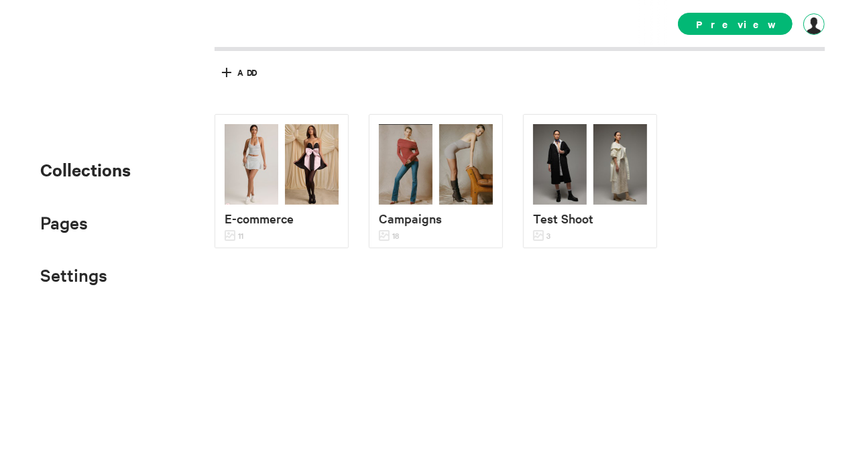
click at [817, 26] on div at bounding box center [814, 23] width 21 height 21
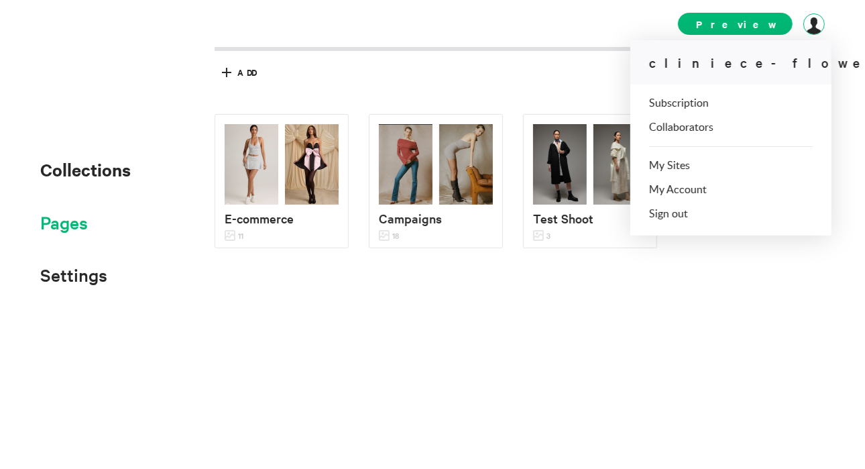
click at [68, 233] on span "Pages" at bounding box center [64, 222] width 48 height 22
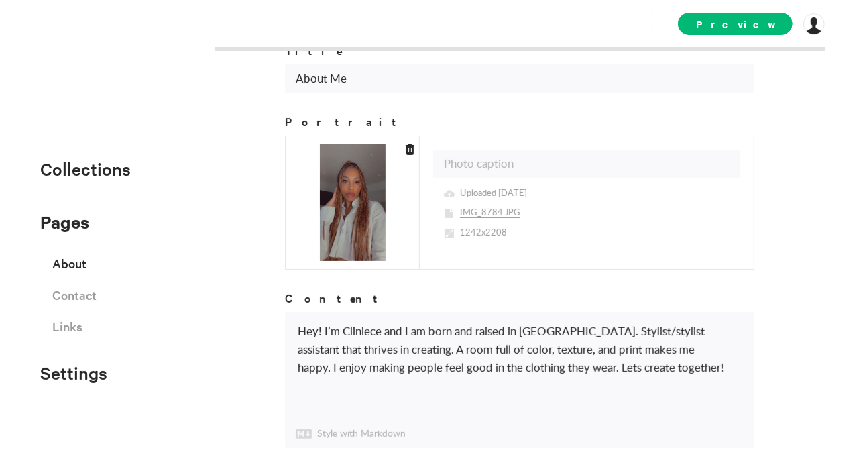
scroll to position [175, 0]
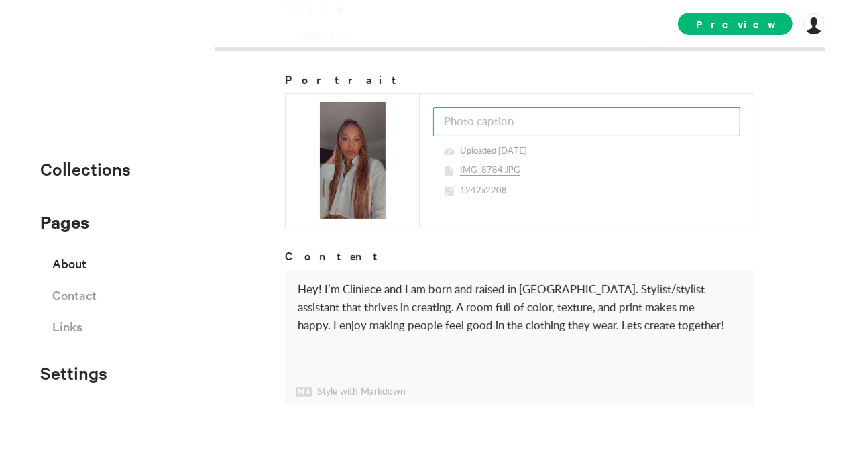
click at [575, 123] on input "text" at bounding box center [586, 121] width 307 height 29
type input "A"
type input "Meet [PERSON_NAME]"
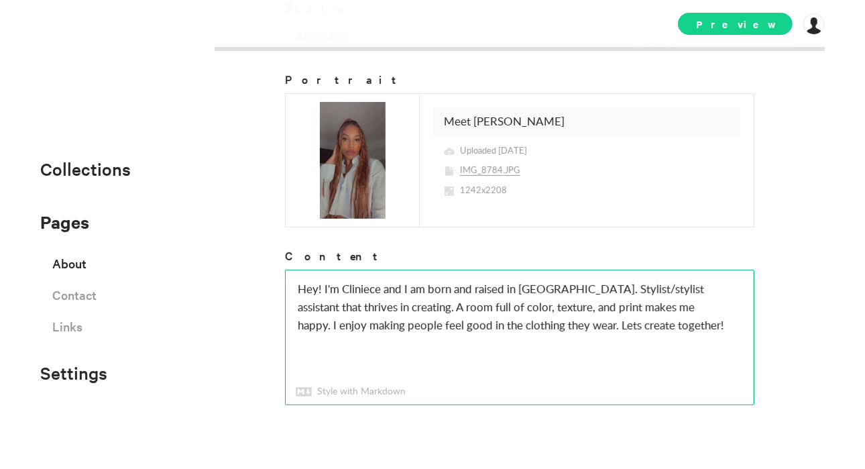
click at [752, 22] on span "Preview" at bounding box center [735, 24] width 115 height 22
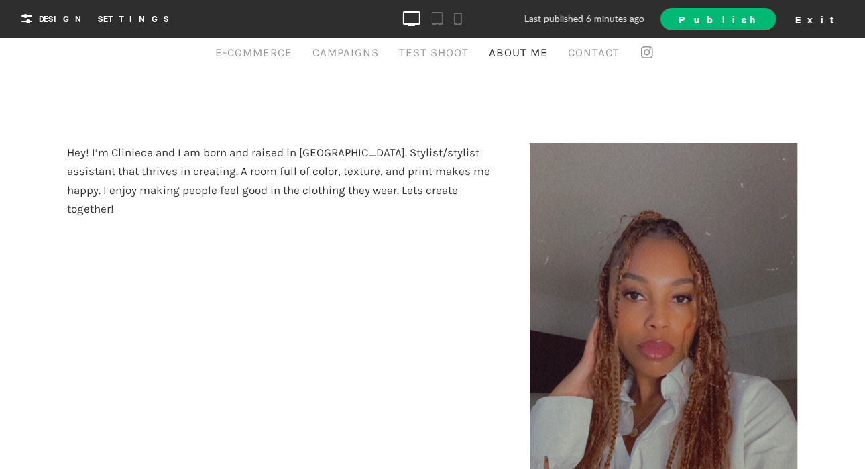
scroll to position [102, 0]
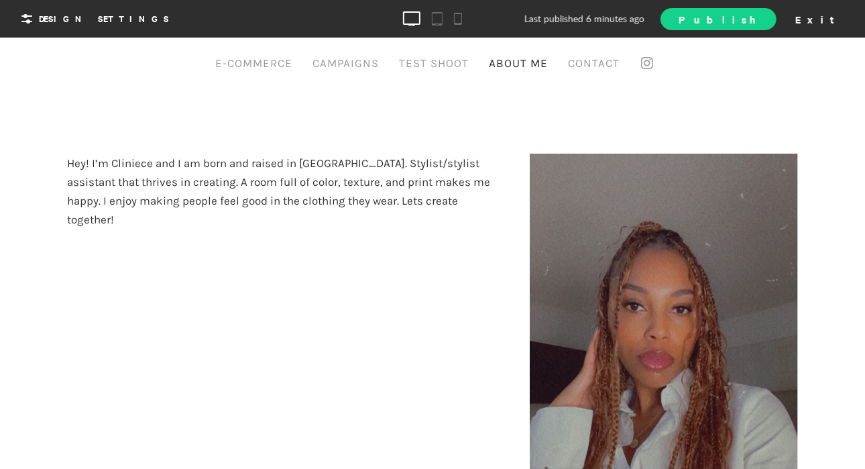
click at [758, 13] on span "Publish" at bounding box center [718, 19] width 79 height 14
click at [759, 23] on span "View Site" at bounding box center [703, 18] width 112 height 14
click at [833, 21] on div "Exit" at bounding box center [819, 19] width 59 height 20
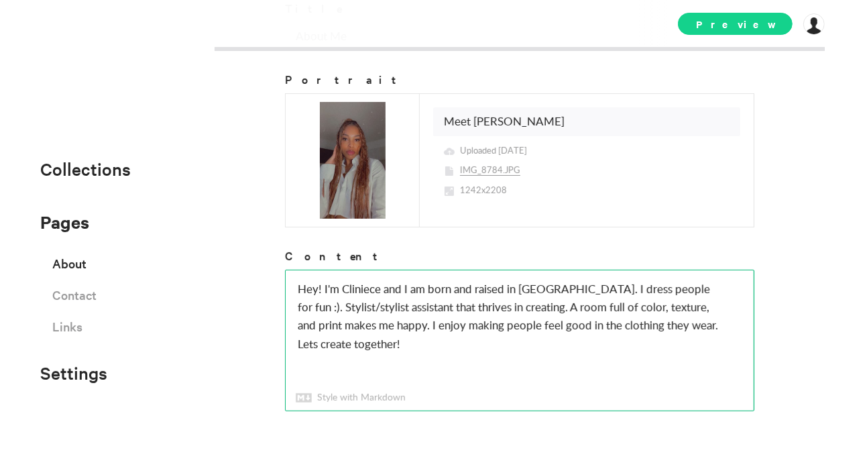
type textarea "Hey! I'm Cliniece and I am born and raised in [GEOGRAPHIC_DATA]. I dress people…"
click at [775, 25] on span "Preview" at bounding box center [735, 24] width 115 height 22
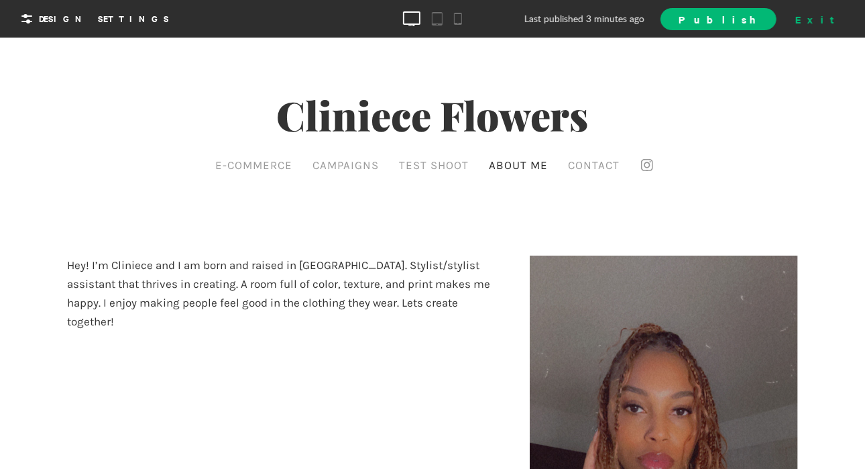
click at [829, 24] on div "Exit" at bounding box center [819, 19] width 59 height 20
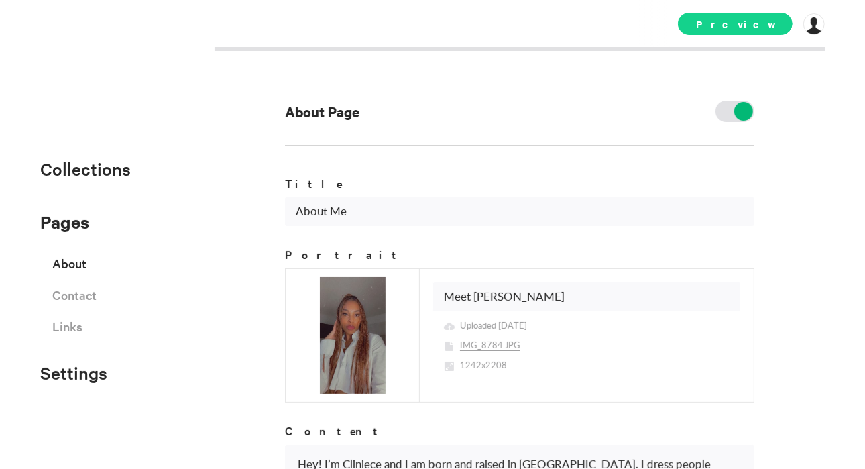
click at [763, 23] on span "Preview" at bounding box center [735, 24] width 115 height 22
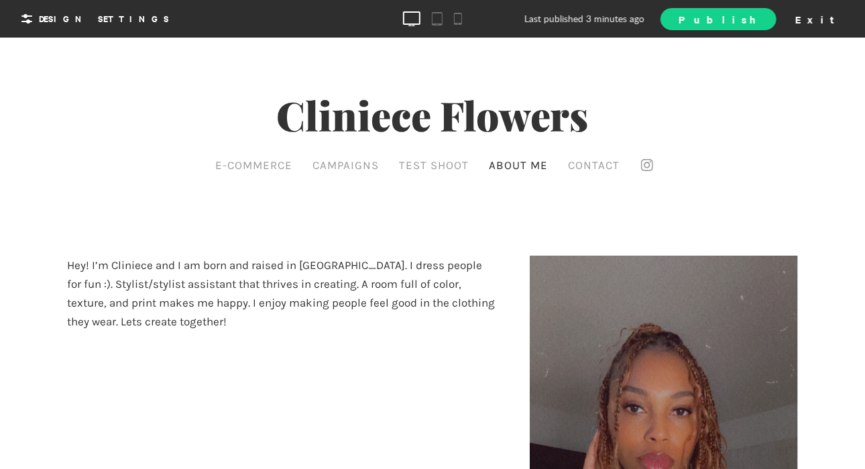
click at [754, 25] on link "Publish" at bounding box center [718, 19] width 115 height 22
click at [457, 19] on div at bounding box center [457, 18] width 13 height 23
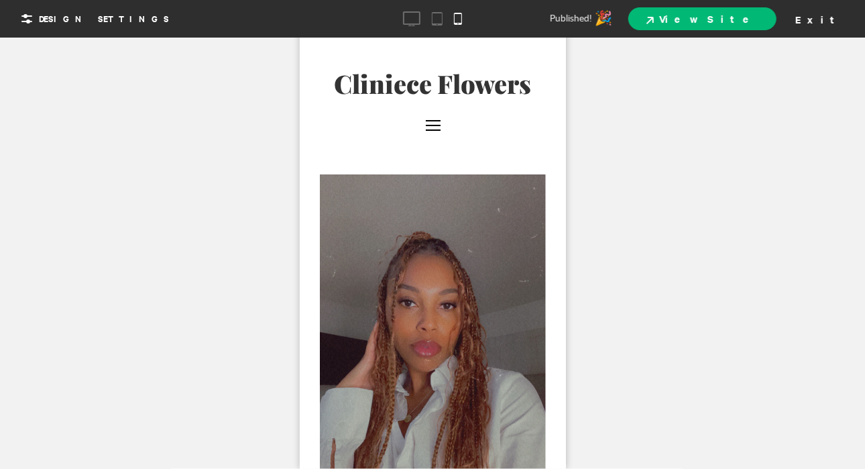
click at [429, 91] on link "Cliniece Flowers" at bounding box center [432, 82] width 197 height 25
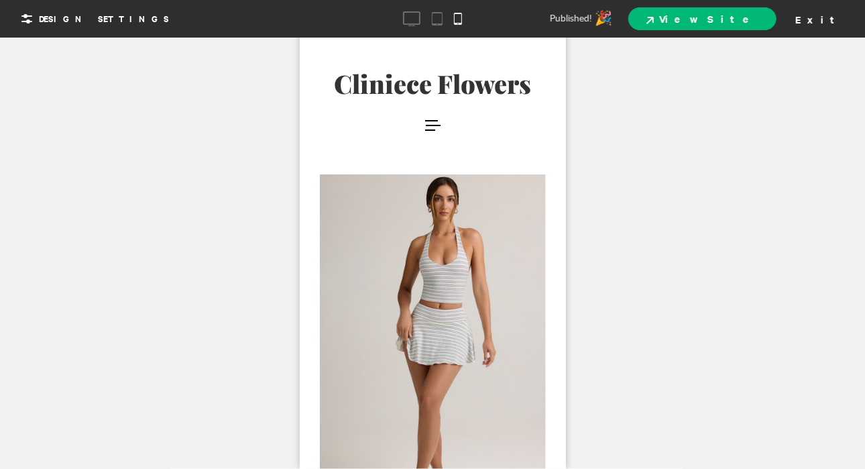
click at [430, 131] on div at bounding box center [432, 125] width 15 height 16
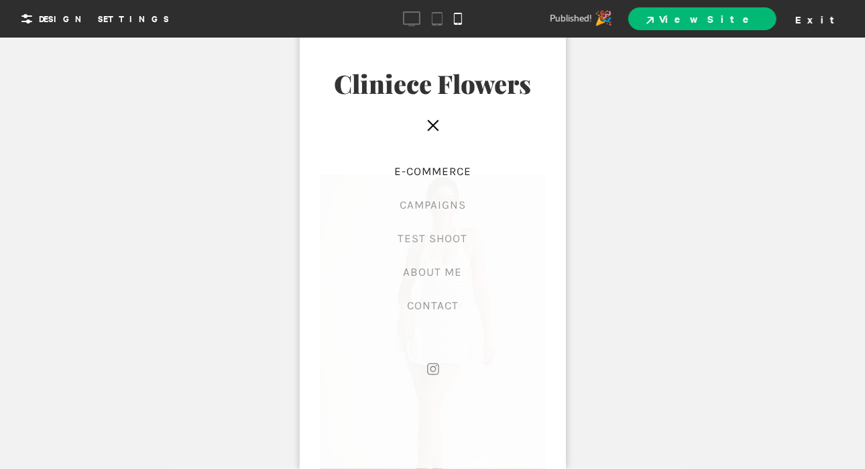
click at [755, 245] on div at bounding box center [432, 234] width 865 height 469
click at [429, 125] on div at bounding box center [432, 124] width 15 height 1
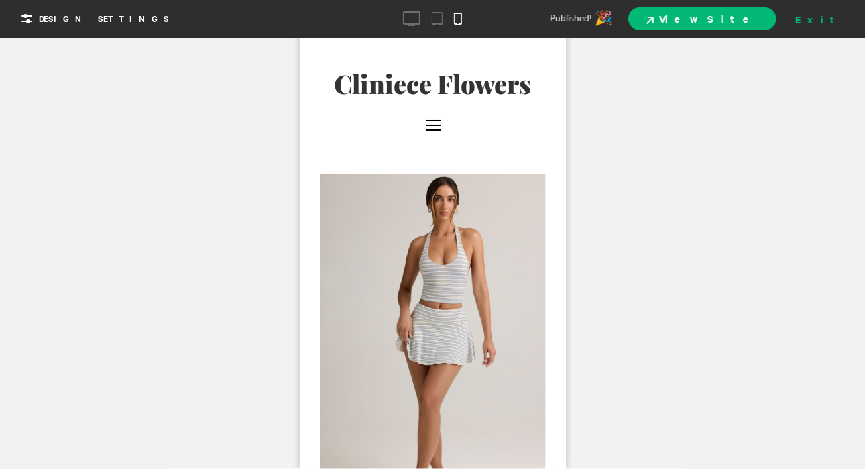
click at [838, 24] on div "Exit" at bounding box center [819, 19] width 59 height 20
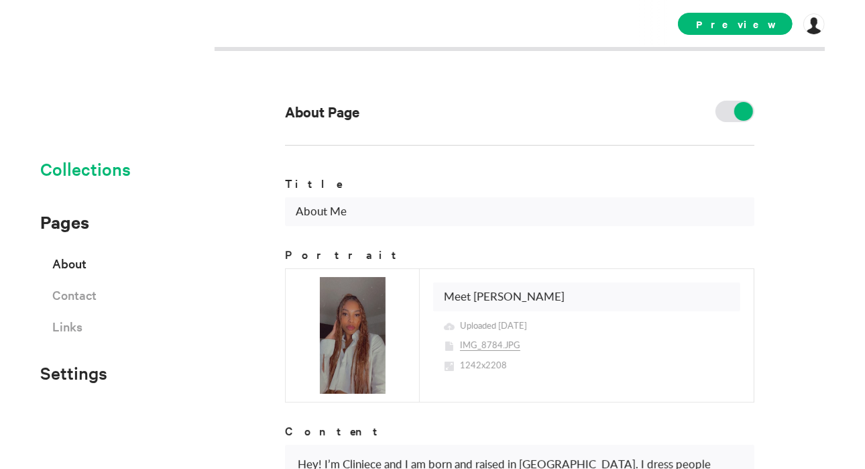
click at [86, 174] on span "Collections" at bounding box center [85, 169] width 91 height 22
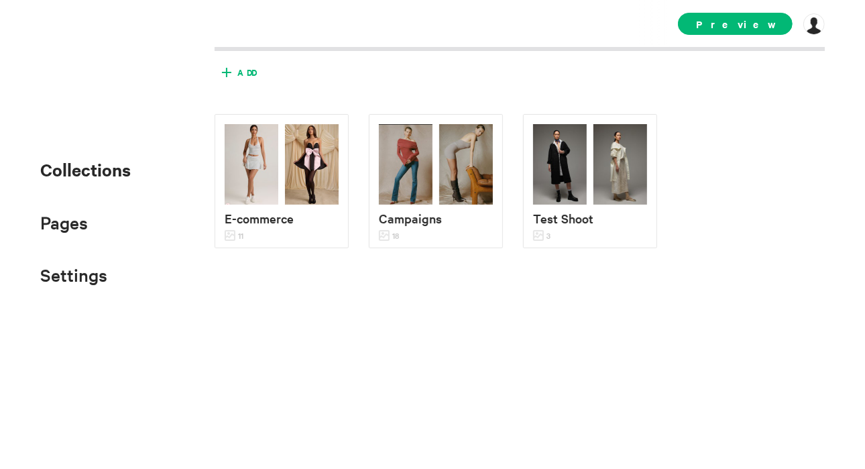
click at [250, 72] on span "Add" at bounding box center [246, 72] width 19 height 12
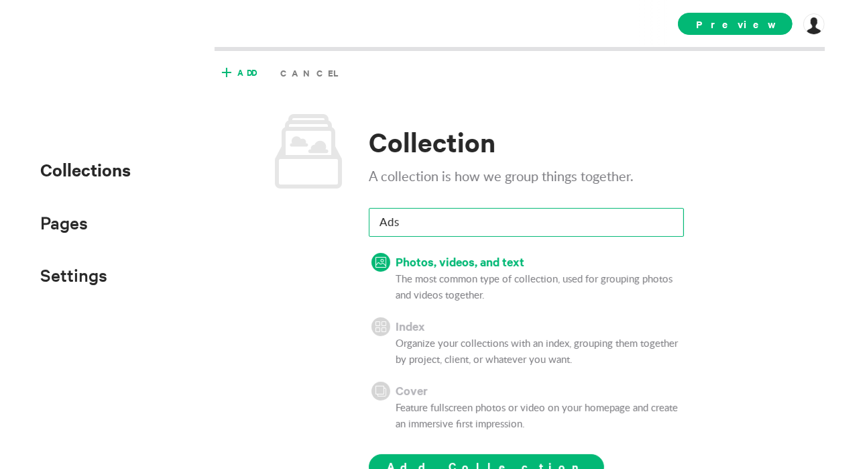
scroll to position [78, 0]
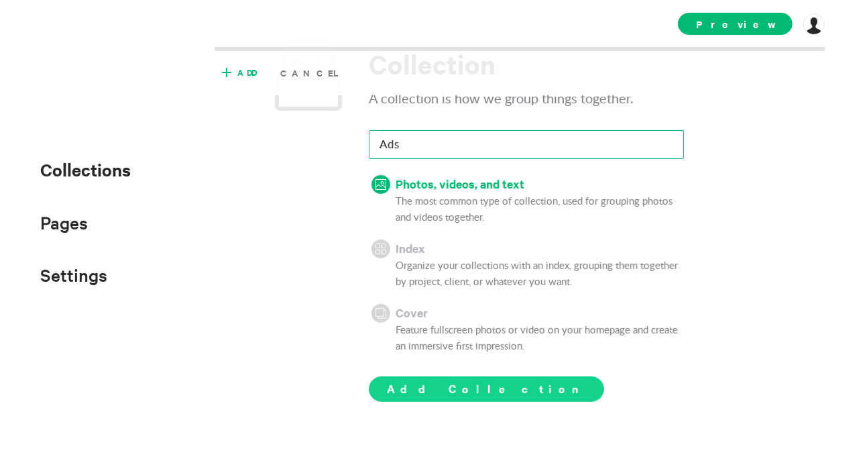
type input "Ads"
click at [439, 382] on span "Add Collection" at bounding box center [486, 388] width 199 height 16
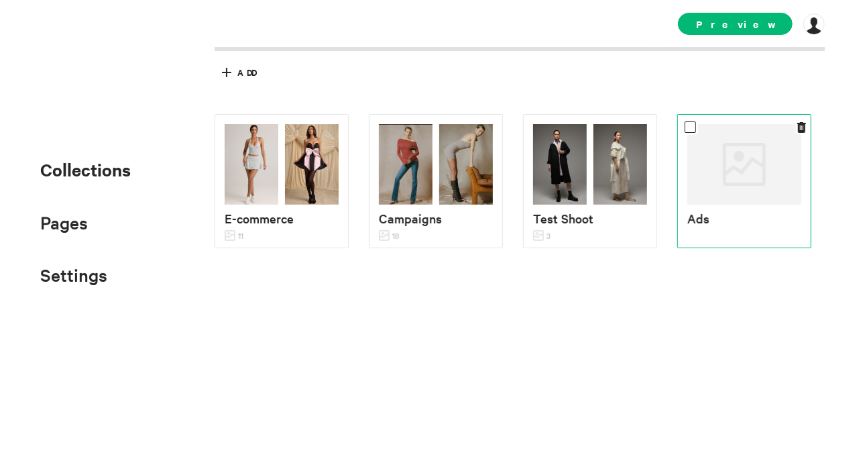
click at [747, 172] on div at bounding box center [745, 164] width 114 height 80
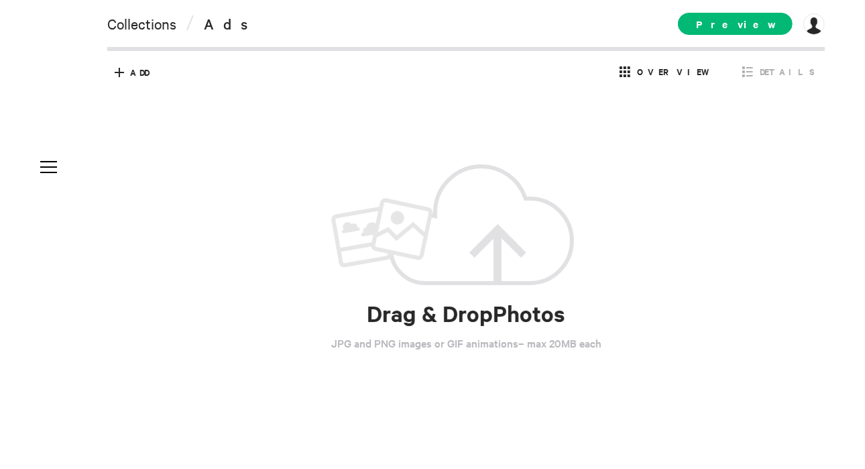
click at [233, 156] on div "Drag & Drop Photos JPG and PNG images or GIF animations – max 20MB each" at bounding box center [466, 258] width 718 height 422
click at [731, 28] on span "Preview" at bounding box center [735, 24] width 115 height 22
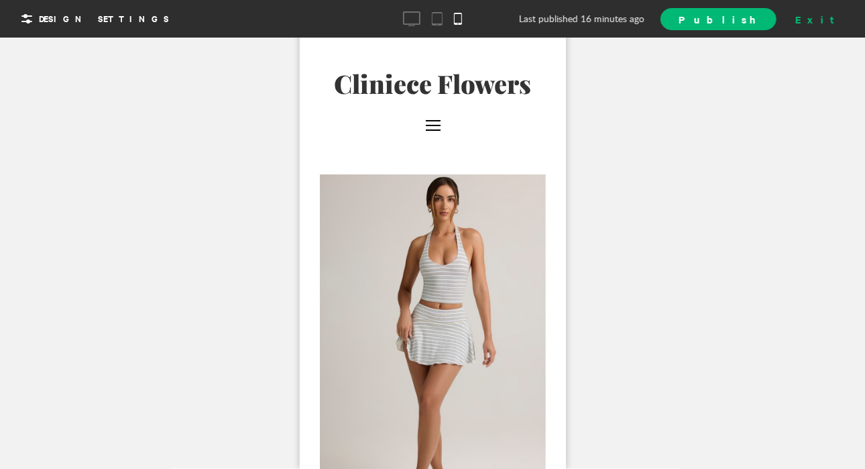
click at [838, 26] on div "Exit" at bounding box center [819, 19] width 59 height 20
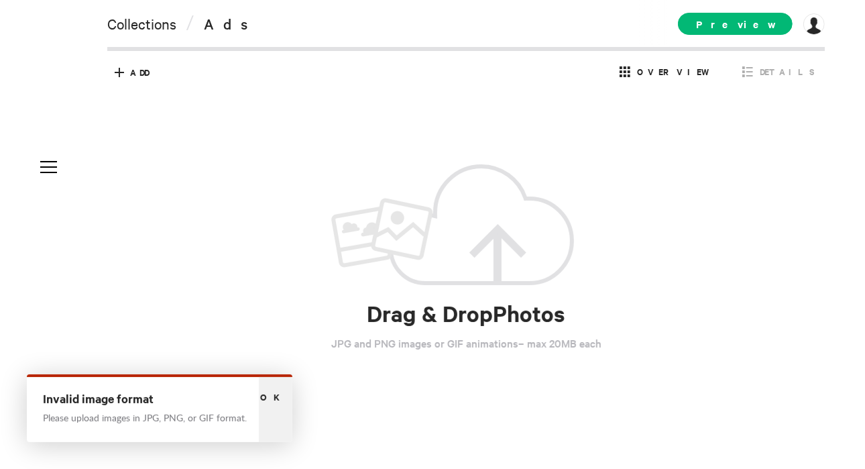
click at [283, 430] on div "Ok" at bounding box center [276, 409] width 34 height 65
click at [277, 417] on div "Ok" at bounding box center [276, 409] width 34 height 65
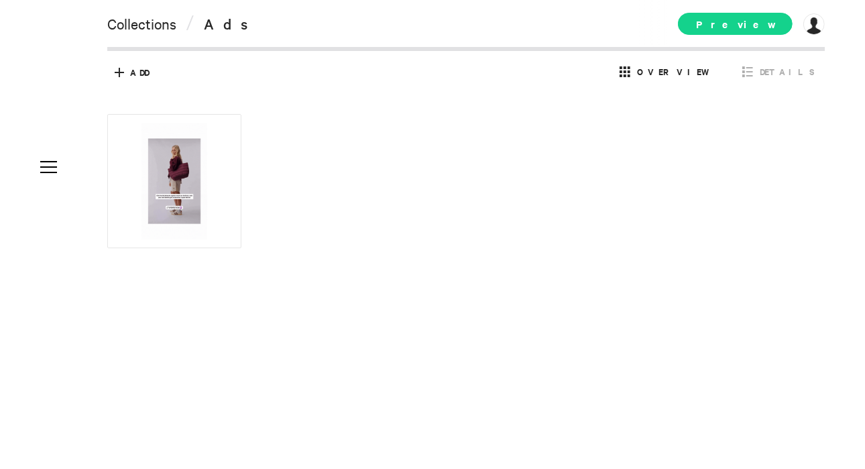
click at [735, 17] on span "Preview" at bounding box center [735, 24] width 115 height 22
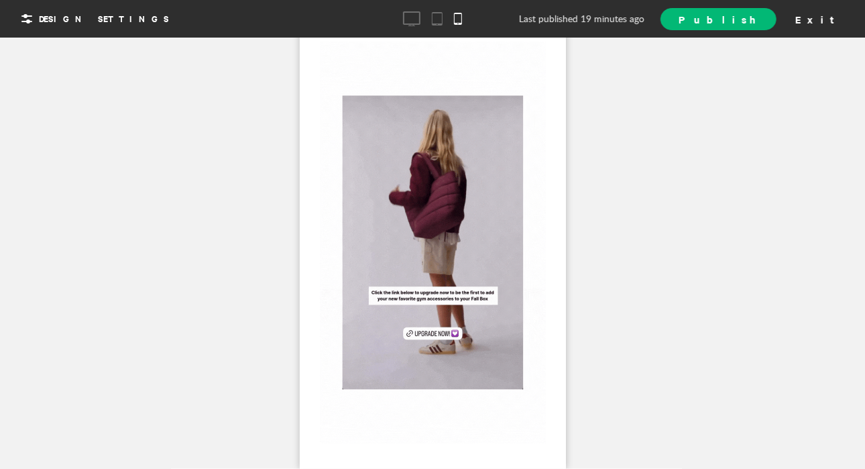
scroll to position [133, 0]
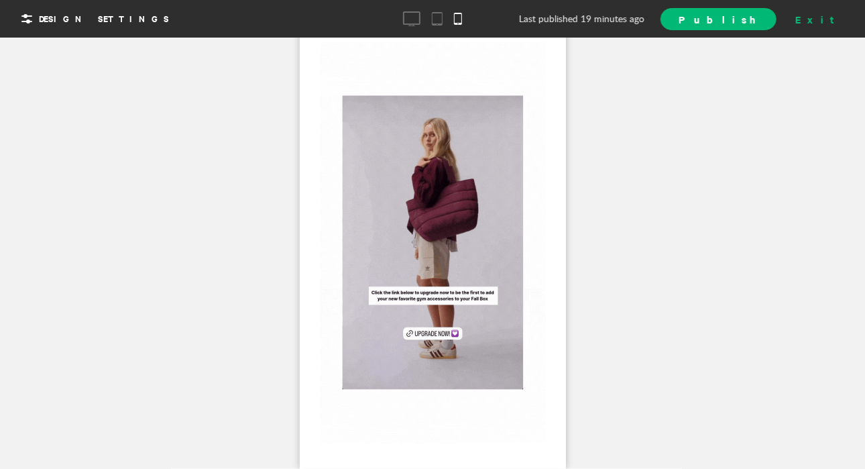
click at [838, 16] on div "Exit" at bounding box center [819, 19] width 59 height 20
